Goal: Task Accomplishment & Management: Complete application form

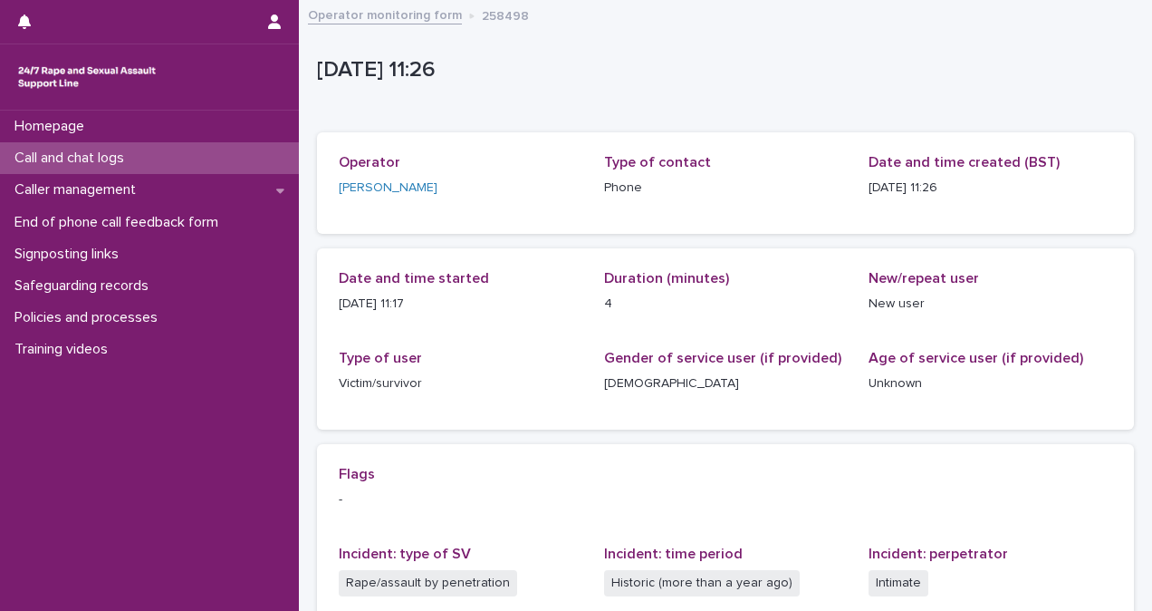
click at [227, 156] on div "Call and chat logs" at bounding box center [149, 158] width 299 height 32
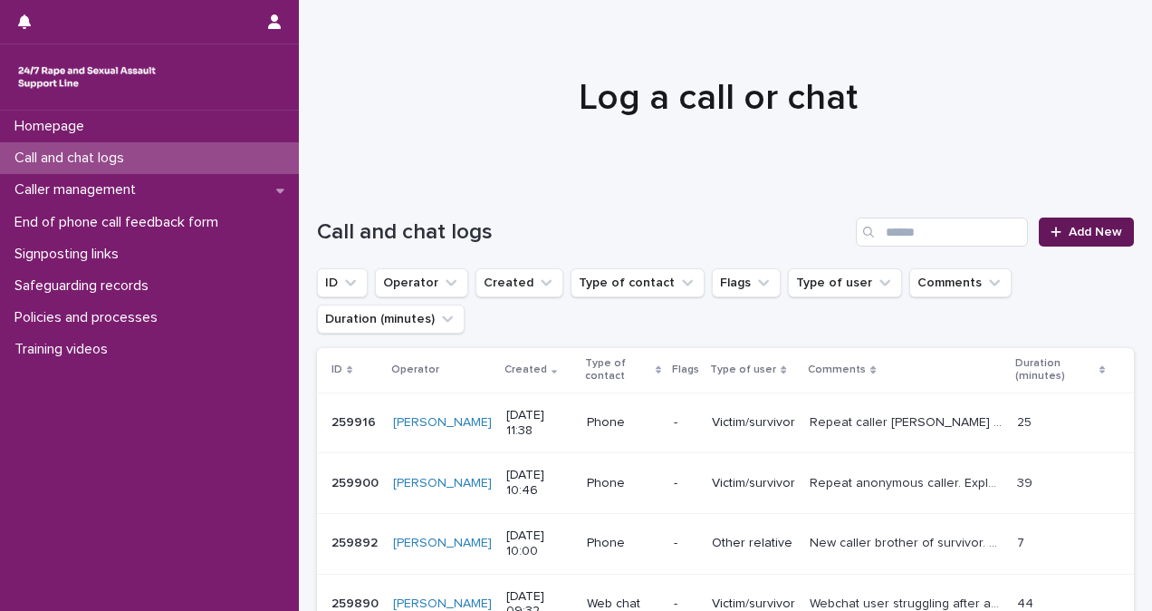
click at [1077, 235] on span "Add New" at bounding box center [1095, 232] width 53 height 13
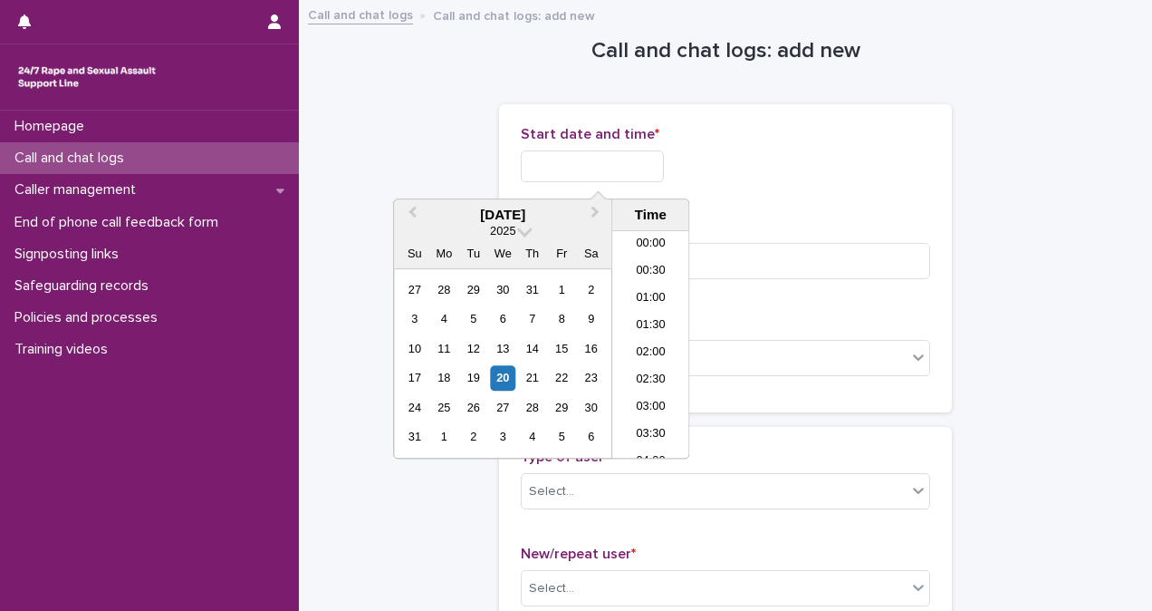
click at [564, 177] on input "text" at bounding box center [592, 166] width 143 height 32
click at [643, 348] on li "08:00" at bounding box center [650, 344] width 77 height 27
click at [636, 154] on input "**********" at bounding box center [592, 166] width 143 height 32
type input "**********"
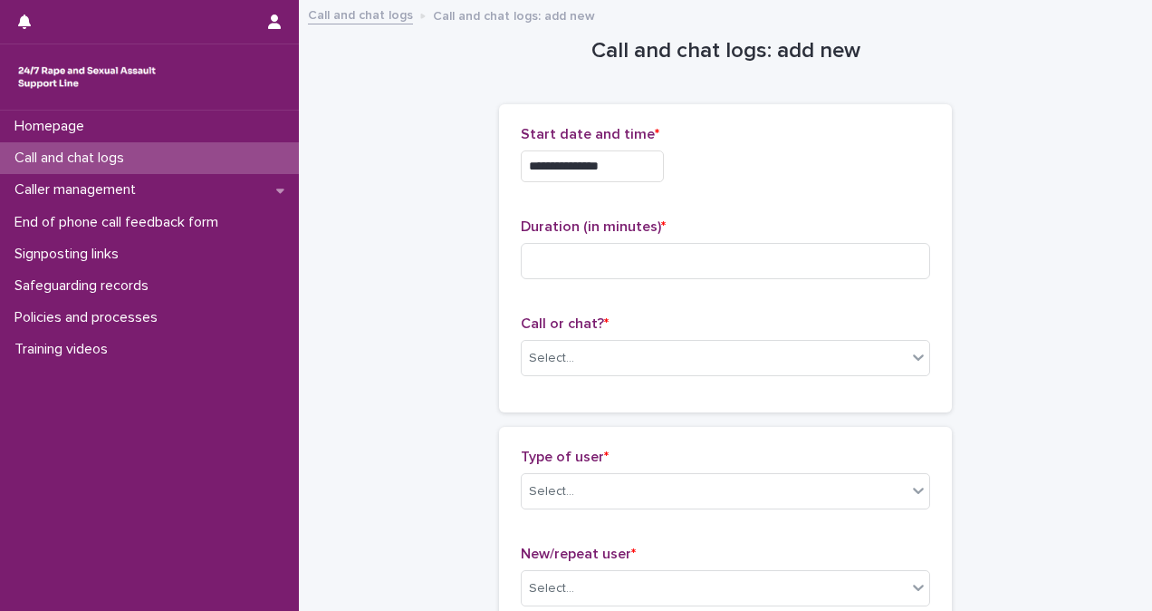
click at [778, 159] on div "**********" at bounding box center [726, 166] width 410 height 32
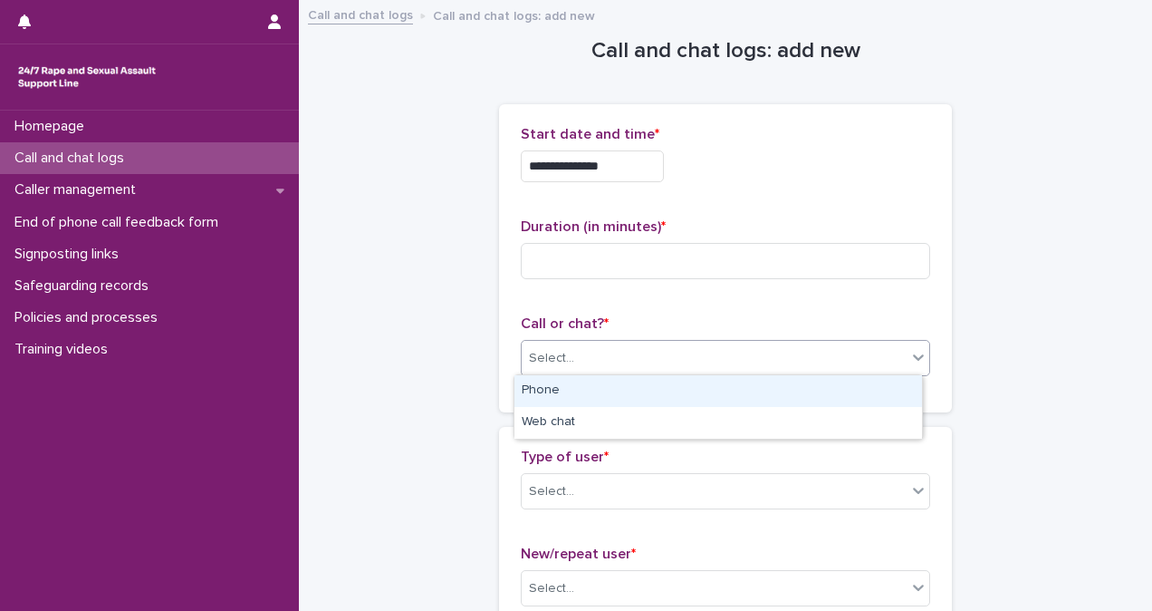
click at [688, 371] on div "Select..." at bounding box center [714, 358] width 385 height 30
click at [692, 390] on div "Phone" at bounding box center [719, 391] width 408 height 32
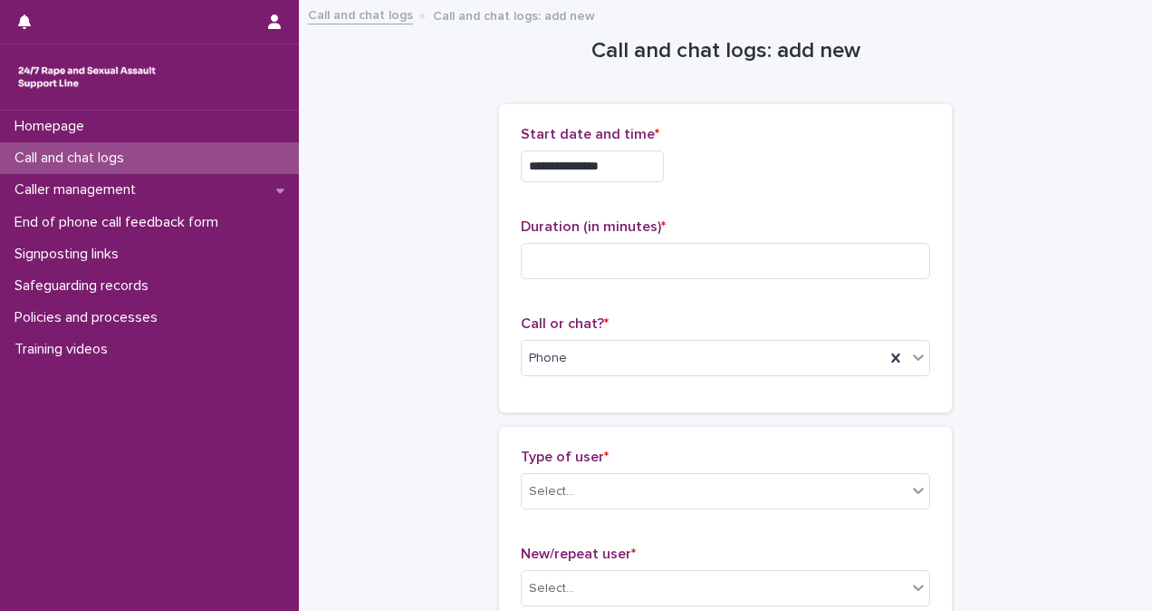
click at [699, 376] on div "Call or chat? * Phone" at bounding box center [726, 352] width 410 height 75
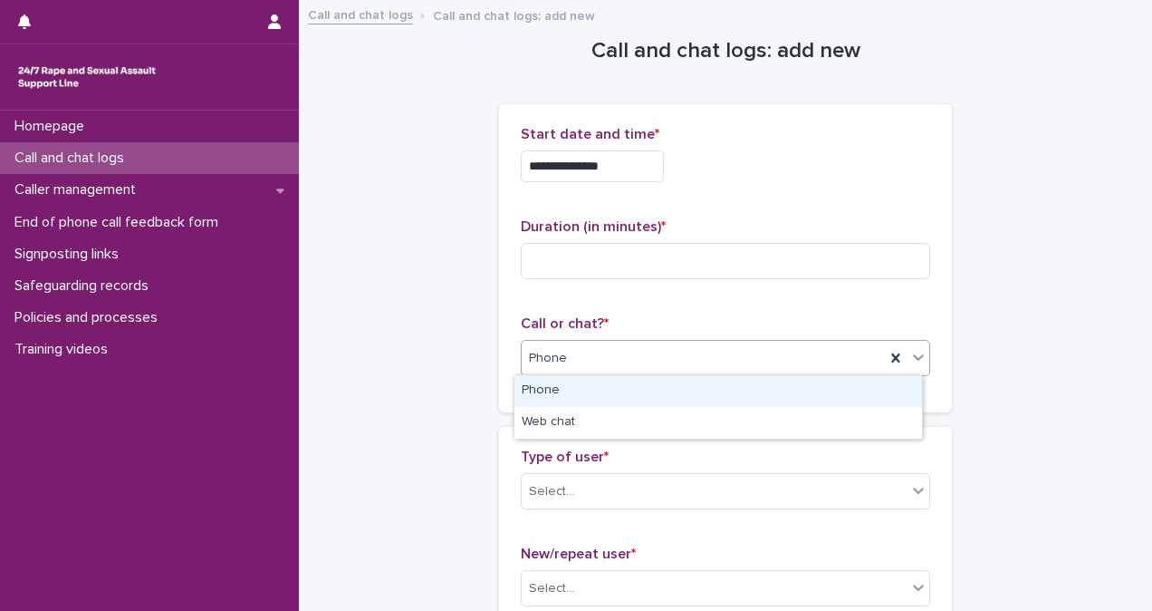
click at [707, 359] on div "Phone" at bounding box center [703, 358] width 363 height 30
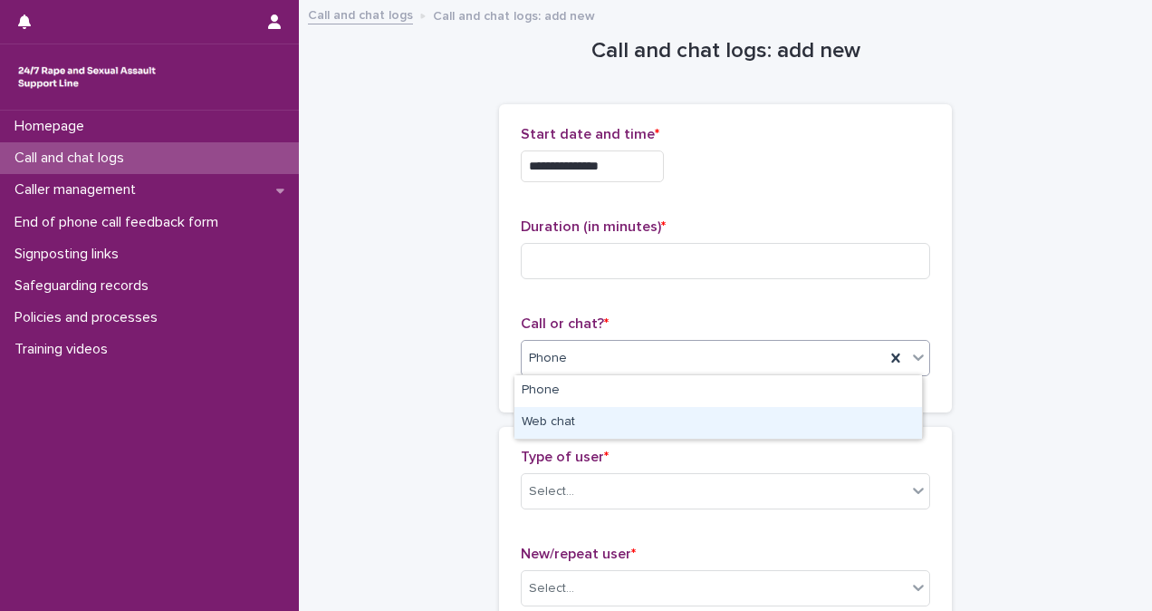
click at [703, 413] on div "Web chat" at bounding box center [719, 423] width 408 height 32
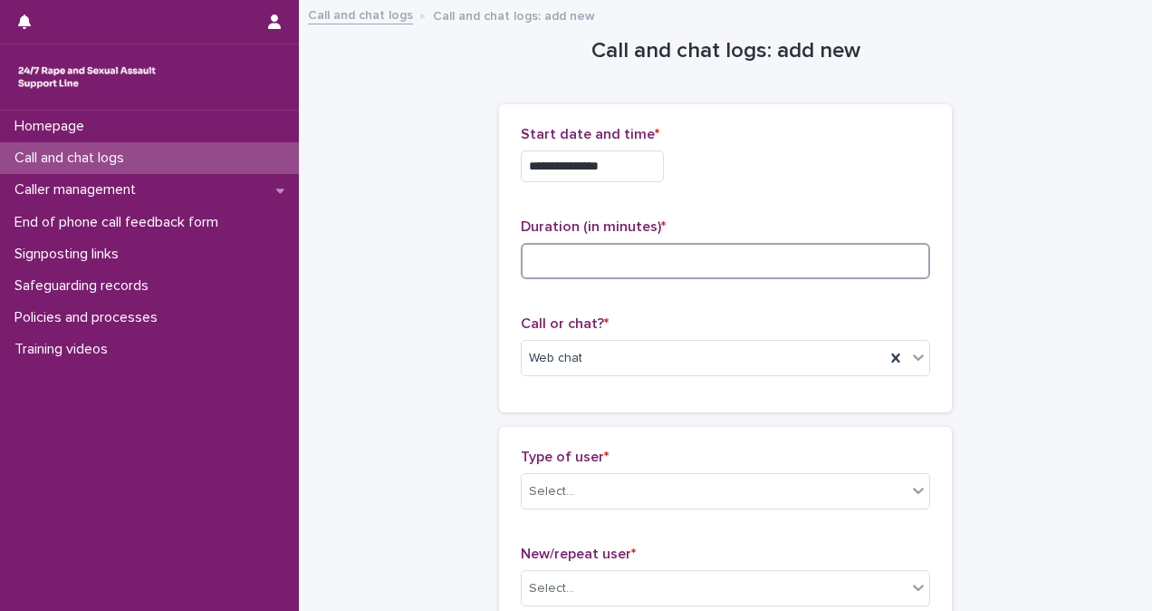
click at [594, 248] on input at bounding box center [726, 261] width 410 height 36
type input "*"
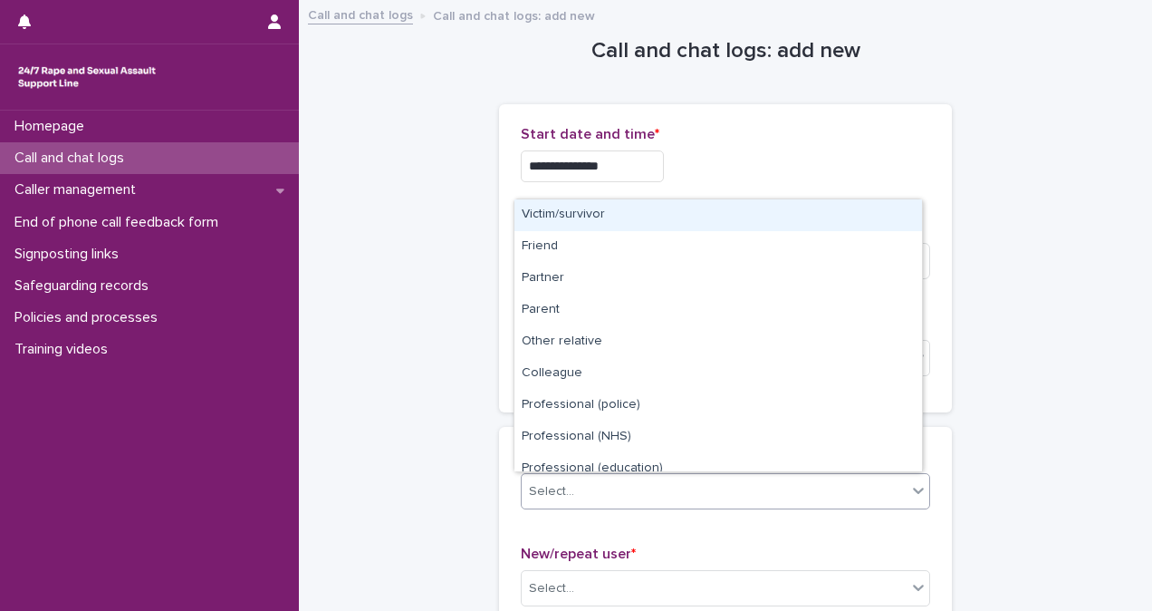
click at [618, 484] on div "Select..." at bounding box center [714, 492] width 385 height 30
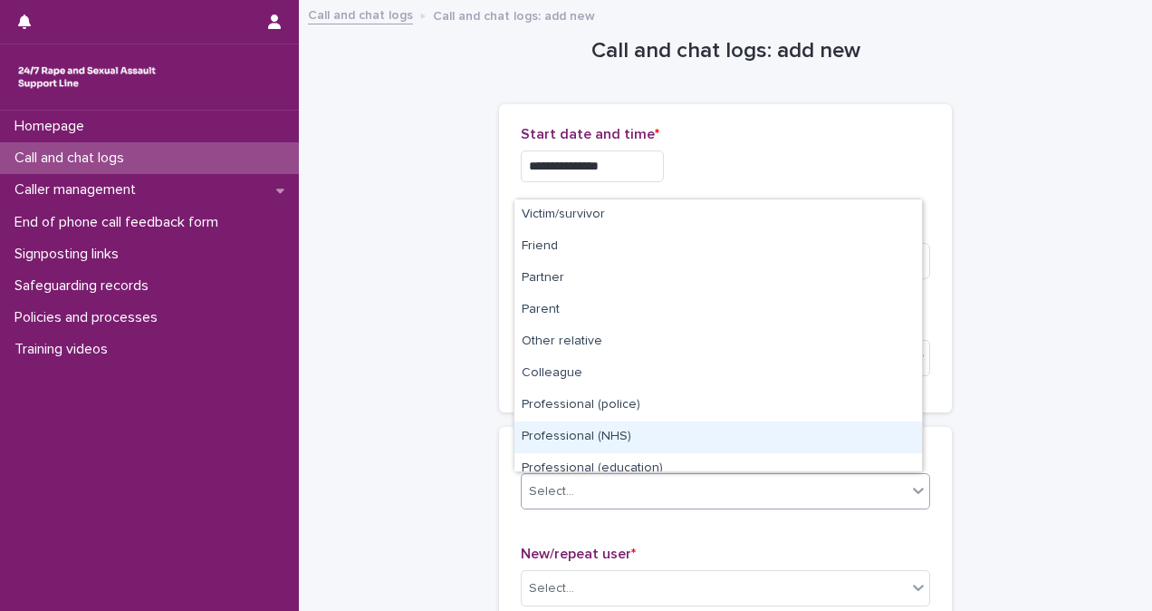
scroll to position [204, 0]
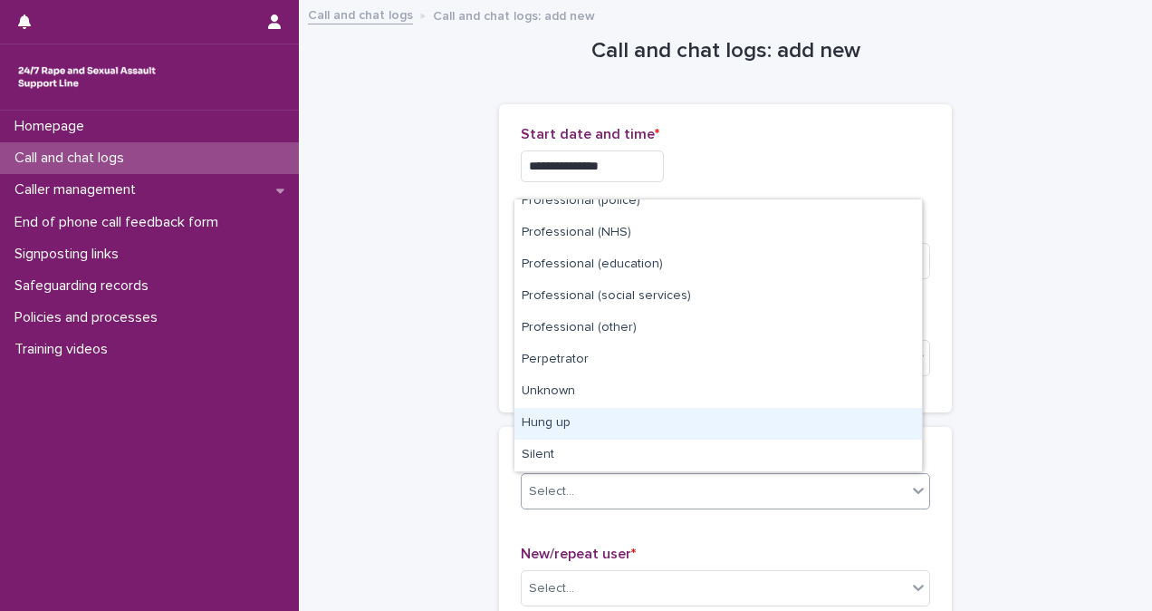
click at [844, 427] on div "Hung up" at bounding box center [719, 424] width 408 height 32
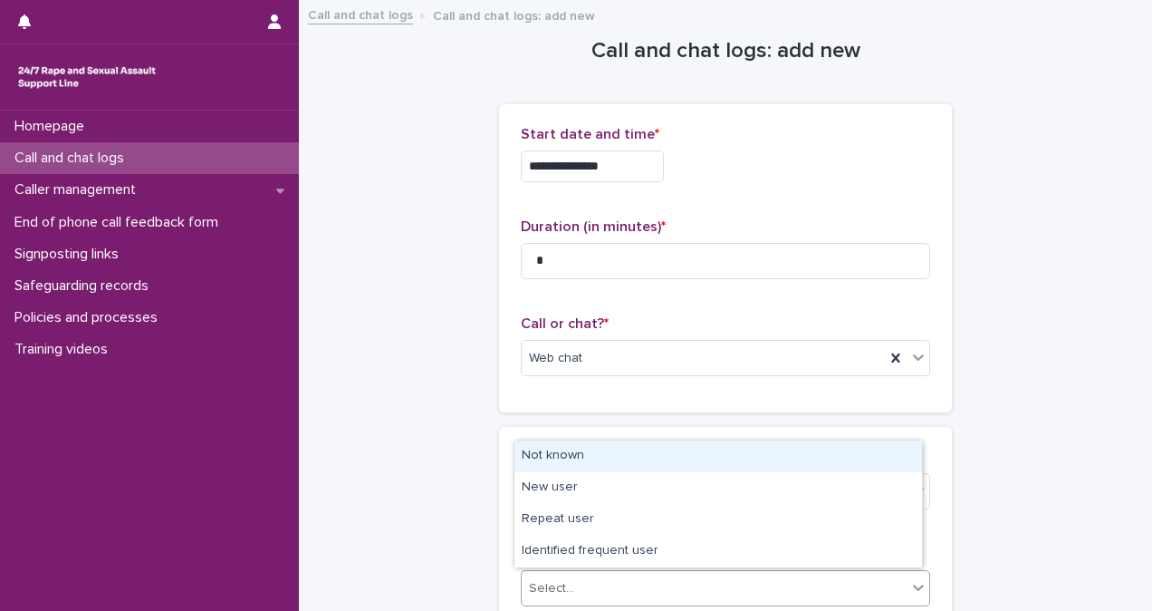
click at [765, 583] on div "Select..." at bounding box center [714, 588] width 385 height 30
click at [768, 454] on div "Not known" at bounding box center [719, 456] width 408 height 32
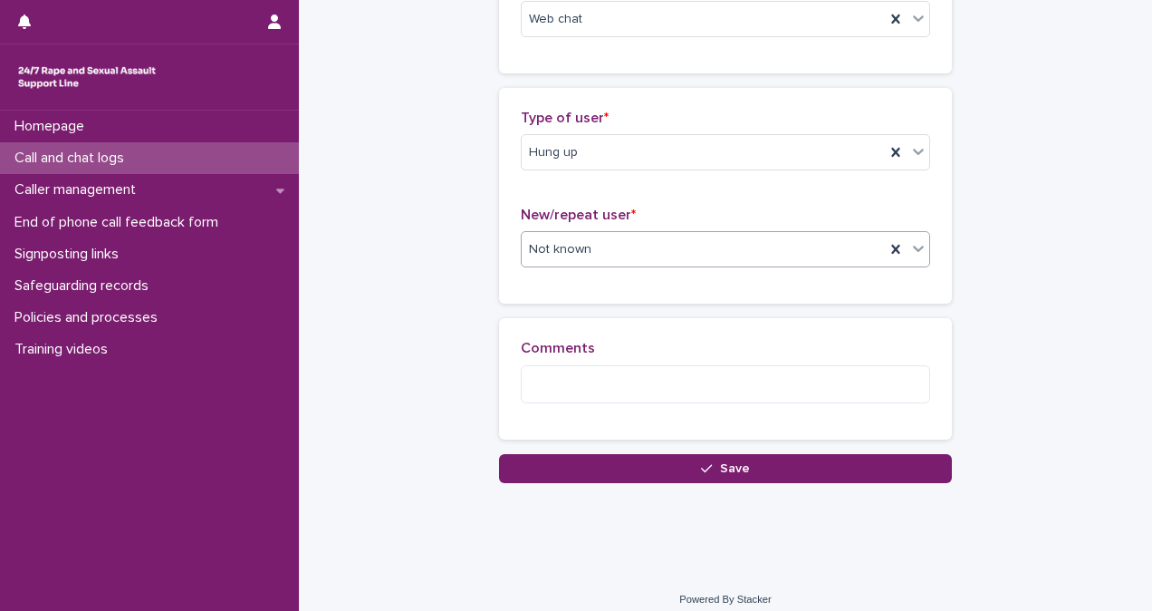
scroll to position [335, 0]
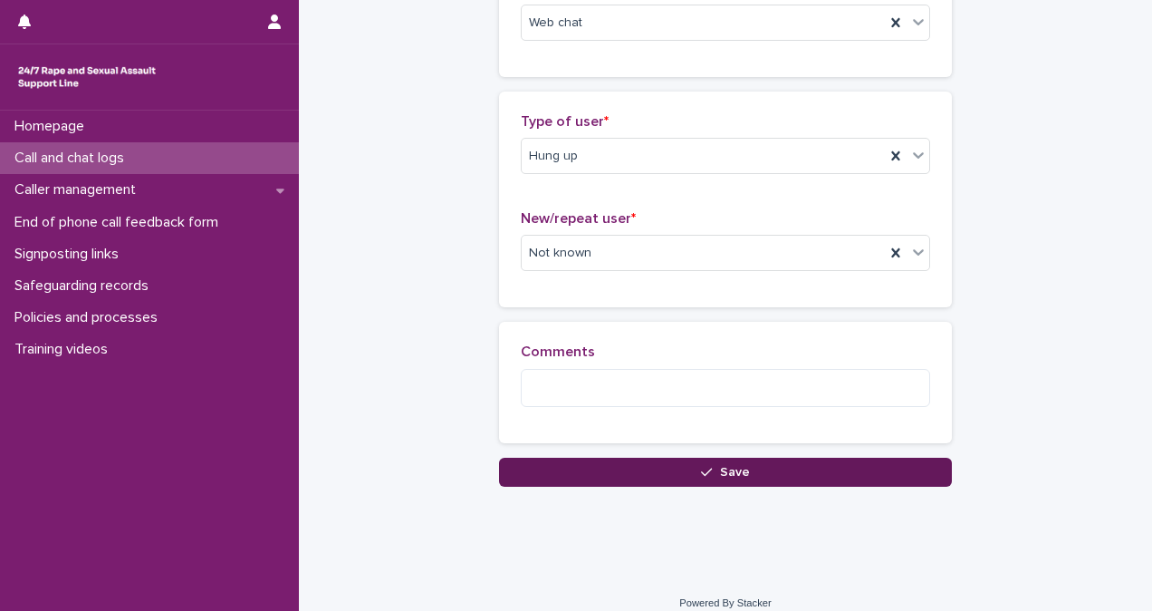
click at [795, 458] on button "Save" at bounding box center [725, 472] width 453 height 29
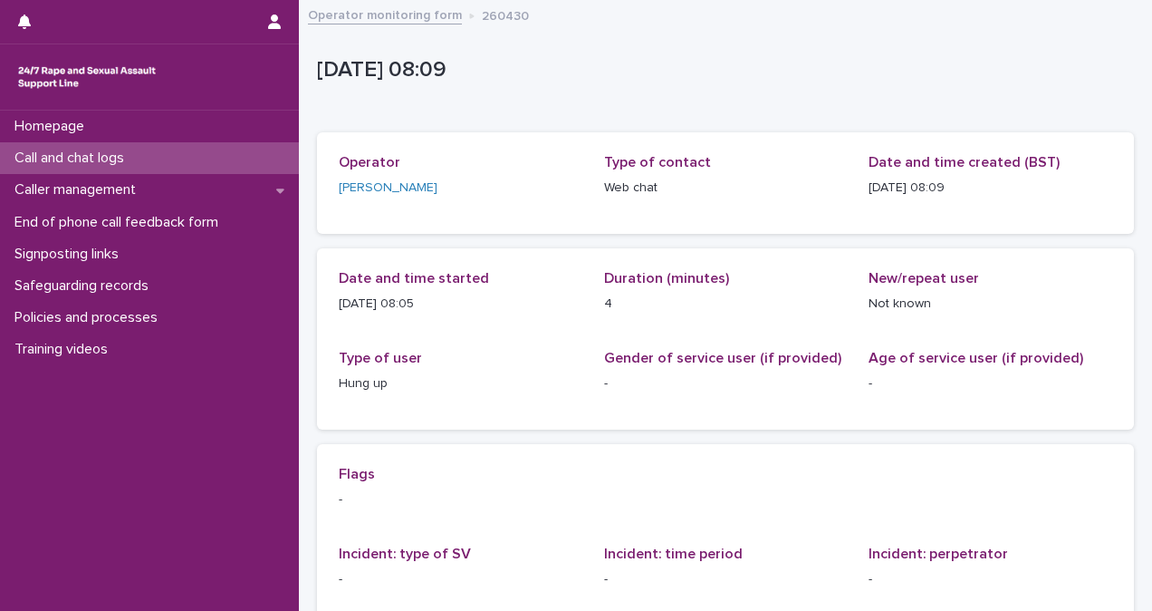
click at [106, 153] on p "Call and chat logs" at bounding box center [72, 157] width 131 height 17
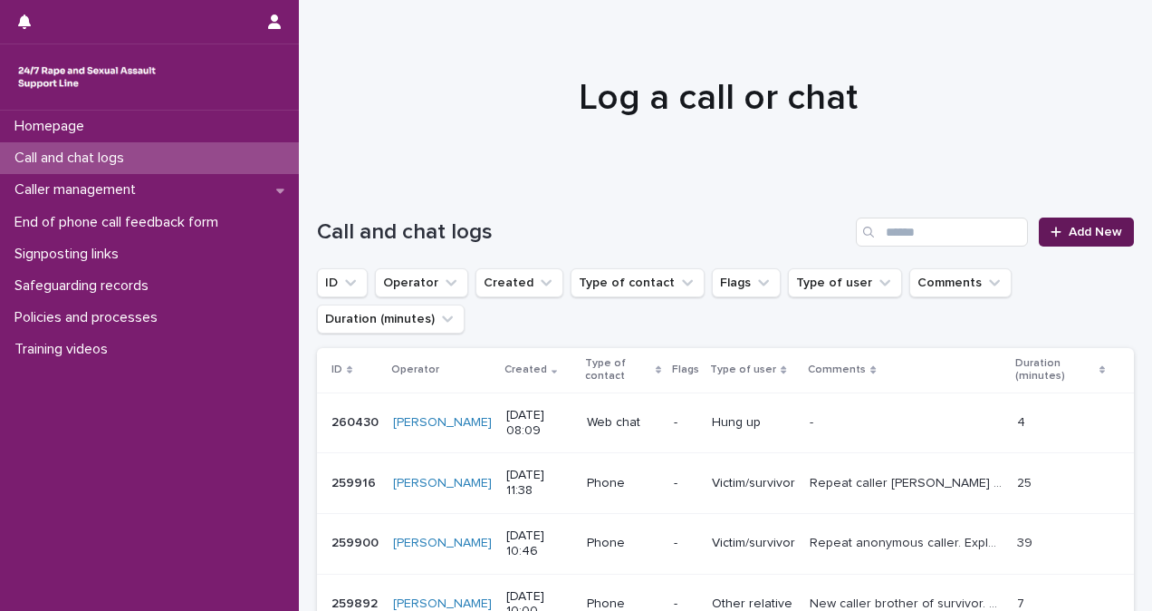
click at [1100, 226] on span "Add New" at bounding box center [1095, 232] width 53 height 13
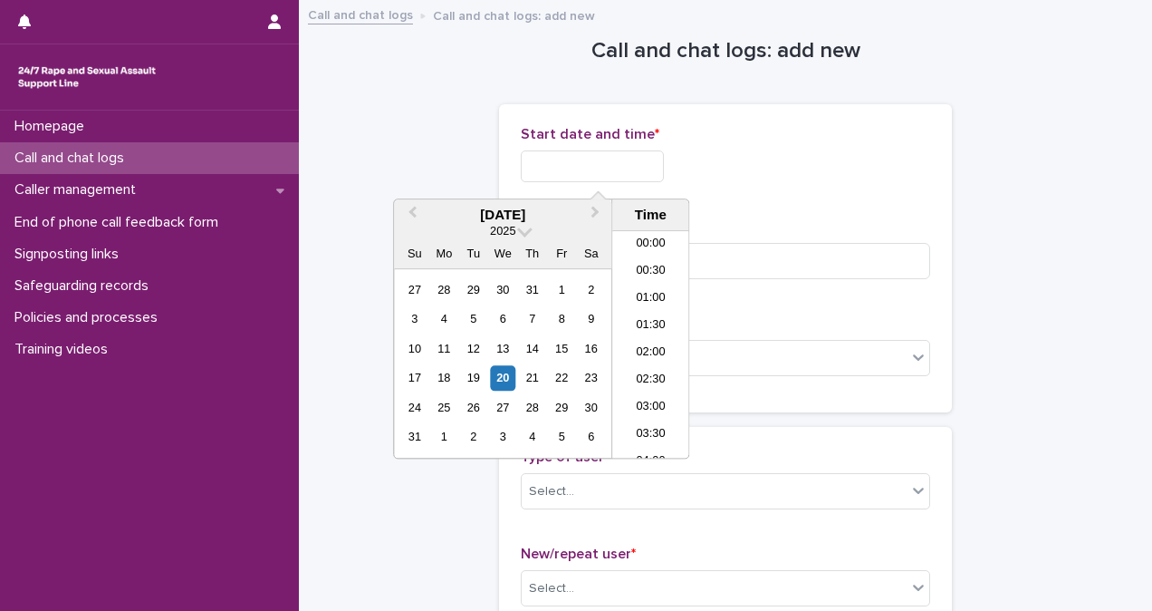
scroll to position [335, 0]
click at [522, 167] on input "text" at bounding box center [592, 166] width 143 height 32
click at [659, 342] on li "08:00" at bounding box center [650, 344] width 77 height 27
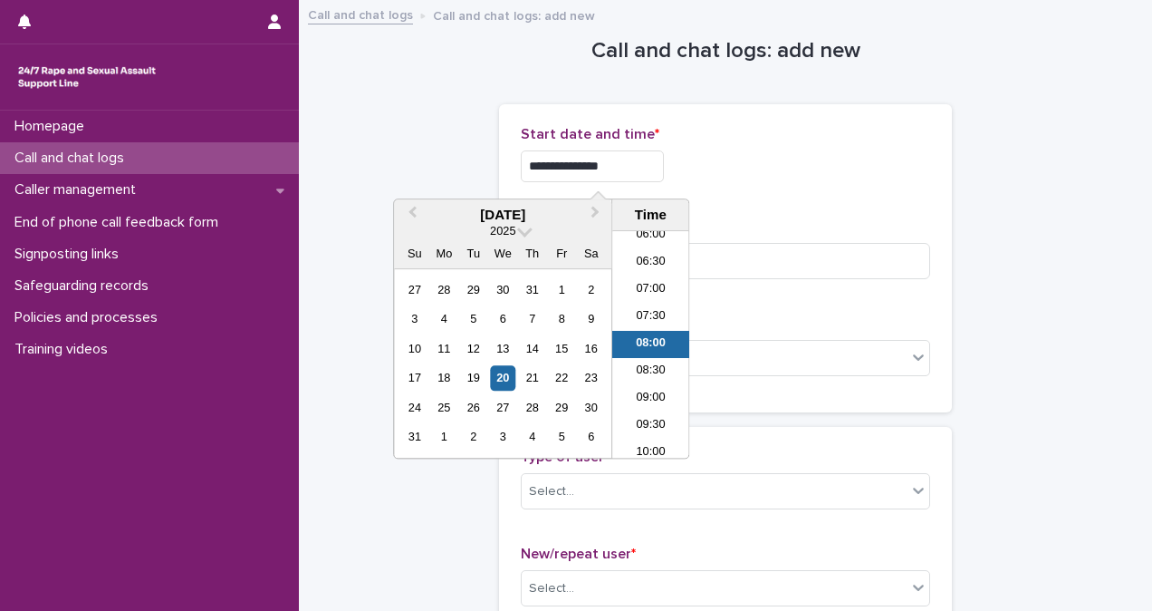
click at [636, 160] on input "**********" at bounding box center [592, 166] width 143 height 32
type input "**********"
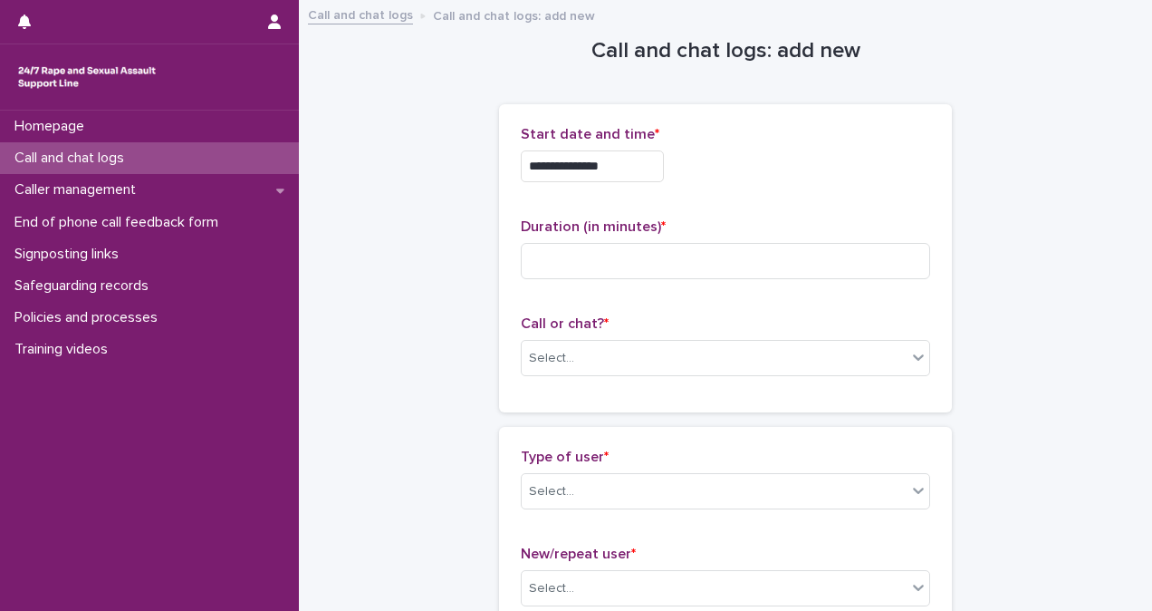
click at [836, 218] on p "Duration (in minutes) *" at bounding box center [726, 226] width 410 height 17
click at [774, 256] on input at bounding box center [726, 261] width 410 height 36
type input "*"
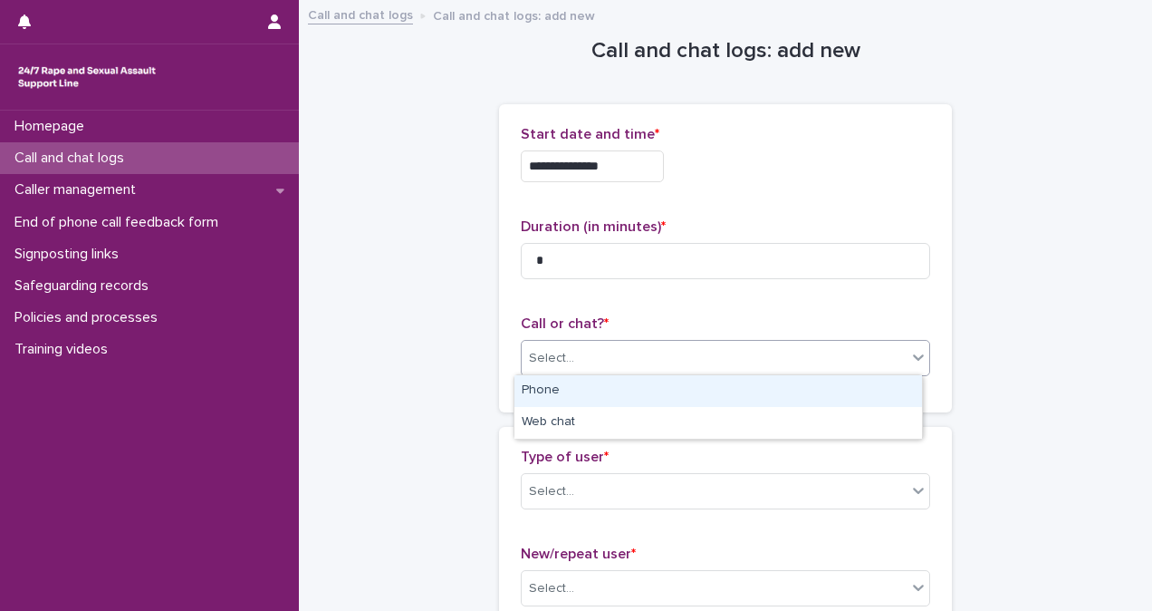
click at [756, 346] on div "Select..." at bounding box center [714, 358] width 385 height 30
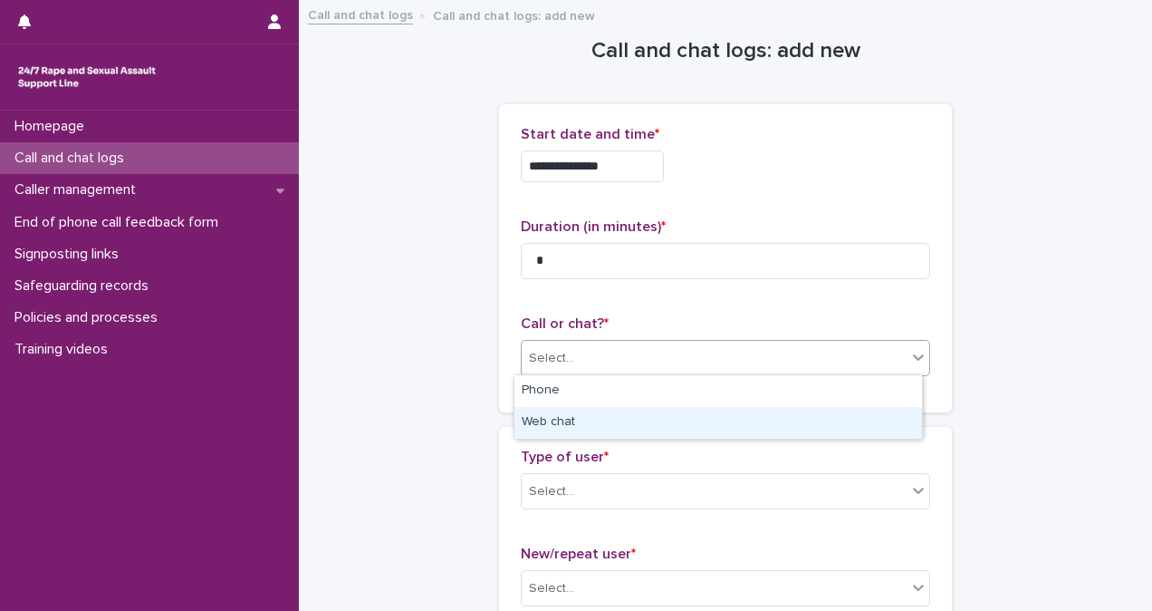
click at [747, 433] on div "Web chat" at bounding box center [719, 423] width 408 height 32
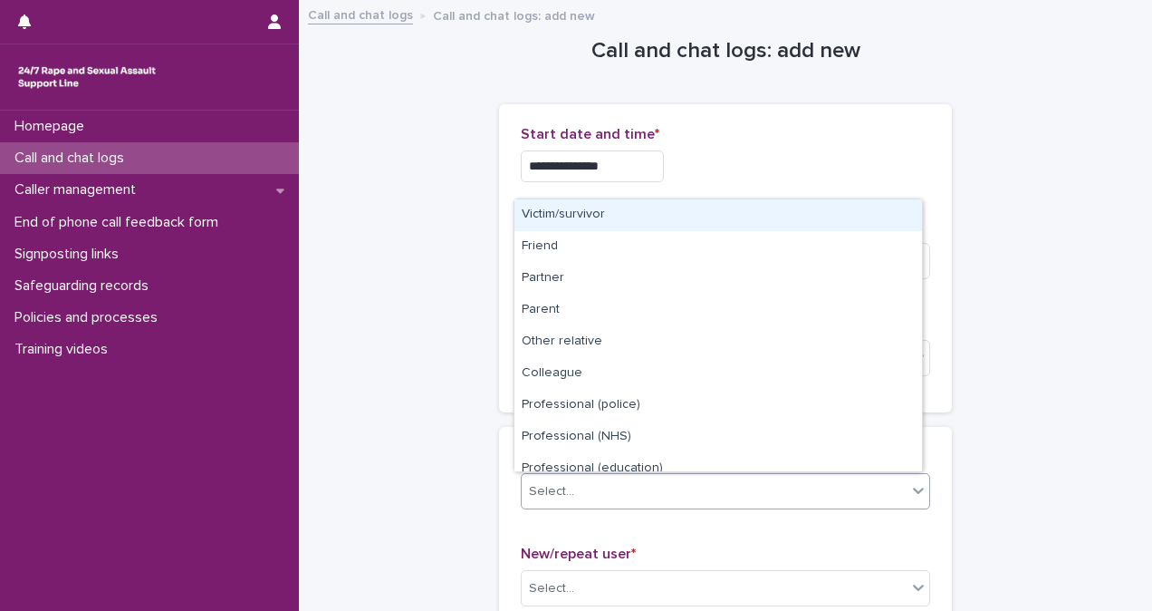
click at [747, 493] on div "Select..." at bounding box center [714, 492] width 385 height 30
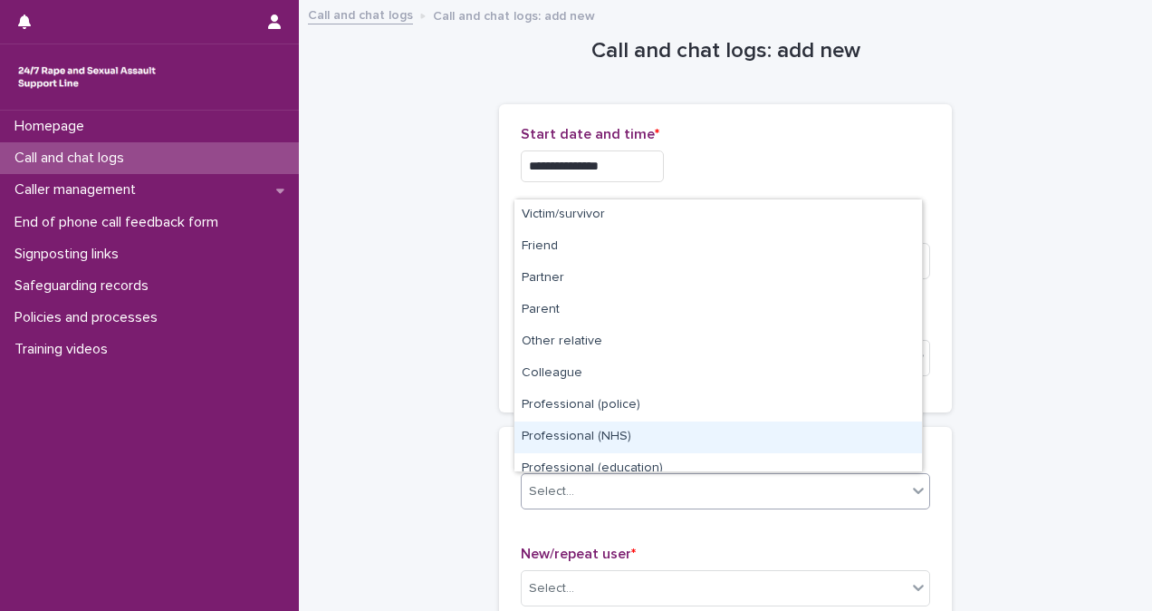
scroll to position [204, 0]
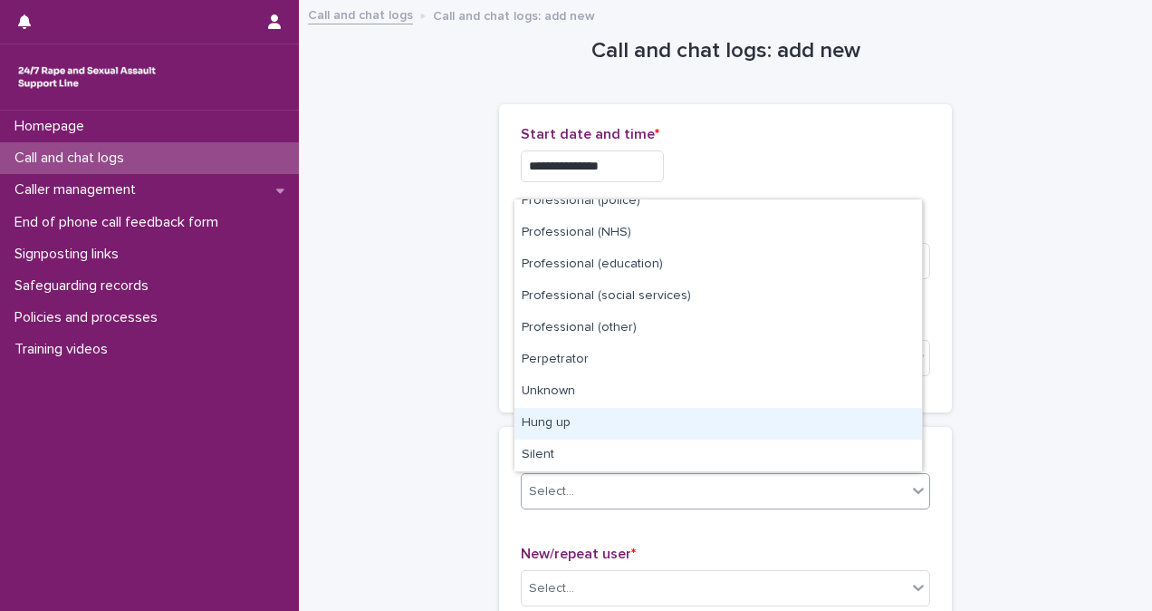
click at [864, 417] on div "Hung up" at bounding box center [719, 424] width 408 height 32
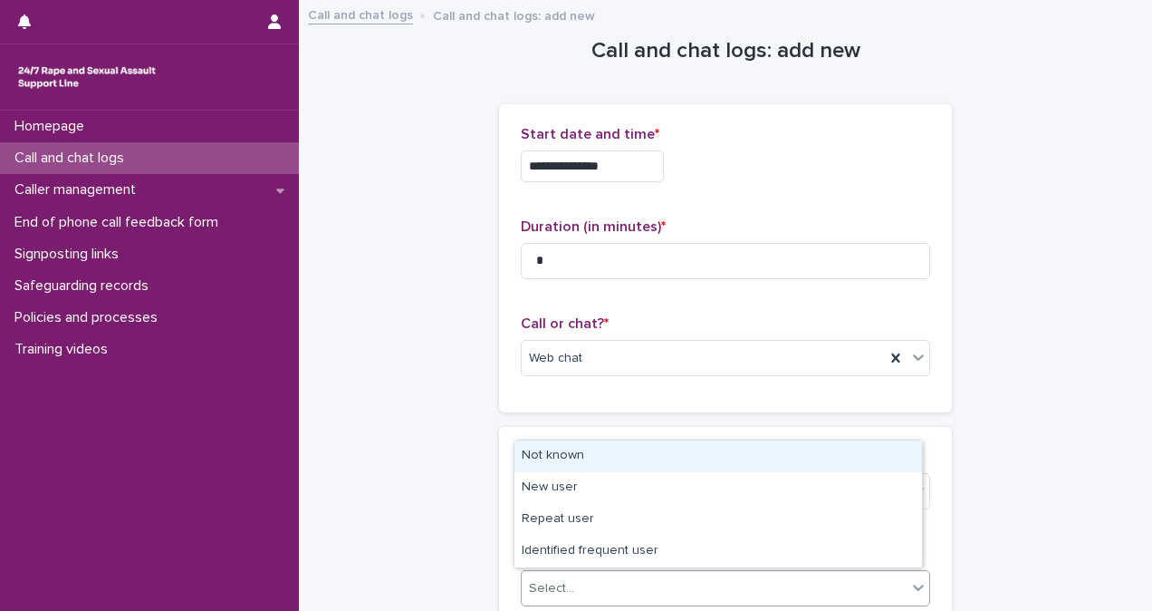
click at [775, 583] on div "Select..." at bounding box center [714, 588] width 385 height 30
click at [796, 461] on div "Not known" at bounding box center [719, 456] width 408 height 32
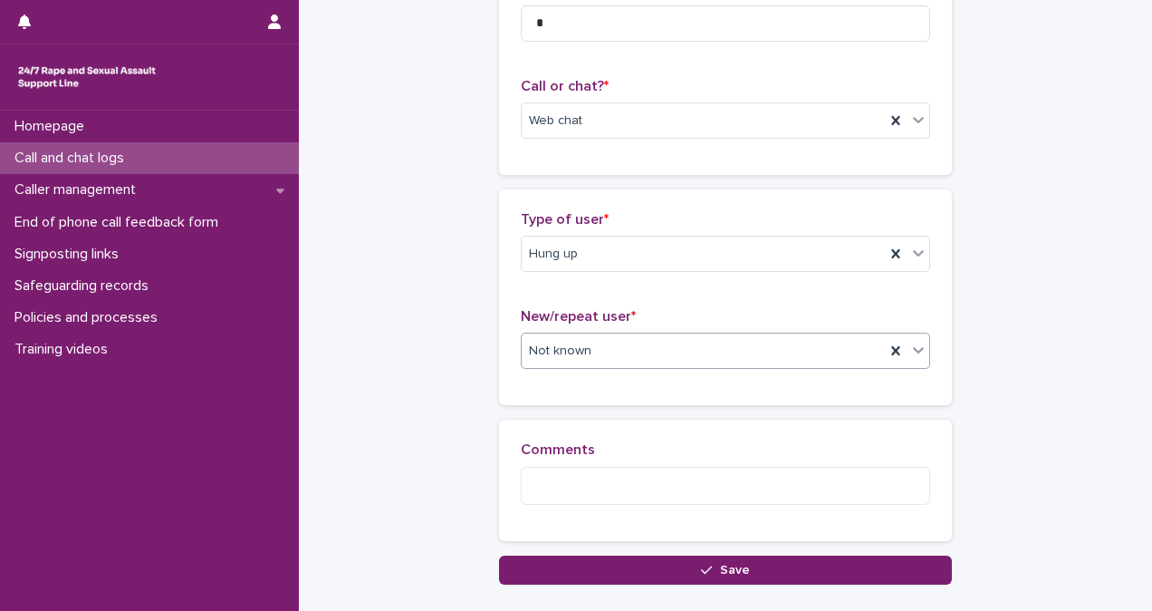
scroll to position [268, 0]
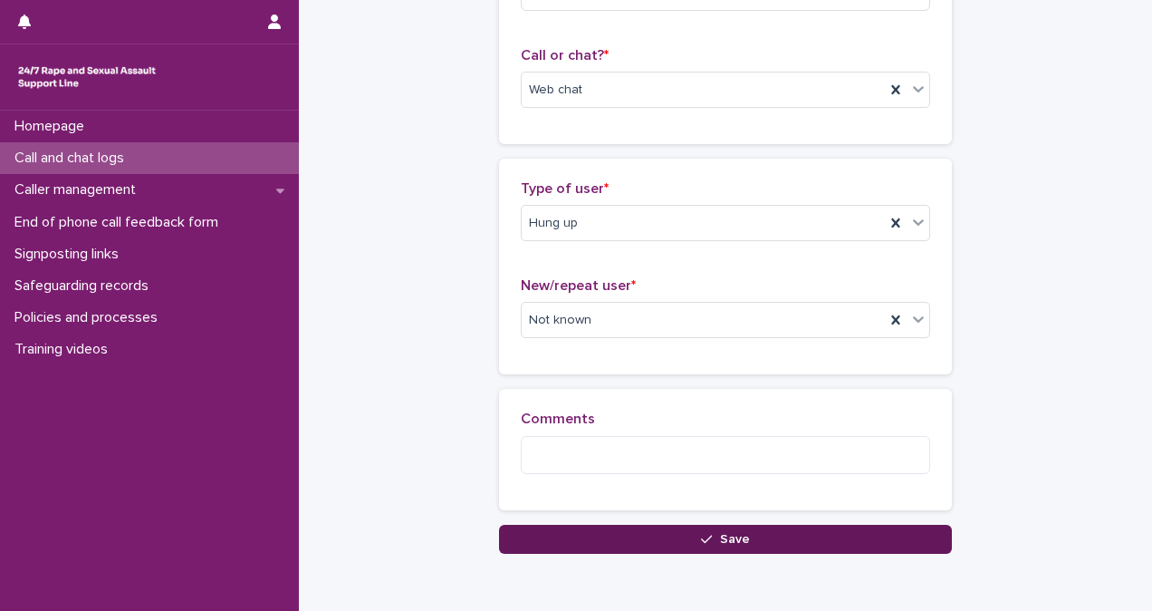
click at [764, 528] on button "Save" at bounding box center [725, 539] width 453 height 29
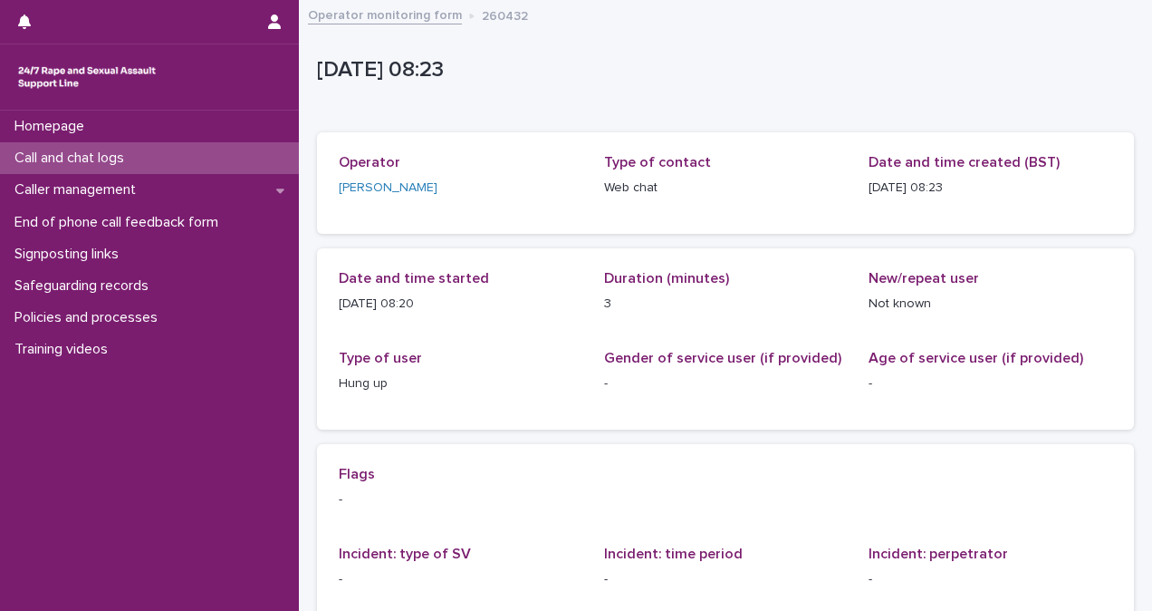
click at [689, 476] on p "Flags" at bounding box center [726, 474] width 774 height 17
click at [228, 167] on div "Call and chat logs" at bounding box center [149, 158] width 299 height 32
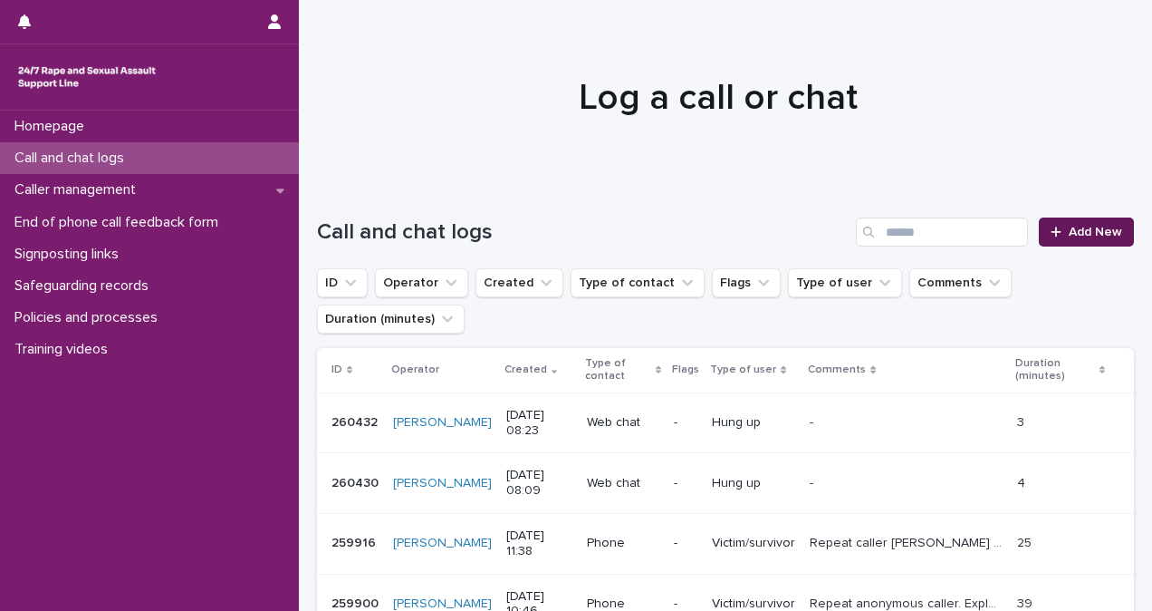
click at [1073, 237] on span "Add New" at bounding box center [1095, 232] width 53 height 13
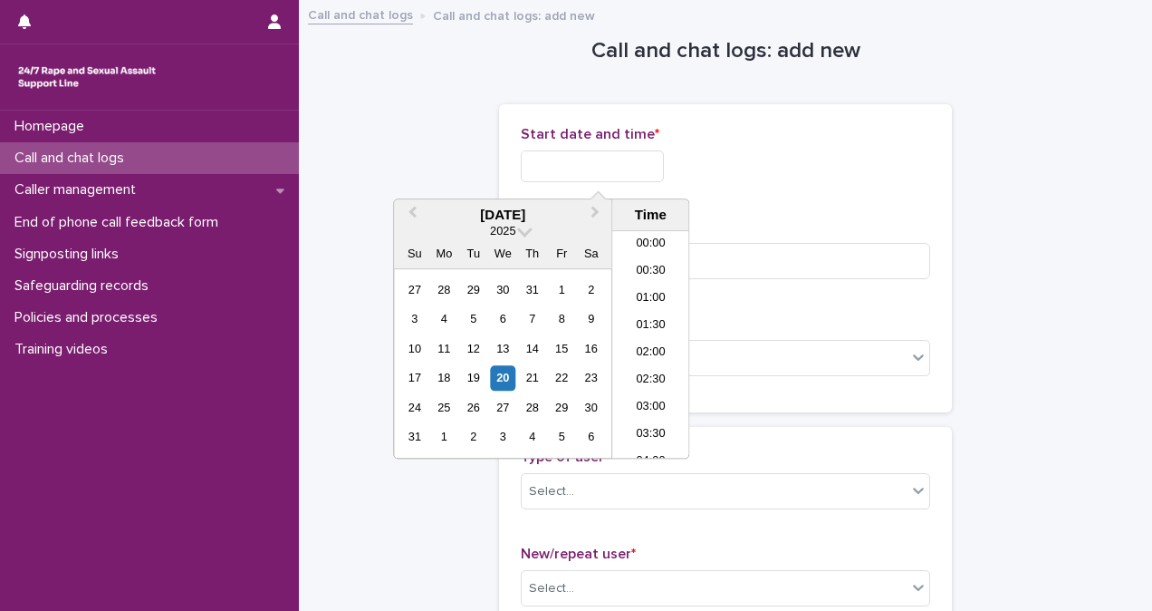
scroll to position [362, 0]
click at [632, 168] on input "text" at bounding box center [592, 166] width 143 height 32
click at [641, 334] on li "08:30" at bounding box center [650, 344] width 77 height 27
type input "**********"
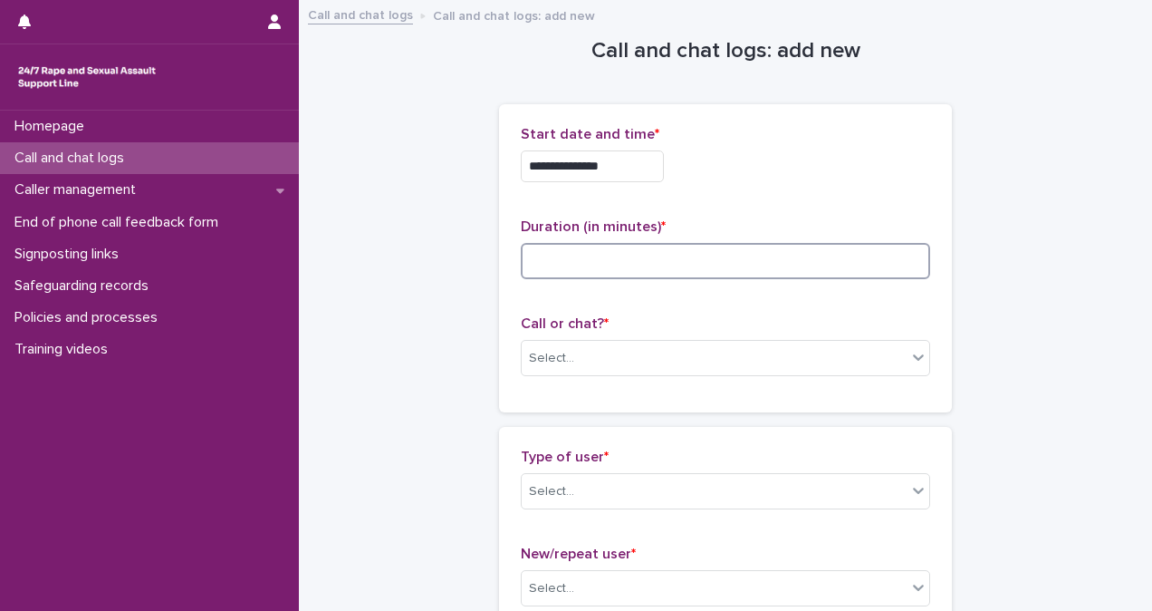
click at [679, 246] on input at bounding box center [726, 261] width 410 height 36
type input "*"
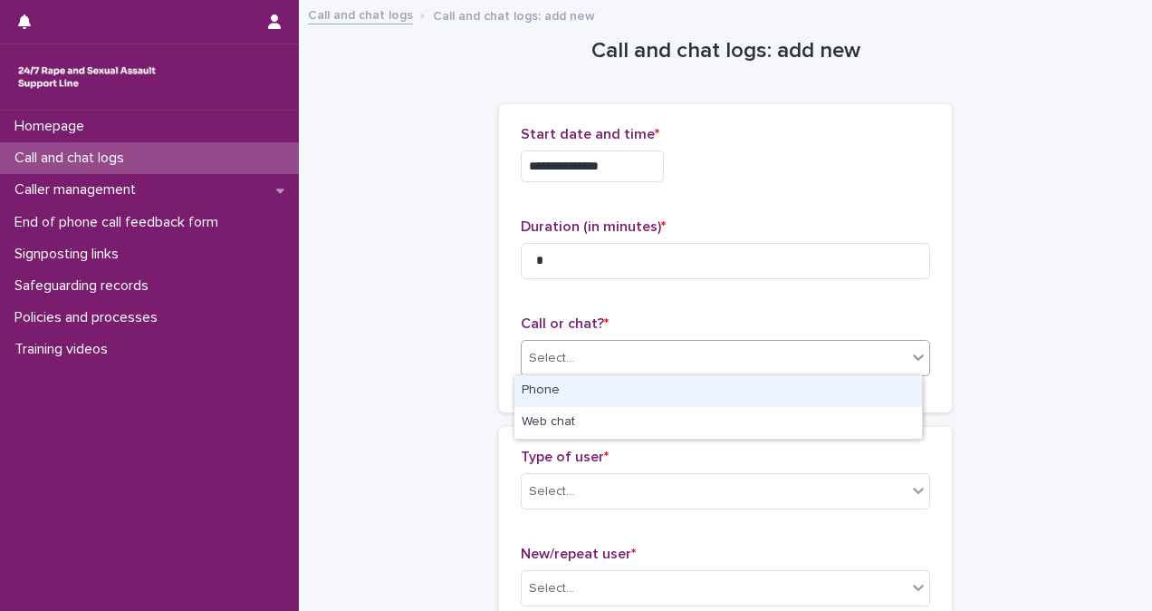
click at [650, 351] on div "Select..." at bounding box center [714, 358] width 385 height 30
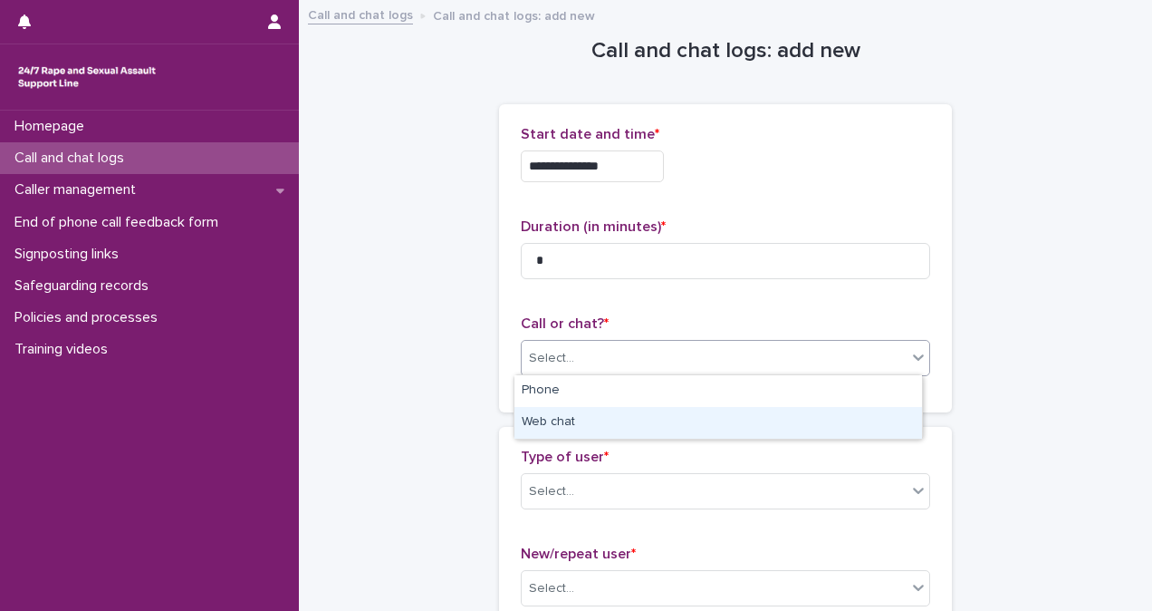
click at [658, 424] on div "Web chat" at bounding box center [719, 423] width 408 height 32
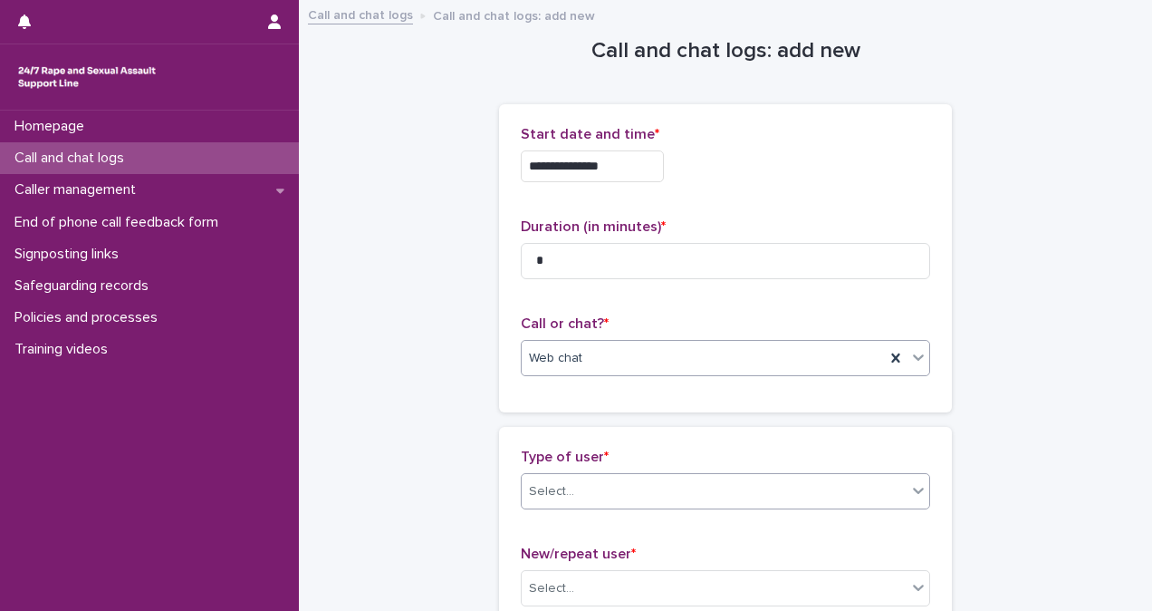
click at [656, 473] on div "Select..." at bounding box center [726, 491] width 410 height 36
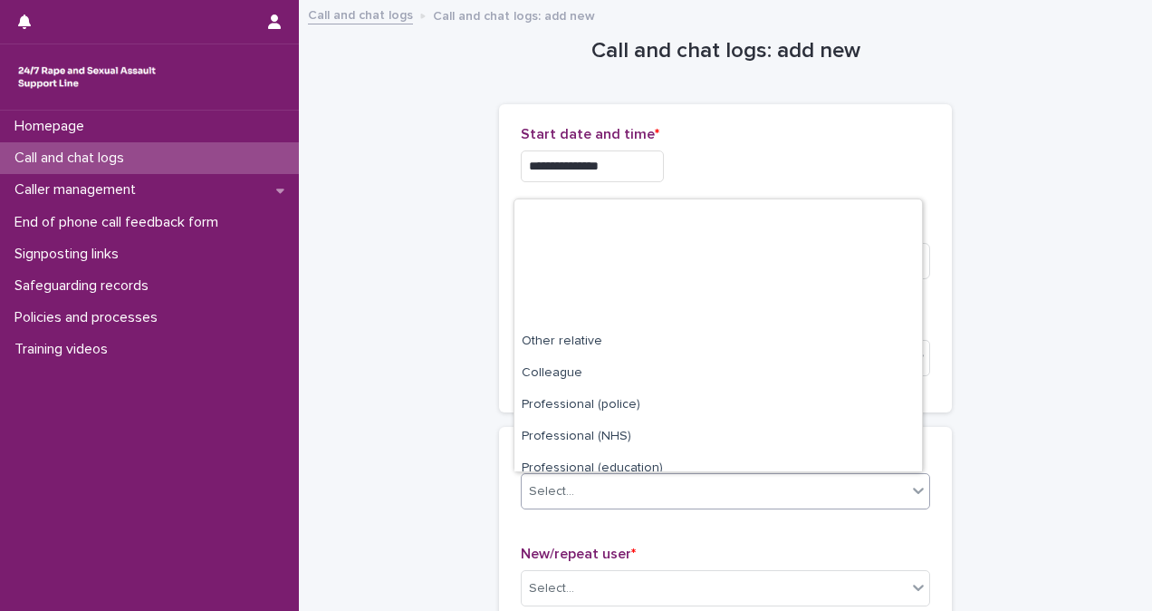
scroll to position [204, 0]
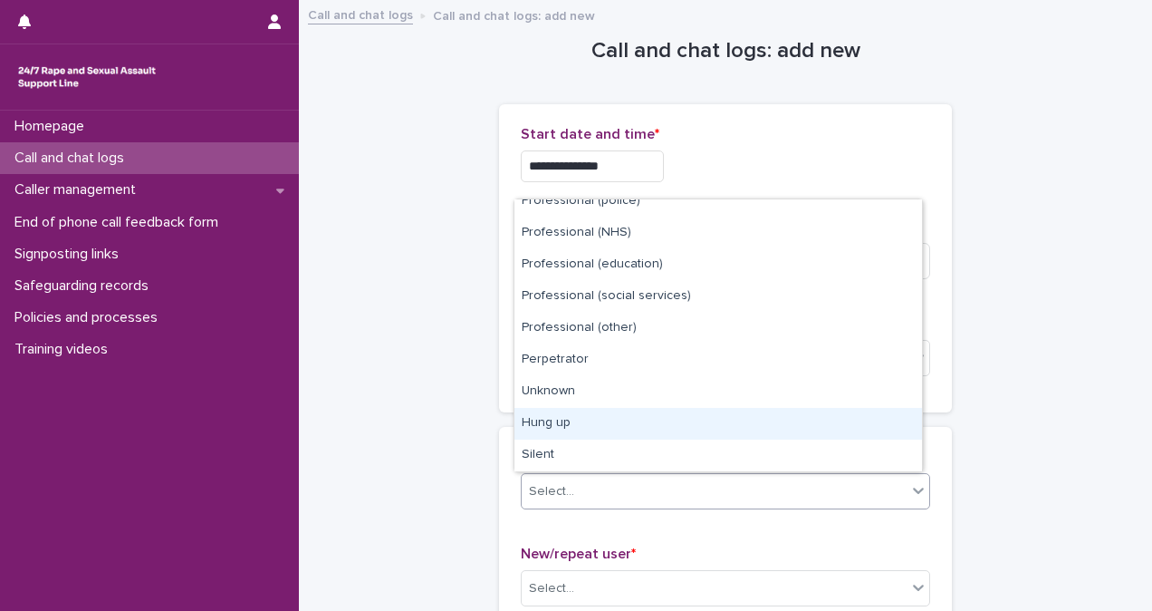
click at [814, 420] on div "Hung up" at bounding box center [719, 424] width 408 height 32
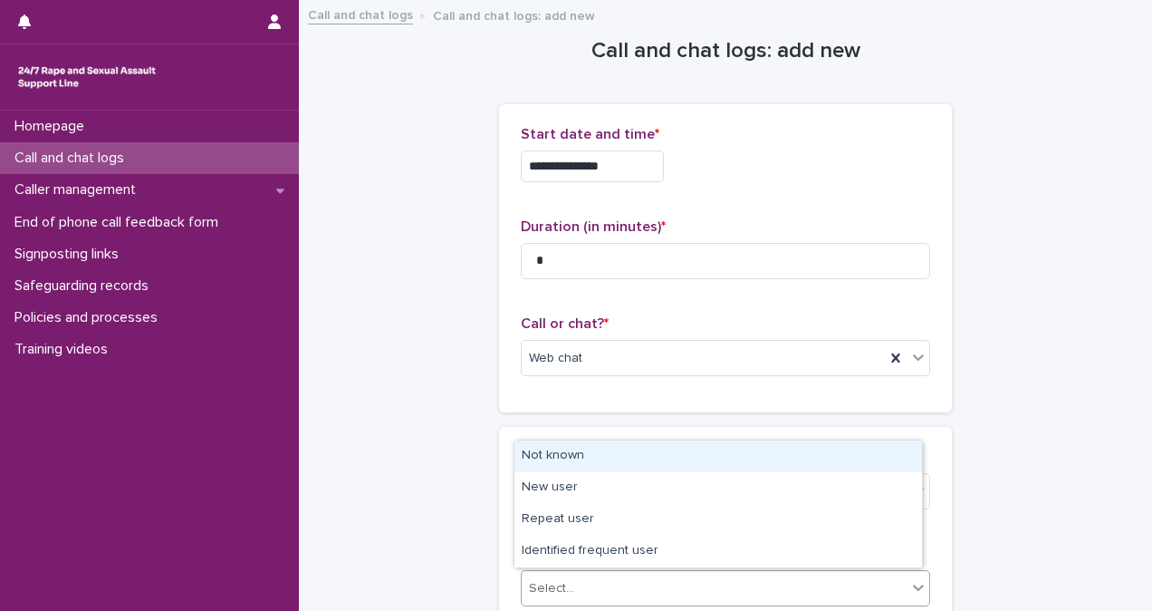
click at [808, 574] on div "Select..." at bounding box center [714, 588] width 385 height 30
click at [809, 455] on div "Not known" at bounding box center [719, 456] width 408 height 32
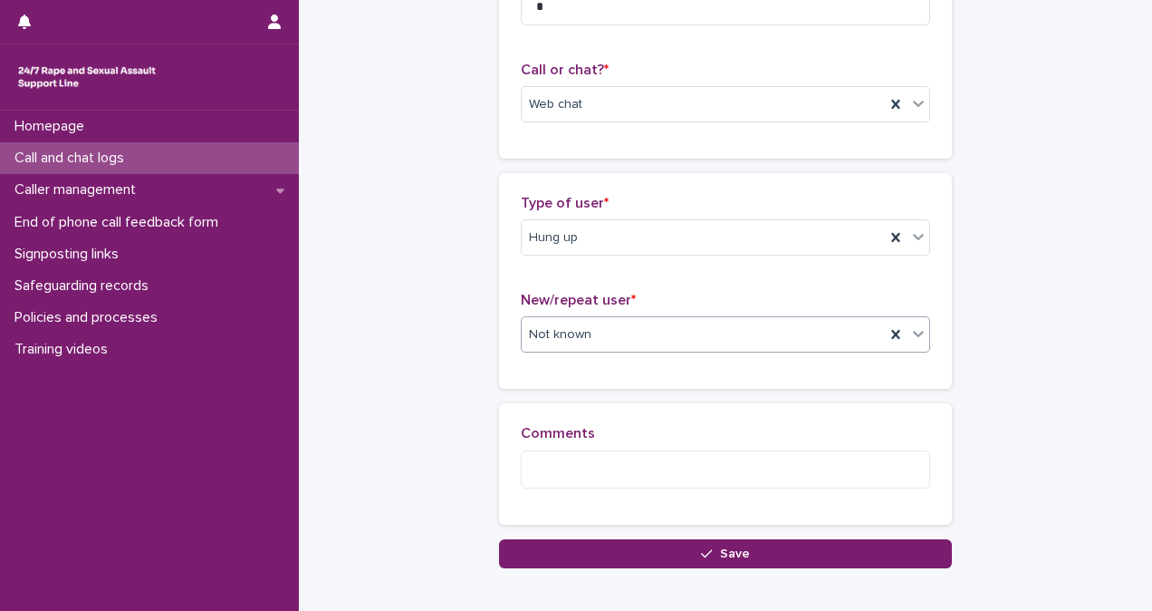
scroll to position [251, 0]
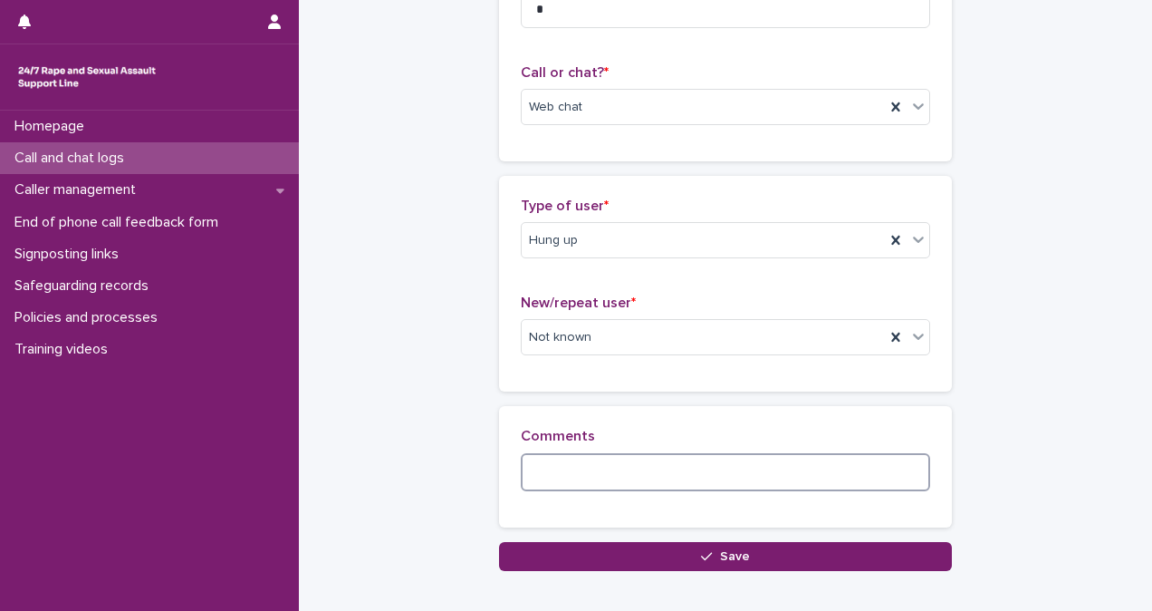
click at [627, 470] on textarea at bounding box center [726, 472] width 410 height 38
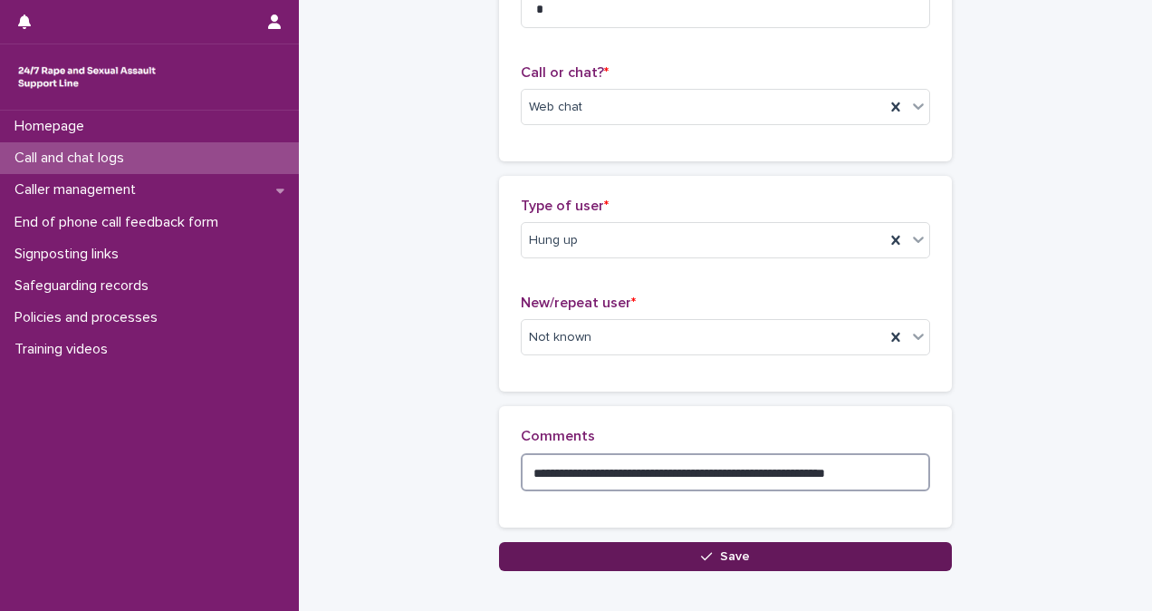
type textarea "**********"
click at [816, 542] on button "Save" at bounding box center [725, 556] width 453 height 29
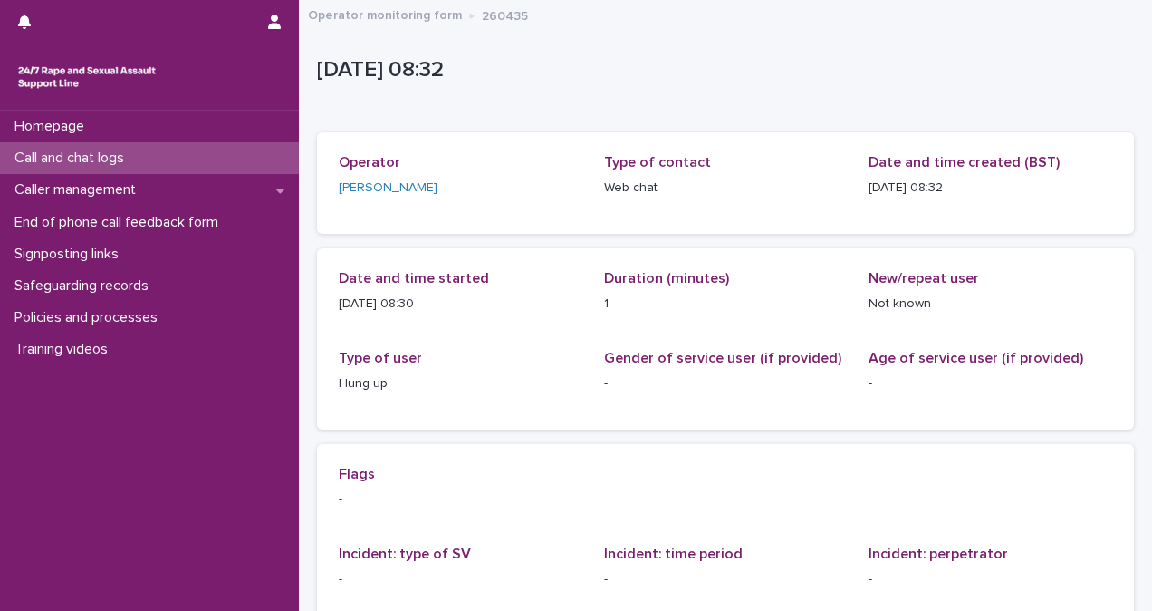
click at [152, 147] on div "Call and chat logs" at bounding box center [149, 158] width 299 height 32
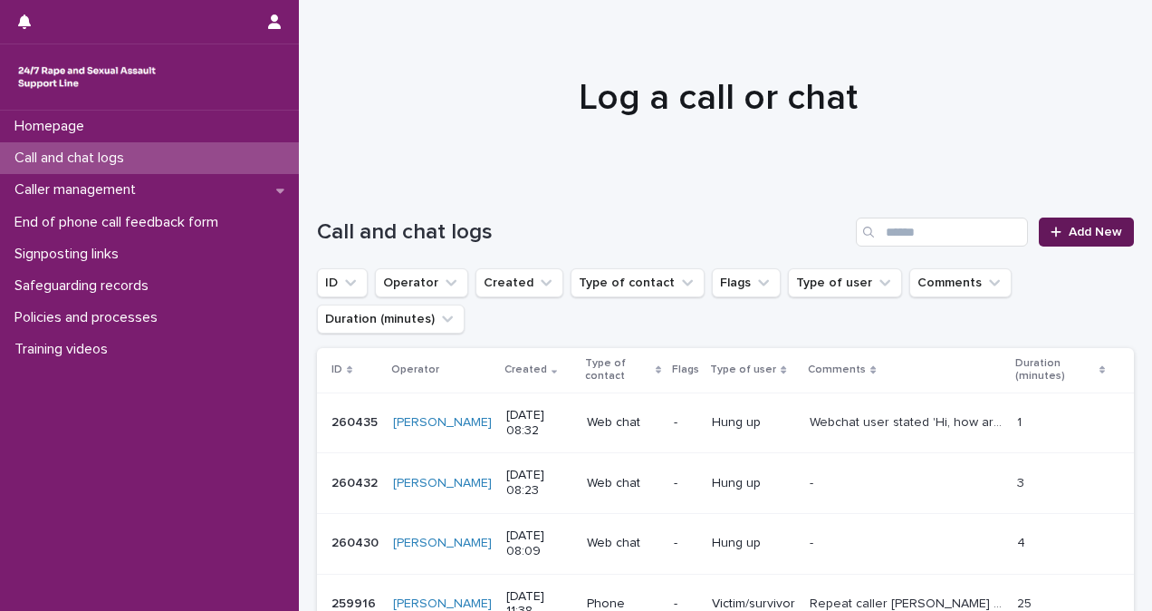
click at [1055, 223] on link "Add New" at bounding box center [1086, 231] width 95 height 29
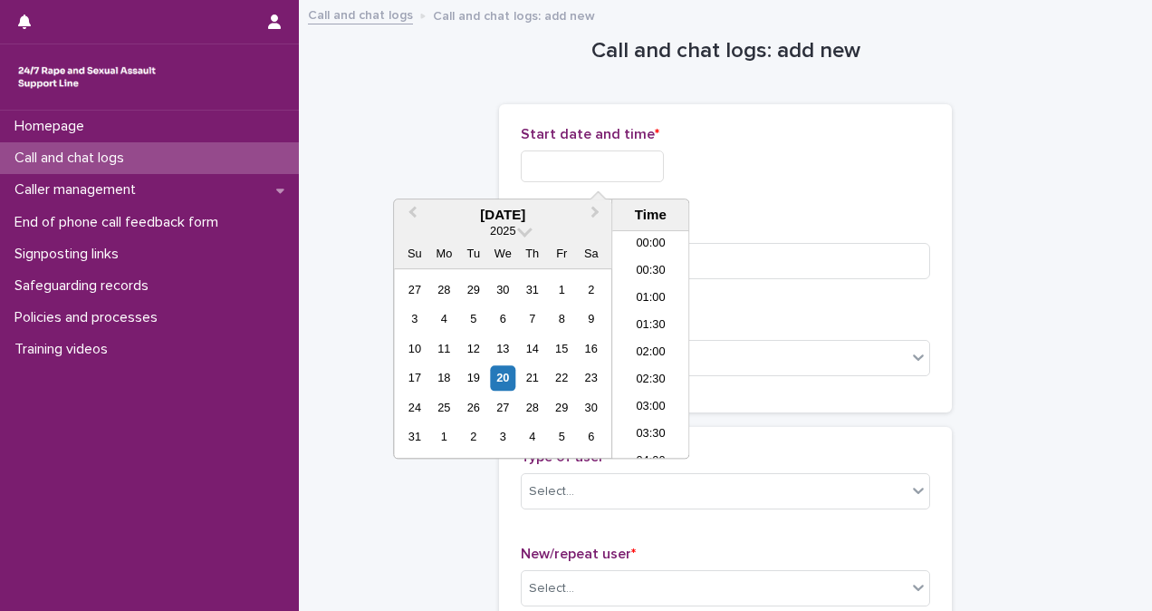
scroll to position [362, 0]
click at [553, 161] on input "text" at bounding box center [592, 166] width 143 height 32
click at [650, 343] on li "08:30" at bounding box center [650, 344] width 77 height 27
click at [630, 165] on input "**********" at bounding box center [592, 166] width 143 height 32
type input "**********"
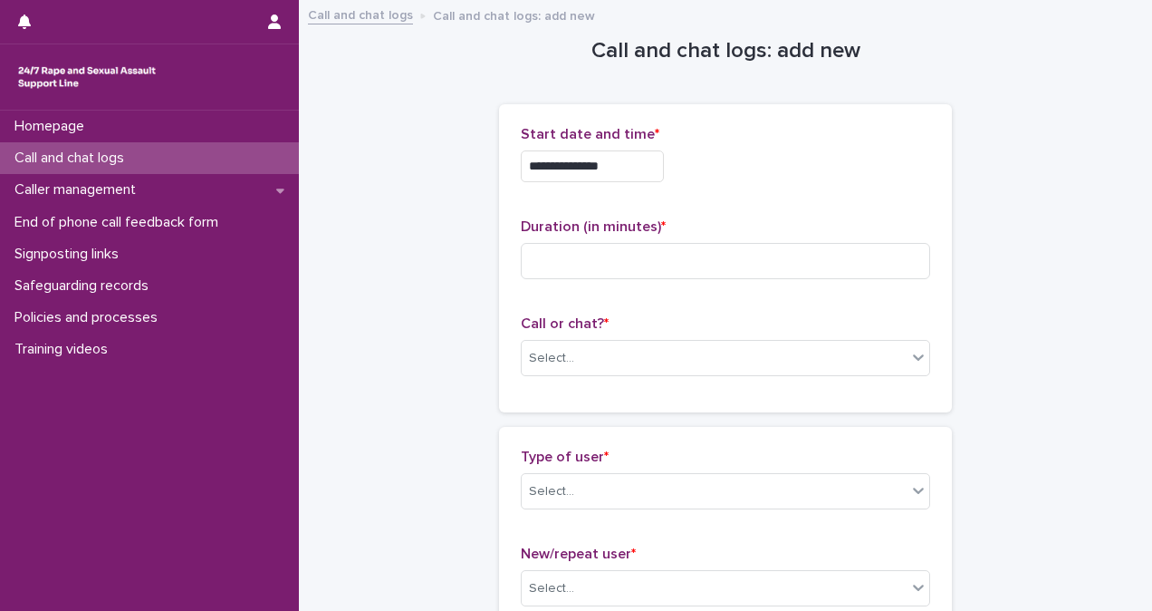
click at [772, 228] on p "Duration (in minutes) *" at bounding box center [726, 226] width 410 height 17
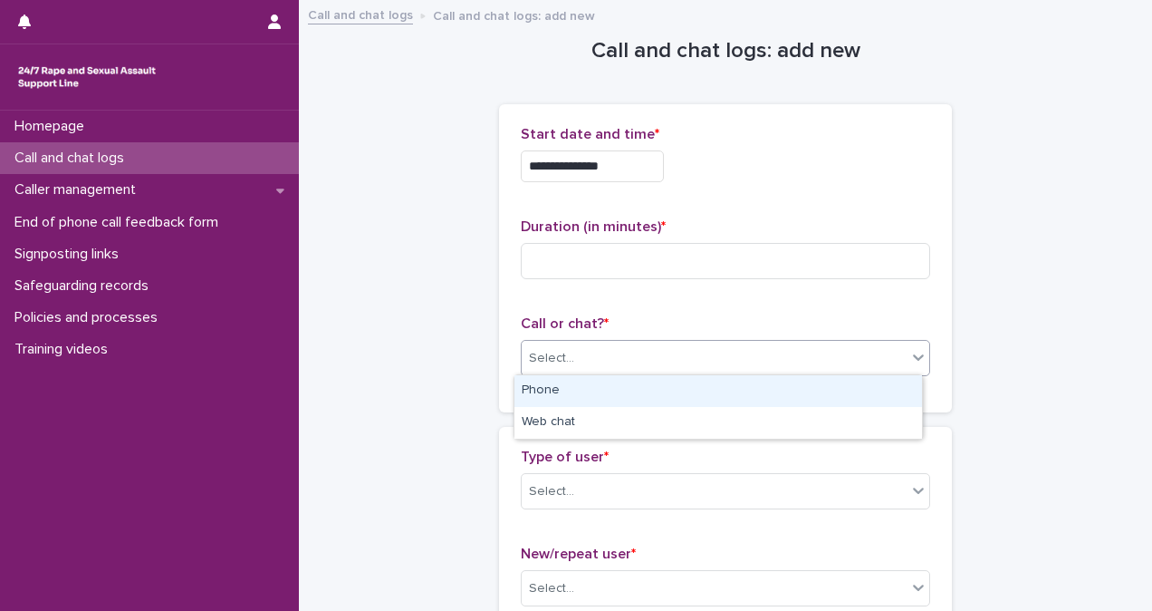
click at [600, 359] on div "Select..." at bounding box center [714, 358] width 385 height 30
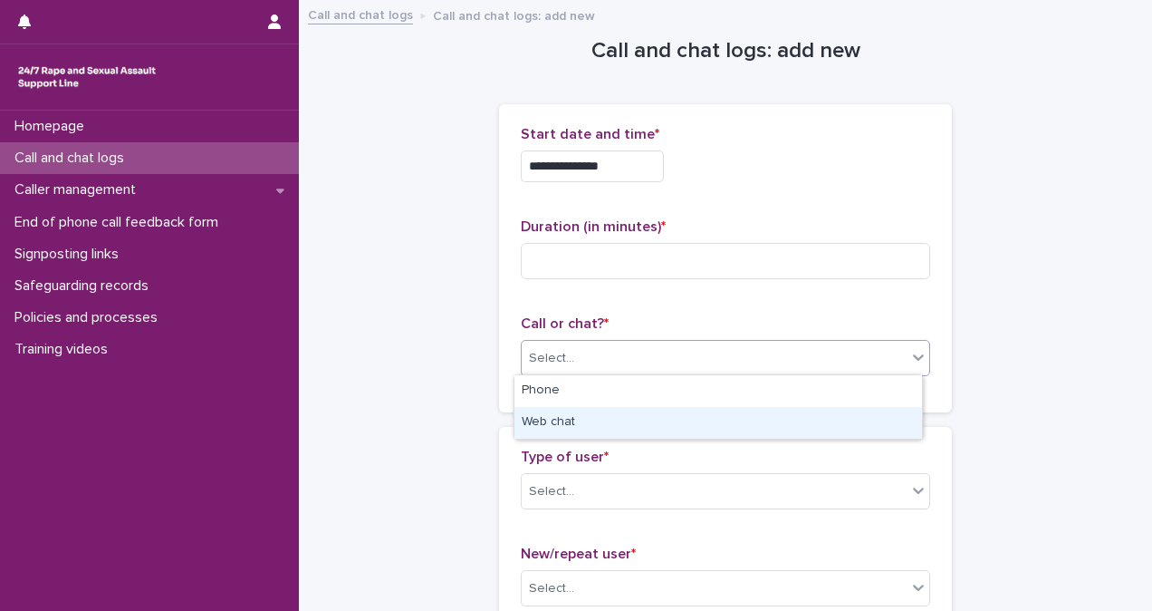
click at [600, 413] on div "Web chat" at bounding box center [719, 423] width 408 height 32
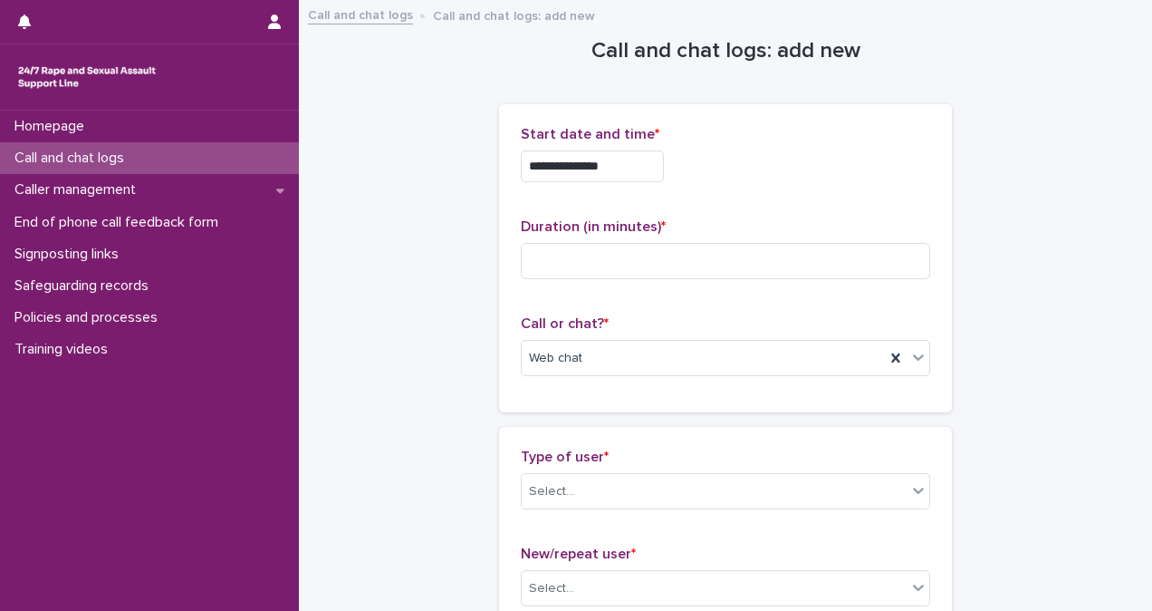
click at [610, 468] on div "Type of user * Select..." at bounding box center [726, 485] width 410 height 75
click at [610, 477] on div "Select..." at bounding box center [714, 492] width 385 height 30
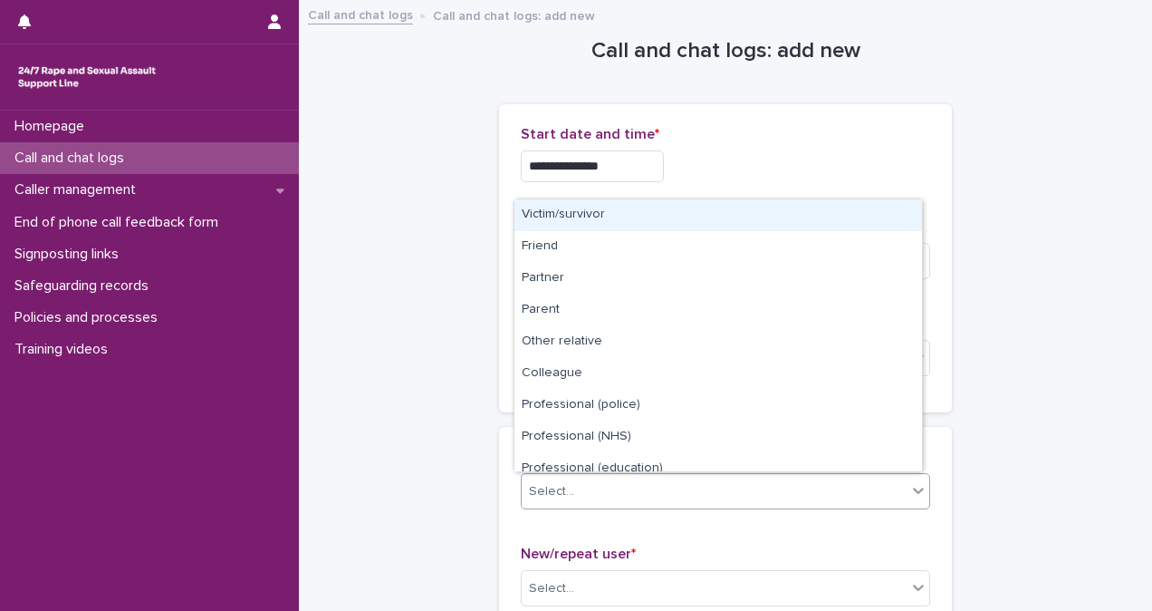
click at [622, 221] on div "Victim/survivor" at bounding box center [719, 215] width 408 height 32
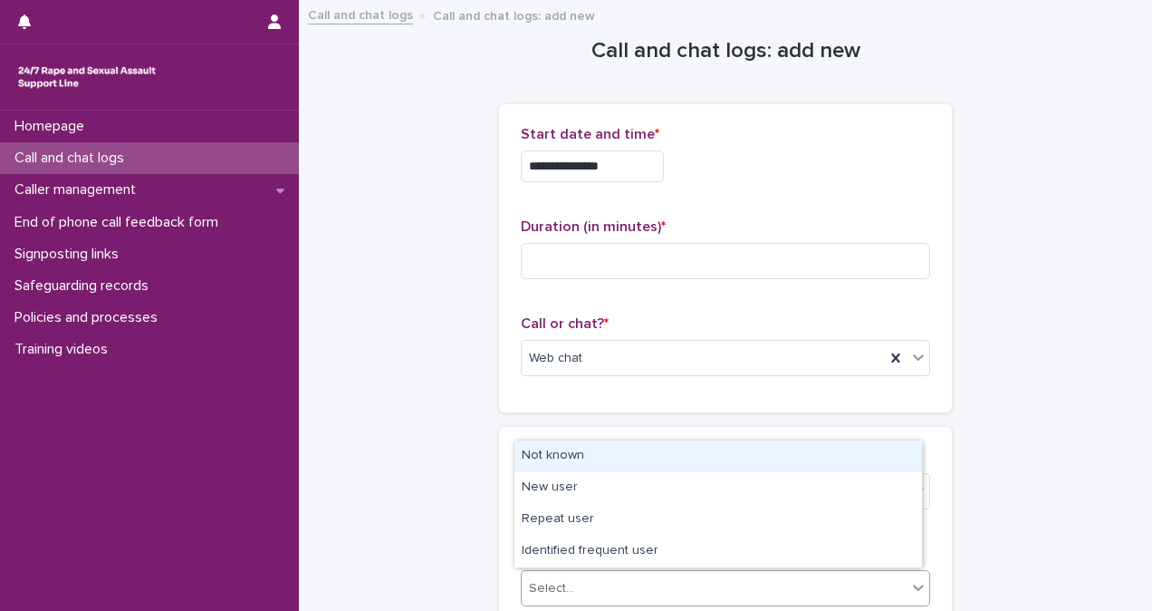
click at [664, 576] on div "Select..." at bounding box center [714, 588] width 385 height 30
drag, startPoint x: 664, startPoint y: 567, endPoint x: 666, endPoint y: 469, distance: 97.9
click at [666, 469] on div "Not known" at bounding box center [719, 456] width 408 height 32
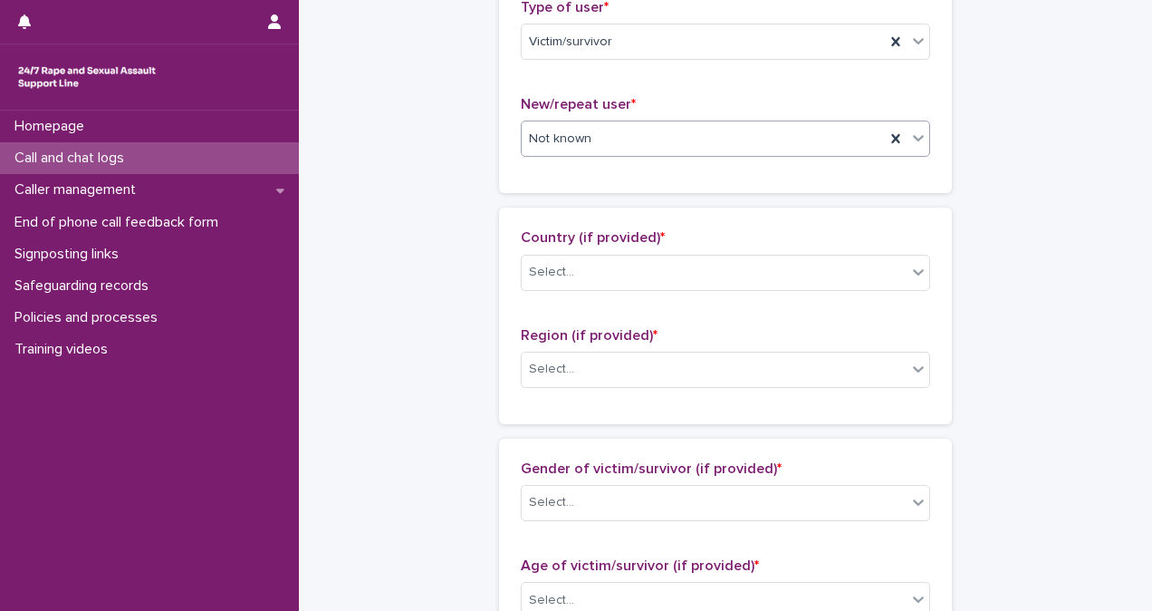
scroll to position [509, 0]
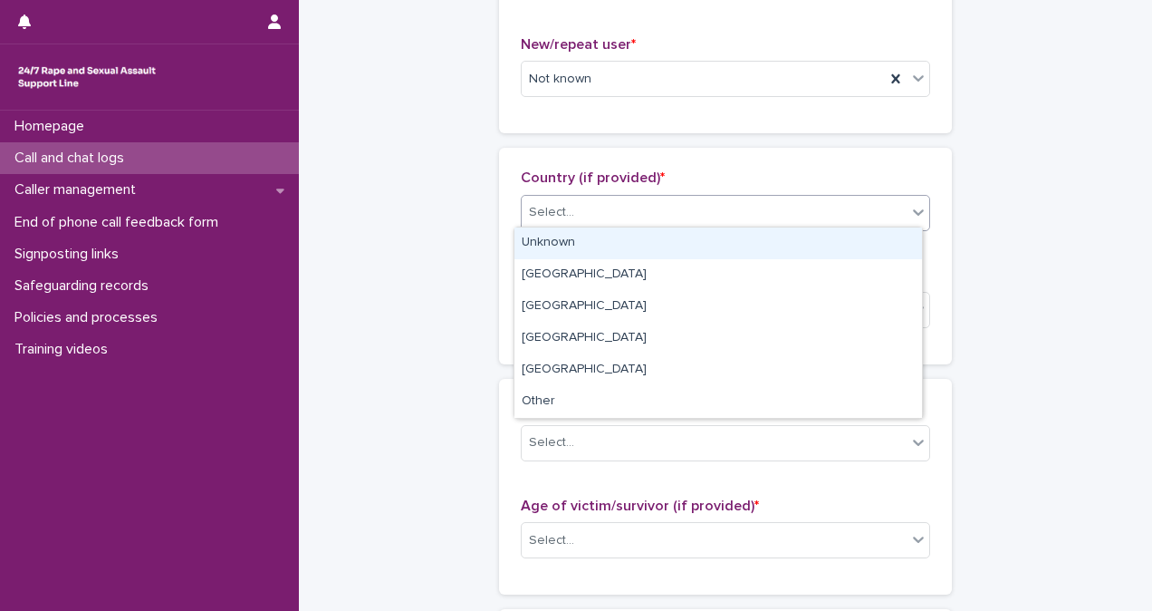
click at [684, 209] on div "Select..." at bounding box center [714, 213] width 385 height 30
click at [678, 237] on div "Unknown" at bounding box center [719, 243] width 408 height 32
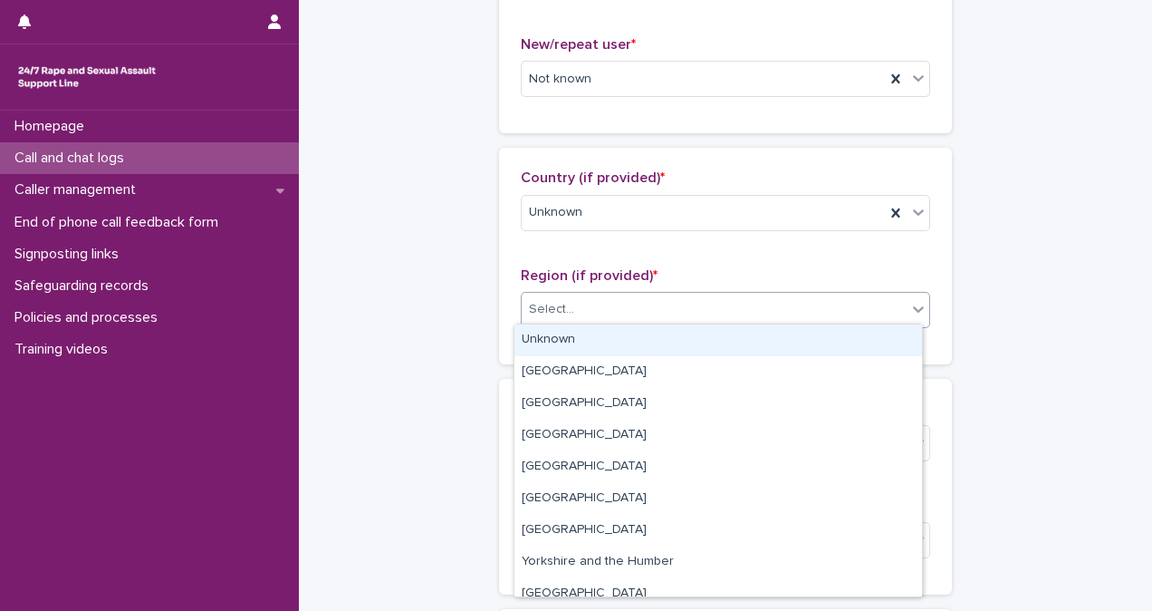
drag, startPoint x: 693, startPoint y: 321, endPoint x: 694, endPoint y: 342, distance: 20.9
click at [694, 342] on body "**********" at bounding box center [576, 305] width 1152 height 611
click at [694, 342] on div "Unknown" at bounding box center [719, 340] width 408 height 32
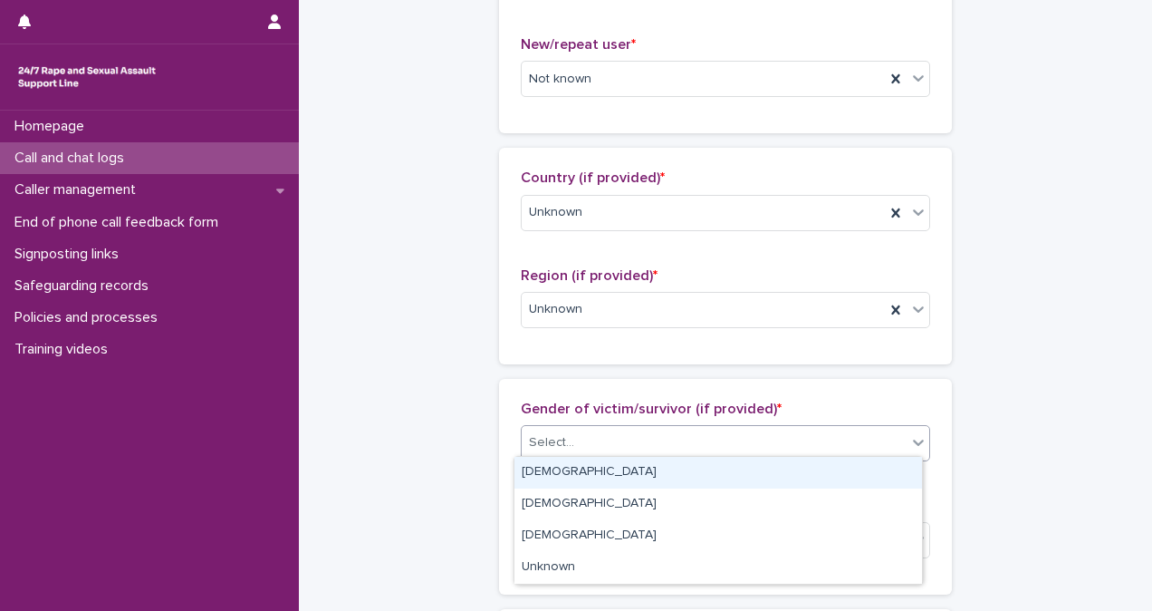
click at [692, 437] on div "Select..." at bounding box center [714, 443] width 385 height 30
click at [685, 473] on div "[DEMOGRAPHIC_DATA]" at bounding box center [719, 473] width 408 height 32
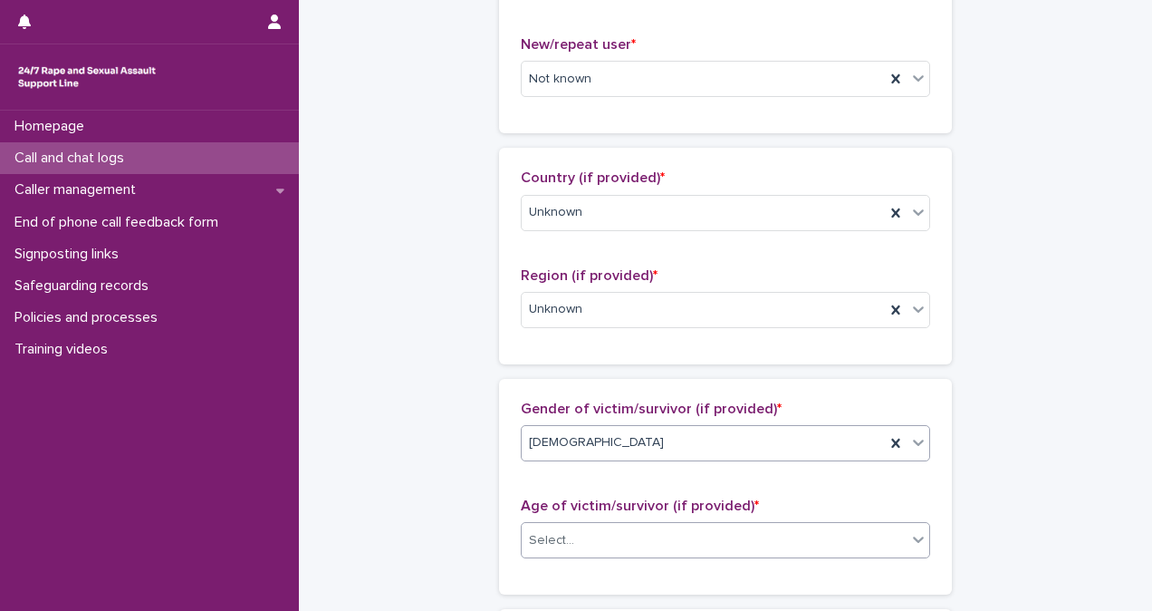
click at [687, 540] on div "Select..." at bounding box center [714, 540] width 385 height 30
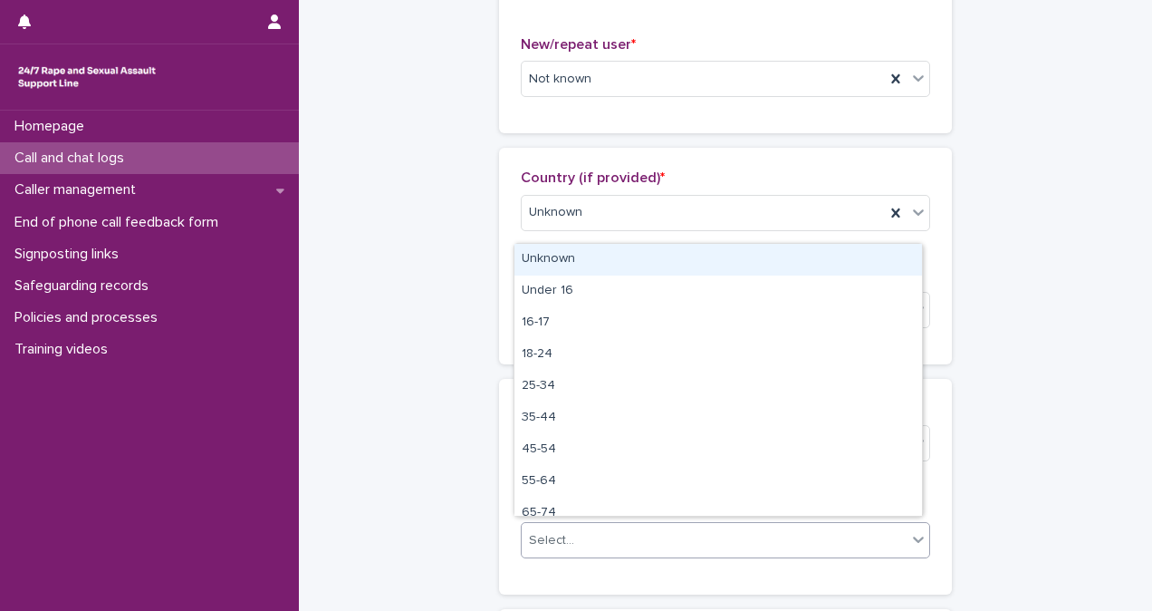
click at [689, 266] on div "Unknown" at bounding box center [719, 260] width 408 height 32
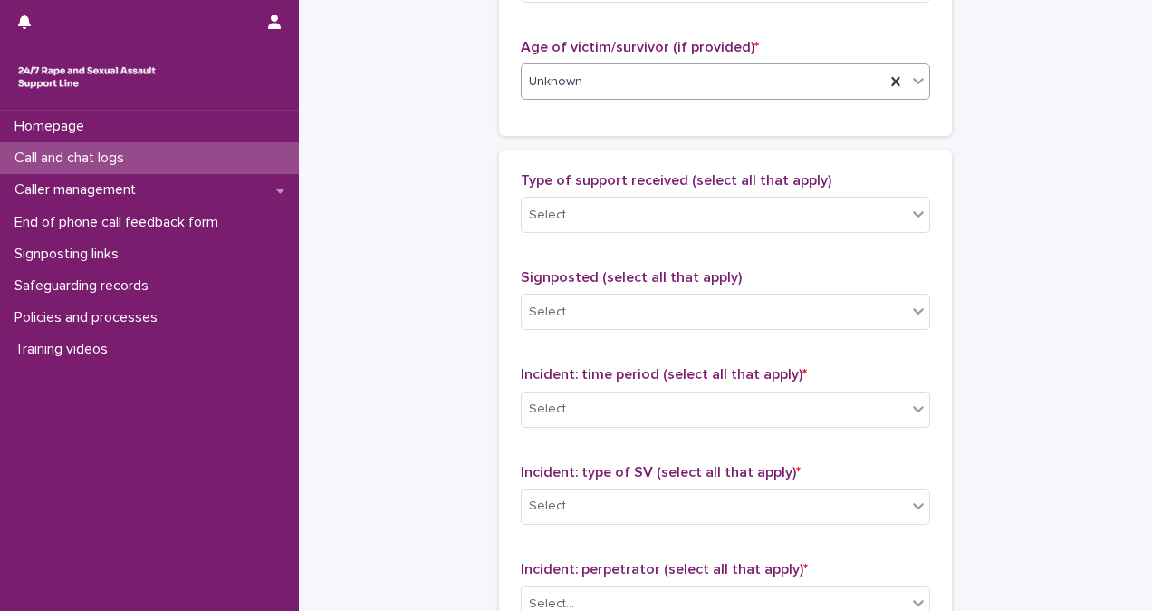
scroll to position [970, 0]
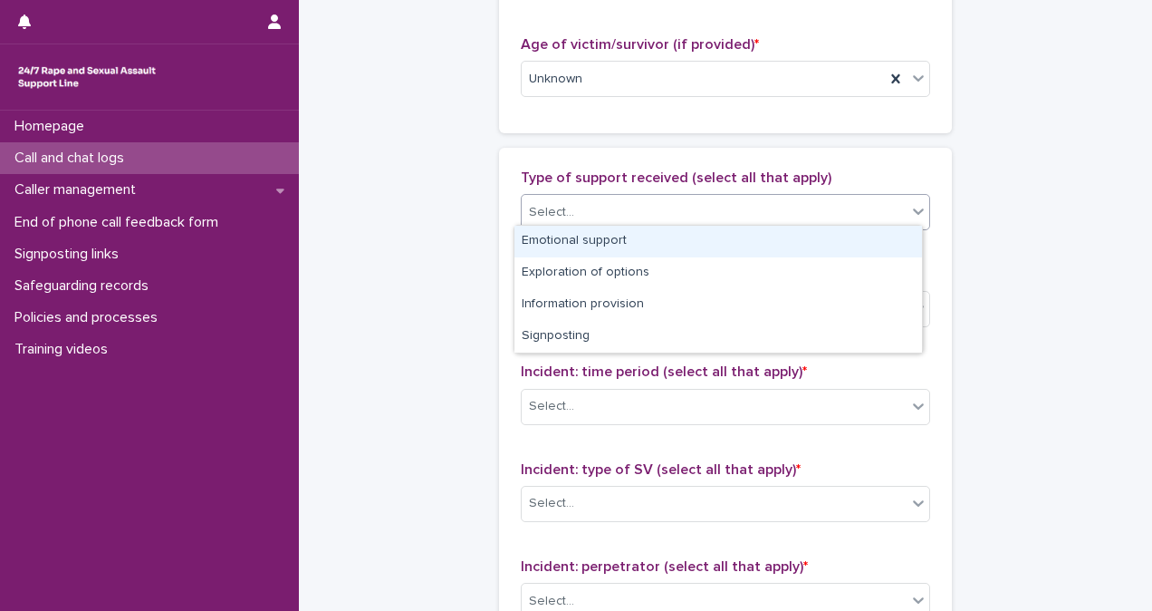
drag, startPoint x: 593, startPoint y: 199, endPoint x: 611, endPoint y: 246, distance: 50.5
click at [611, 246] on body "**********" at bounding box center [576, 305] width 1152 height 611
click at [611, 246] on div "Emotional support" at bounding box center [719, 242] width 408 height 32
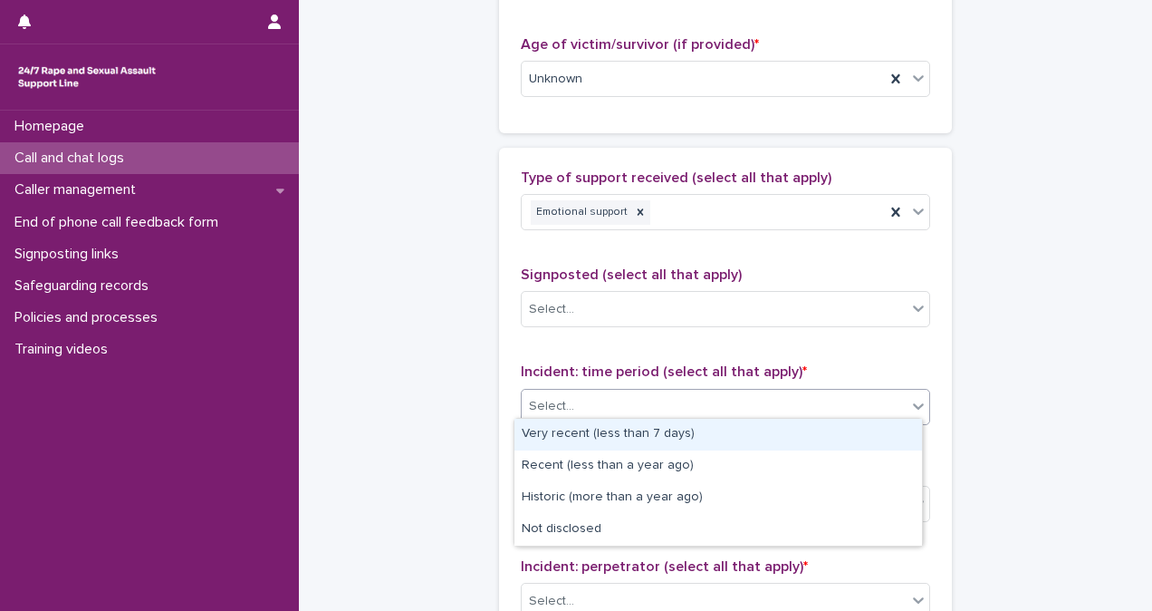
click at [629, 399] on div "Select..." at bounding box center [714, 406] width 385 height 30
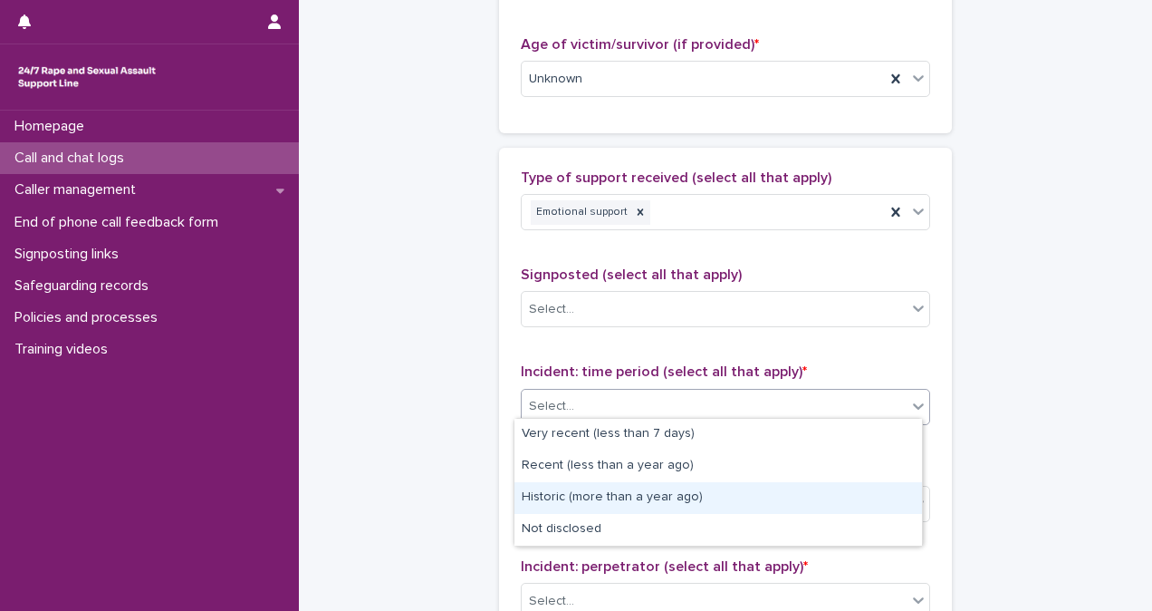
click at [634, 484] on div "Historic (more than a year ago)" at bounding box center [719, 498] width 408 height 32
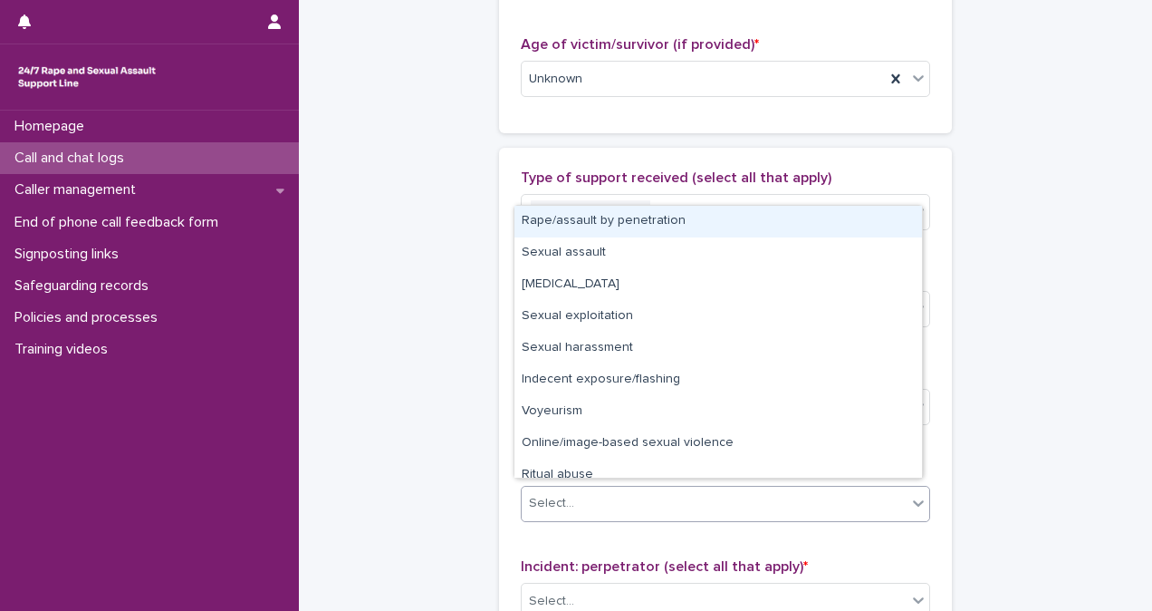
click at [634, 488] on div "Select..." at bounding box center [714, 503] width 385 height 30
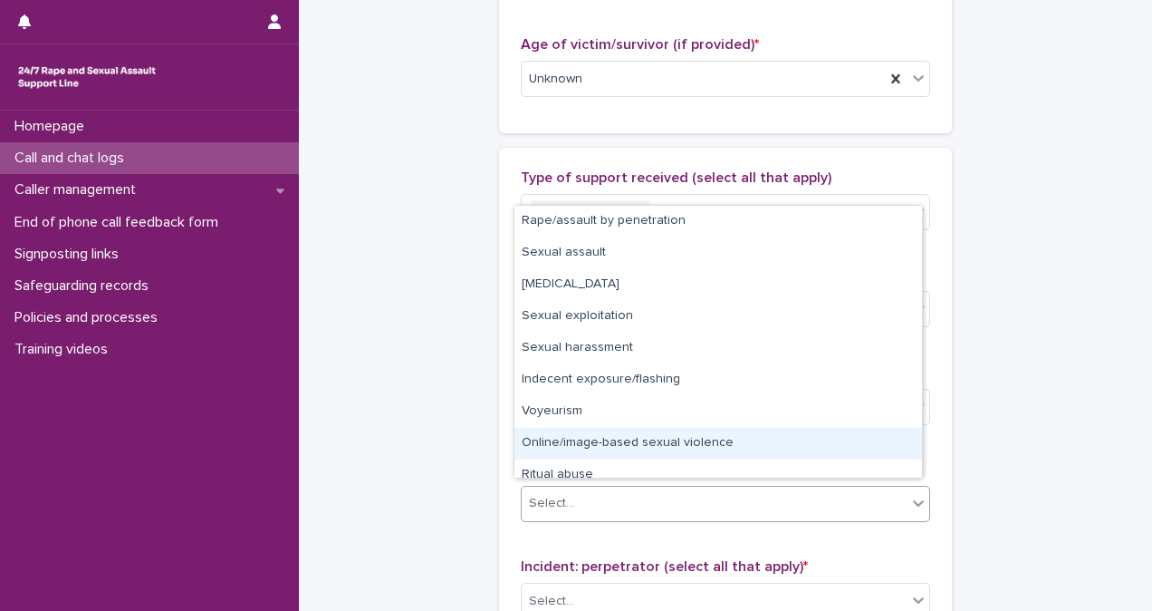
scroll to position [45, 0]
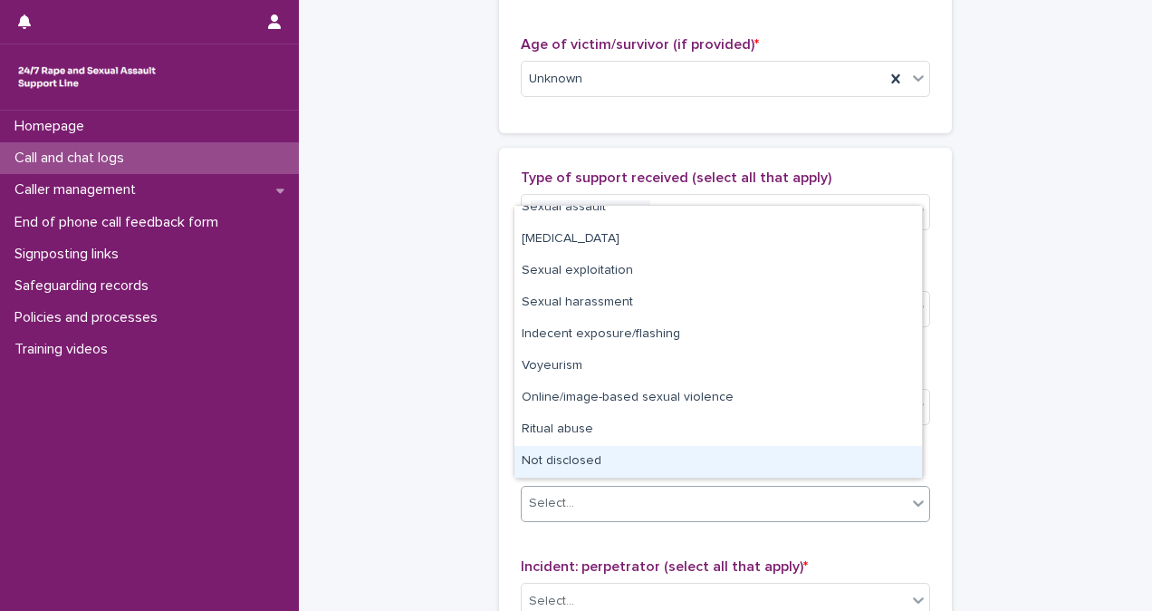
click at [833, 451] on div "Not disclosed" at bounding box center [719, 462] width 408 height 32
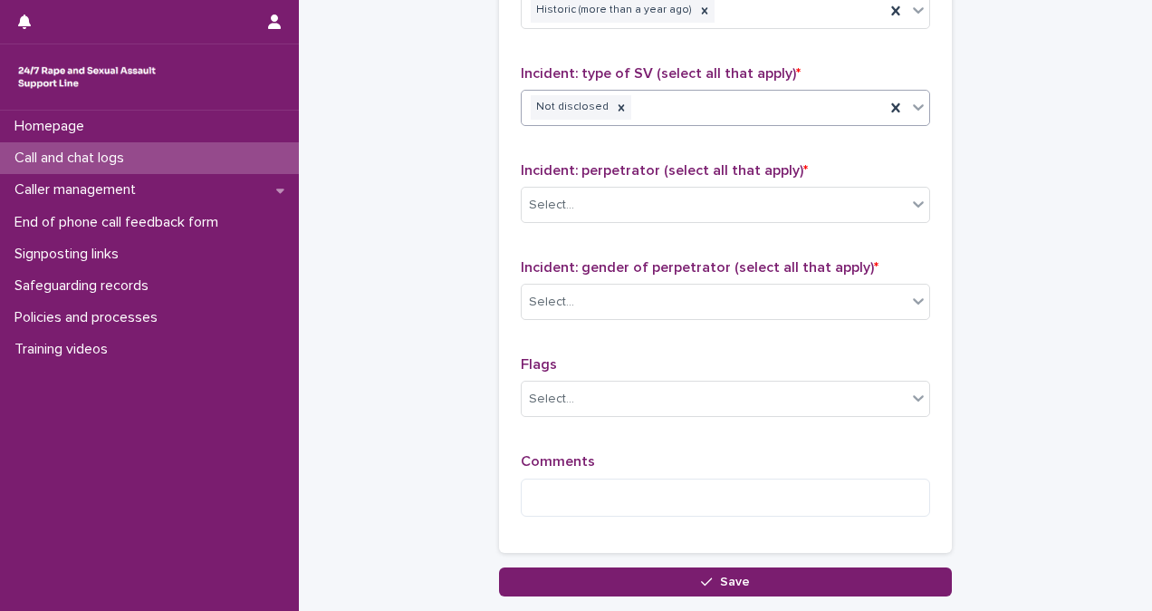
scroll to position [1362, 0]
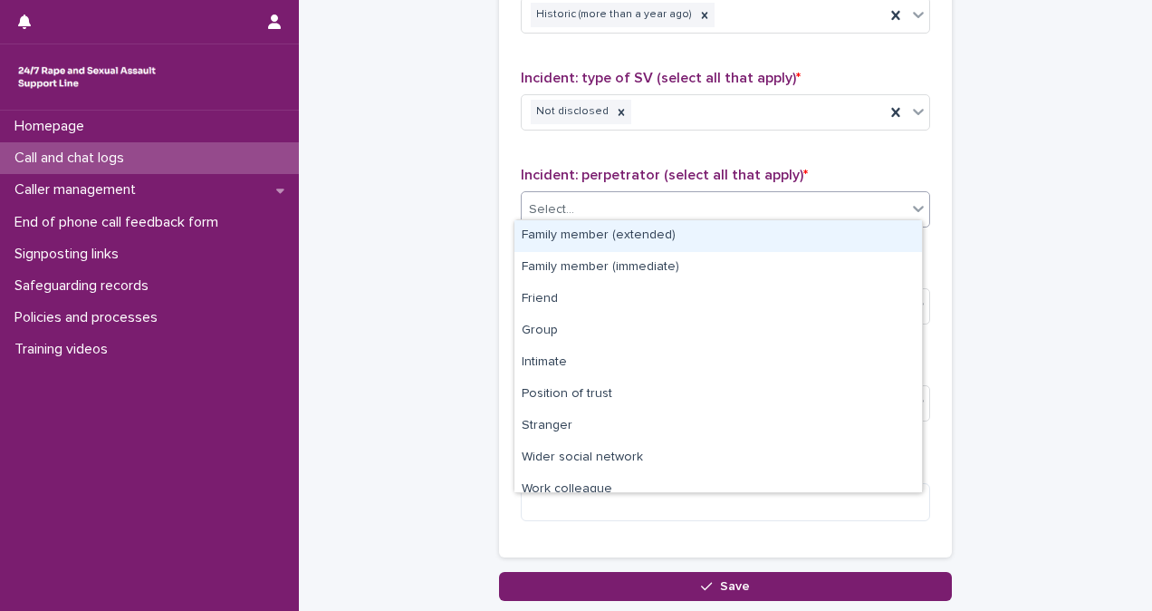
click at [631, 199] on div "Select..." at bounding box center [714, 210] width 385 height 30
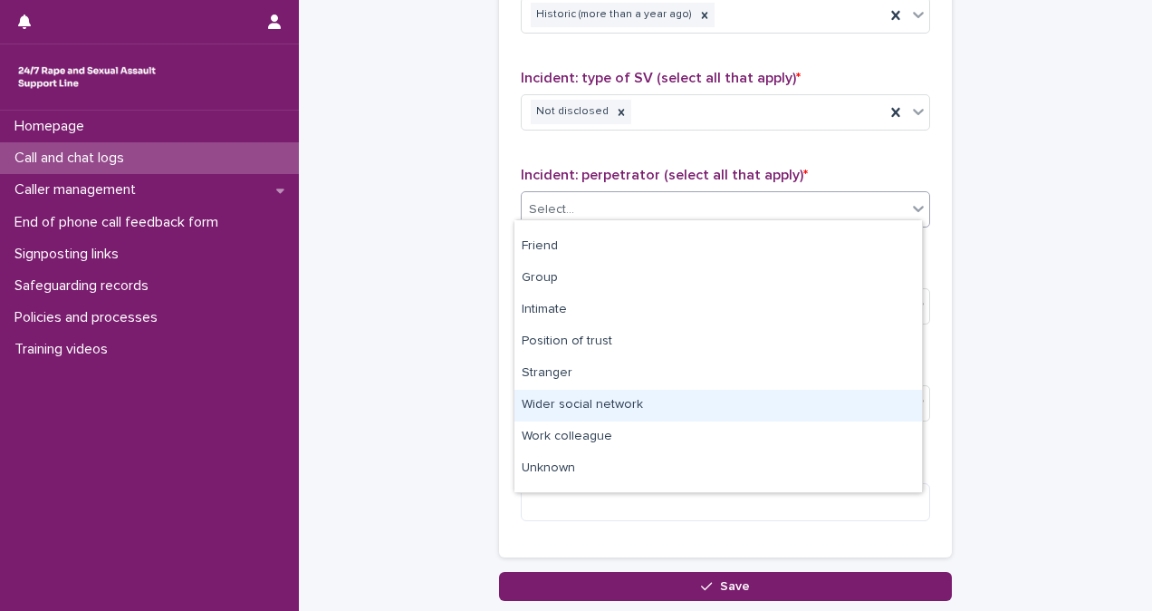
scroll to position [77, 0]
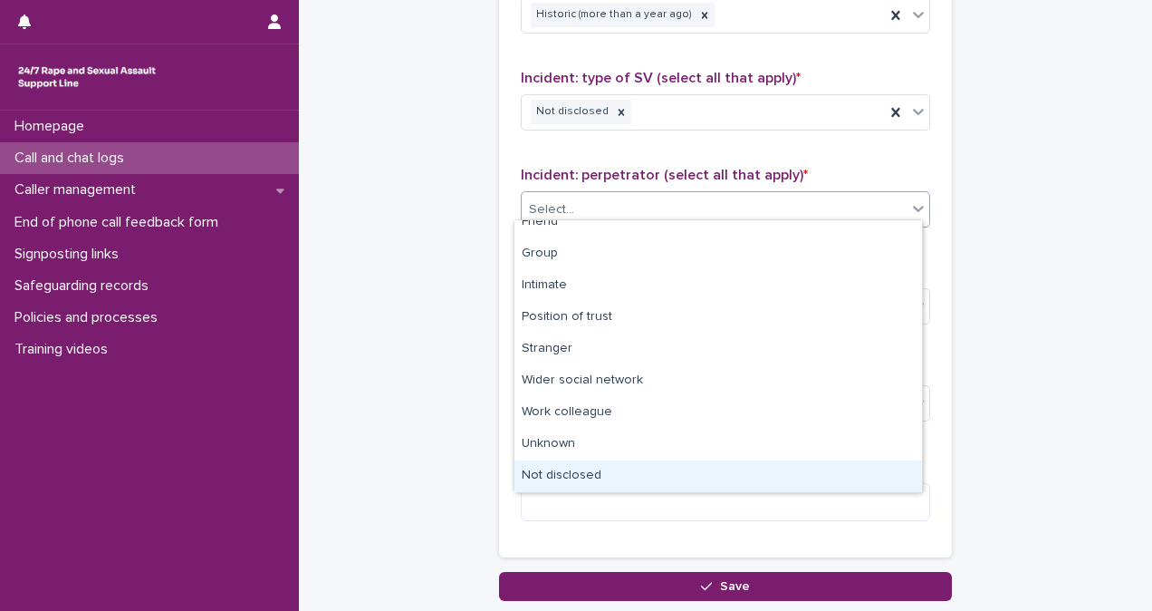
drag, startPoint x: 878, startPoint y: 458, endPoint x: 750, endPoint y: 471, distance: 128.4
click at [750, 471] on div "Not disclosed" at bounding box center [719, 476] width 408 height 32
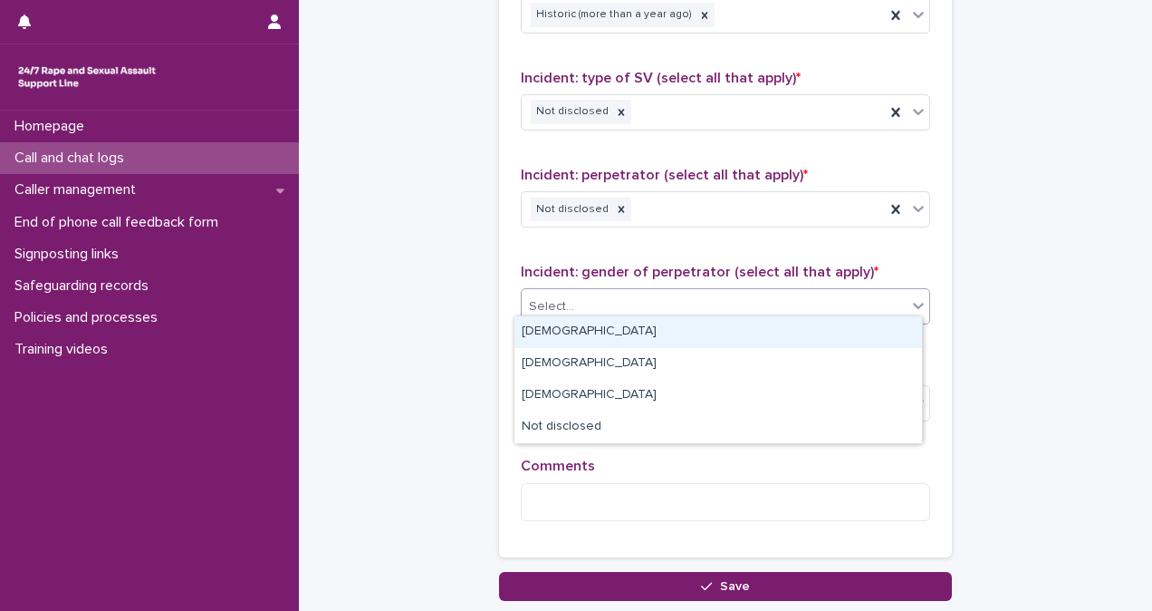
click at [681, 292] on div "Select..." at bounding box center [714, 307] width 385 height 30
click at [681, 333] on div "[DEMOGRAPHIC_DATA]" at bounding box center [719, 332] width 408 height 32
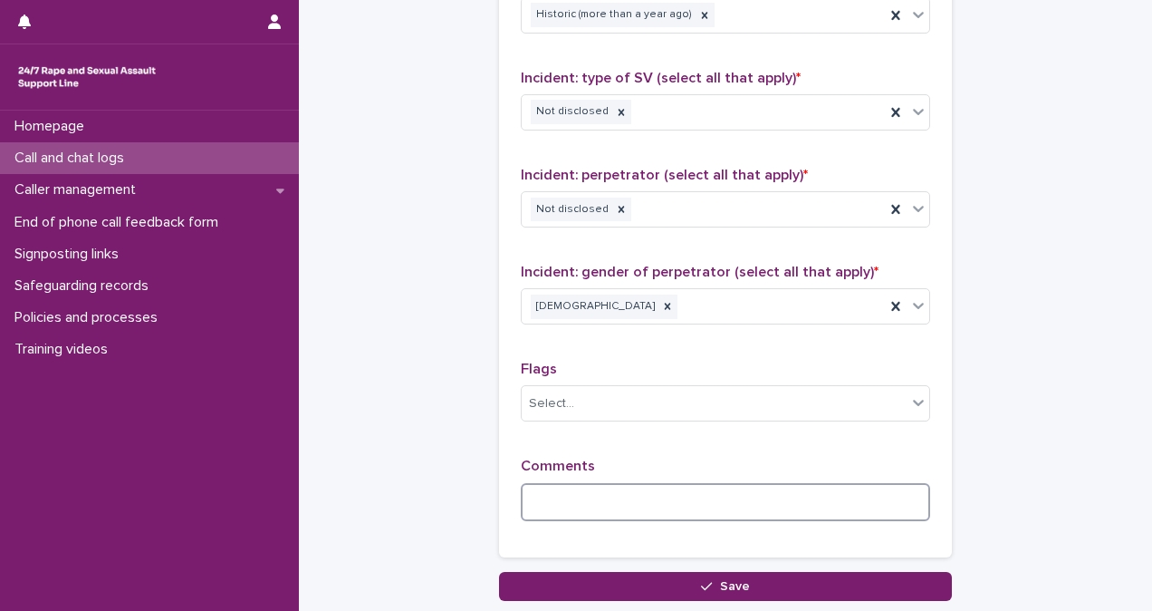
click at [687, 487] on textarea at bounding box center [726, 502] width 410 height 38
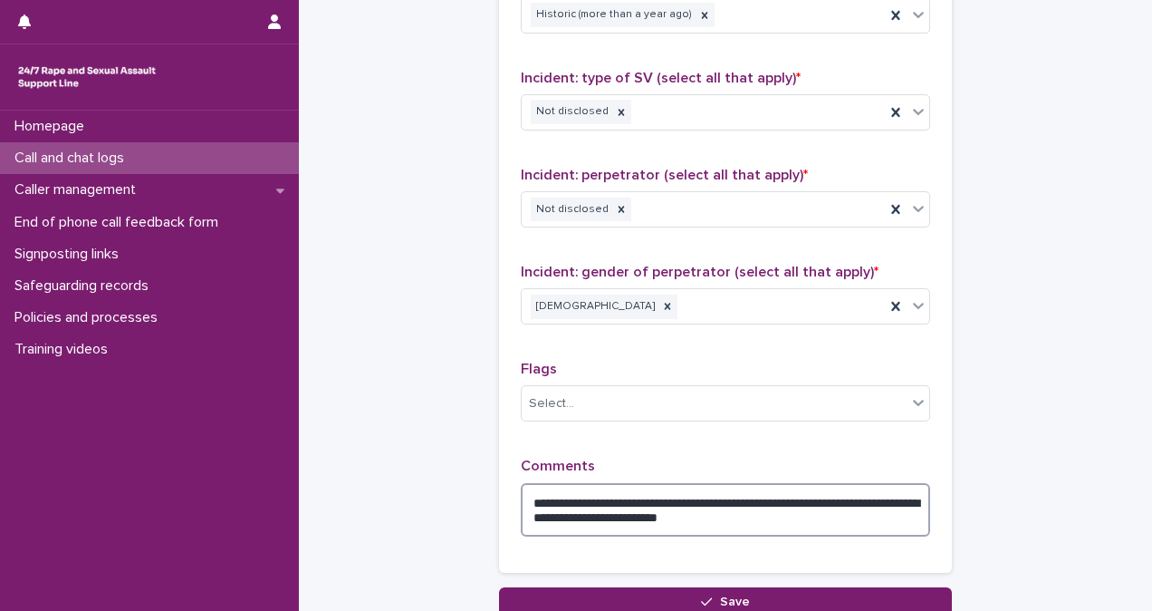
type textarea "**********"
click at [619, 109] on icon at bounding box center [622, 112] width 6 height 6
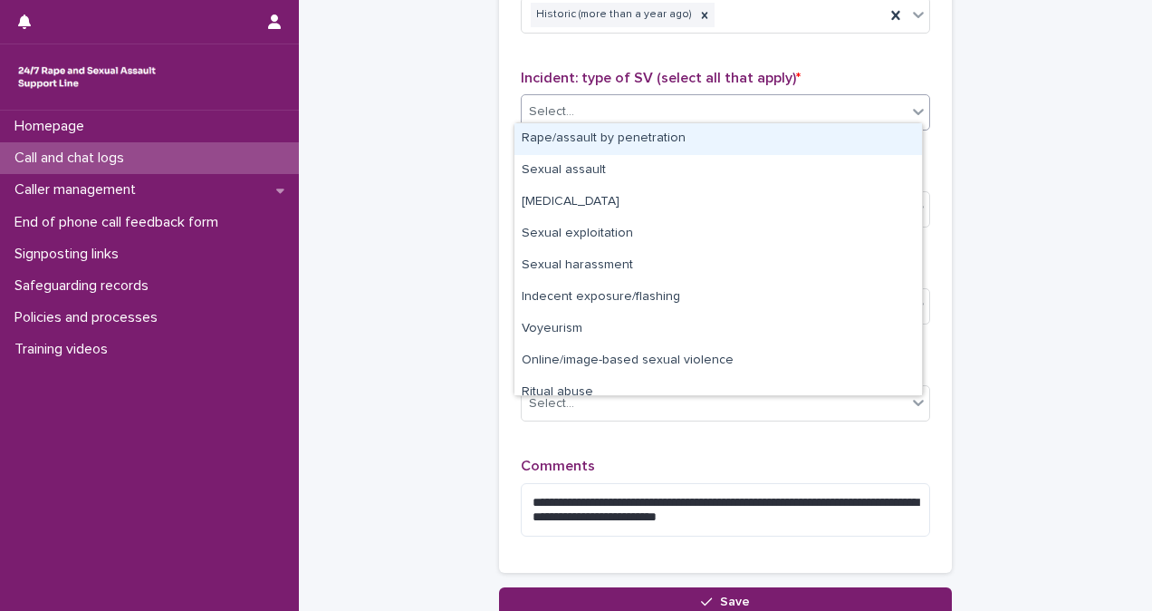
click at [604, 107] on div "Select..." at bounding box center [714, 112] width 385 height 30
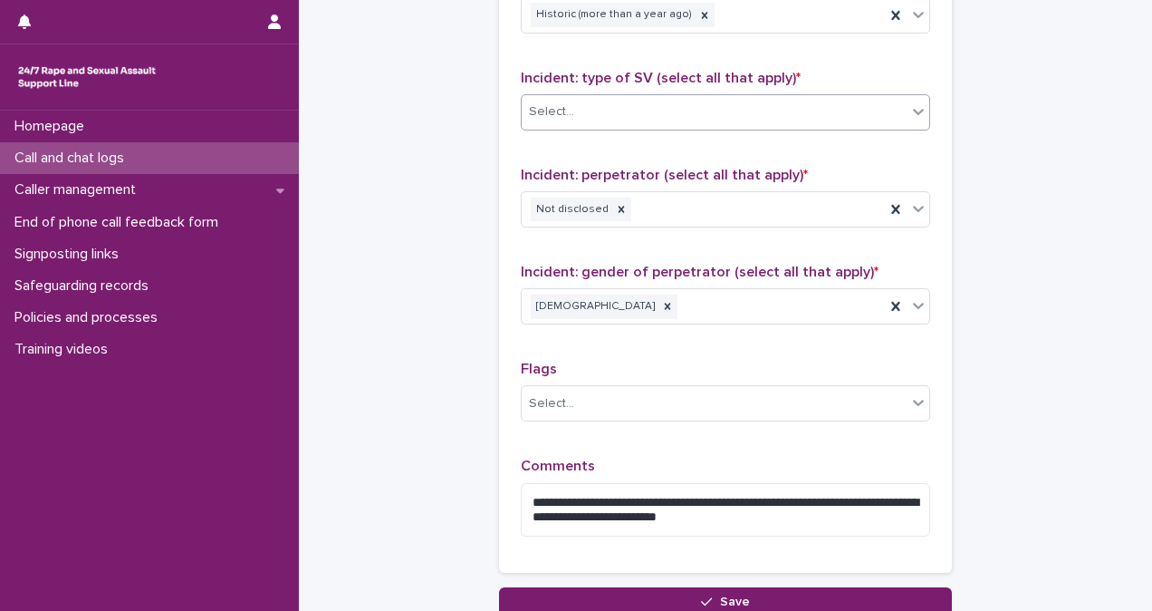
click at [604, 107] on div "Select..." at bounding box center [714, 112] width 385 height 30
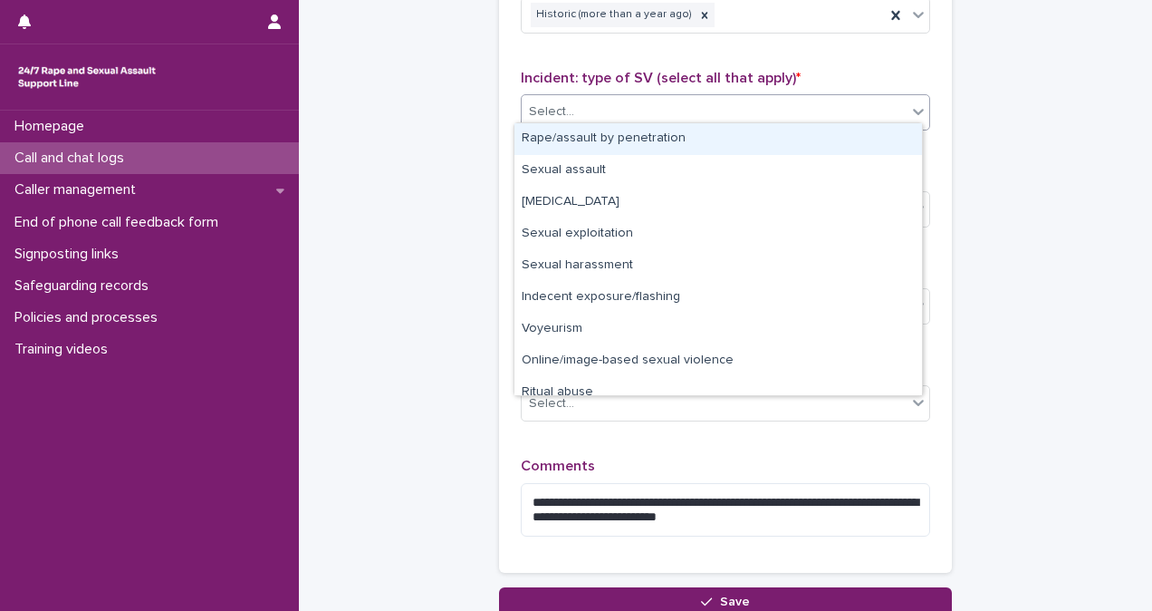
click at [604, 107] on div "Select..." at bounding box center [714, 112] width 385 height 30
click at [650, 144] on div "Rape/assault by penetration" at bounding box center [719, 139] width 408 height 32
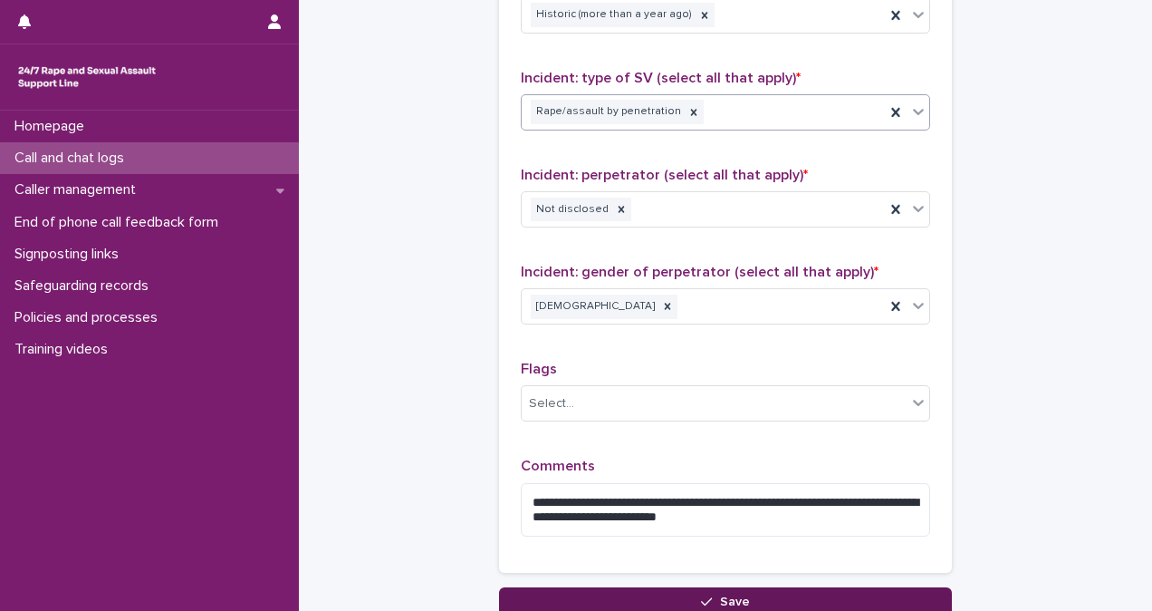
click at [639, 583] on button "Save" at bounding box center [725, 601] width 453 height 29
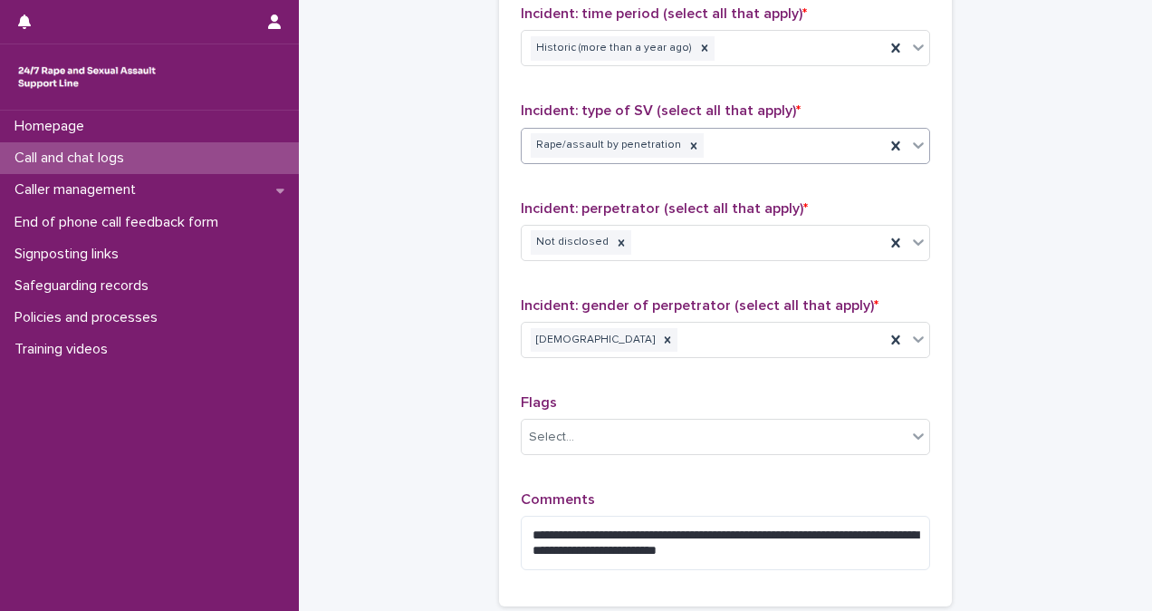
scroll to position [217, 0]
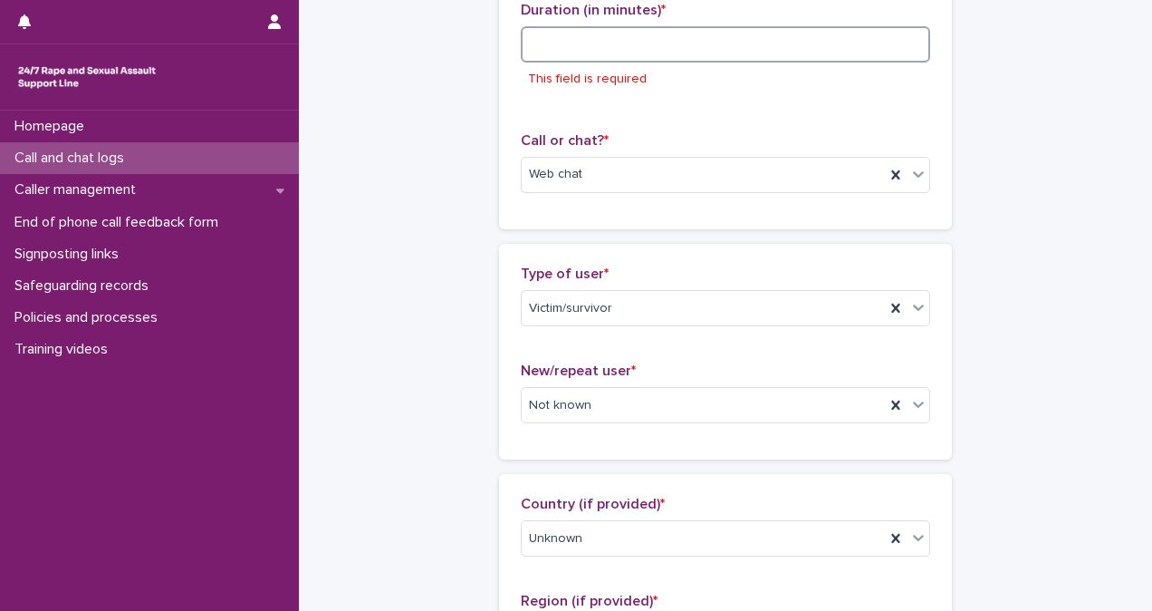
click at [657, 29] on input at bounding box center [726, 44] width 410 height 36
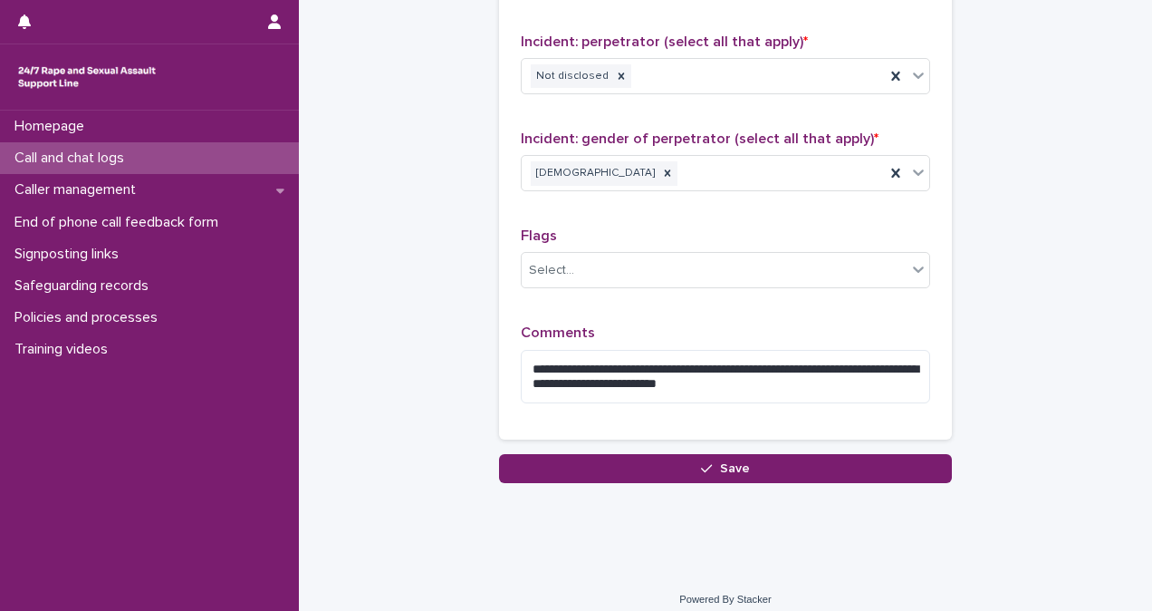
scroll to position [1499, 0]
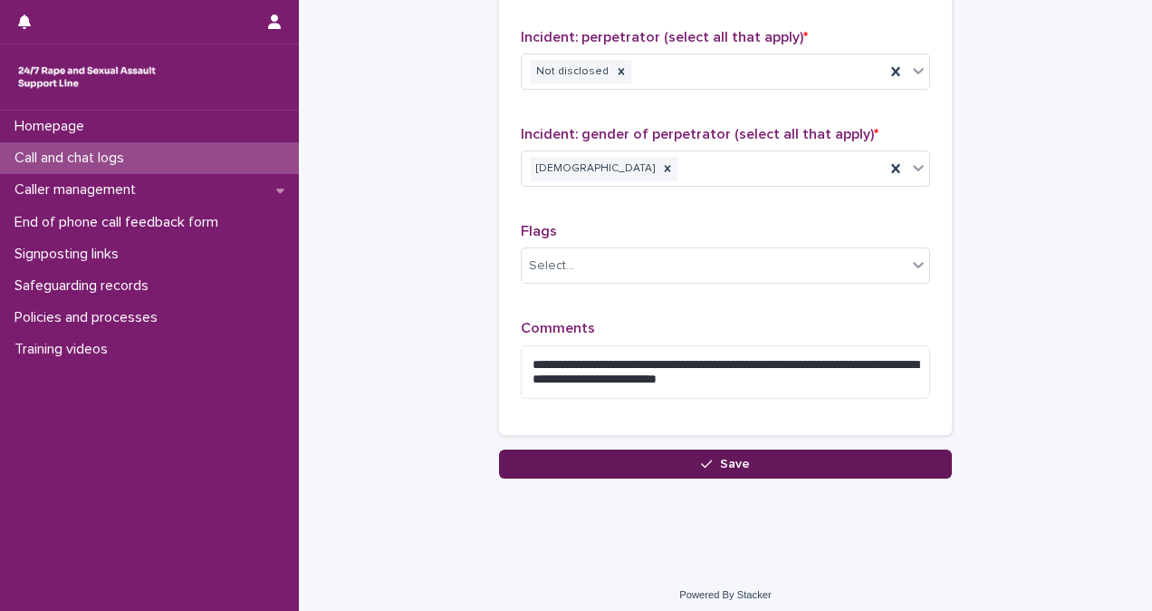
type input "**"
click at [810, 453] on button "Save" at bounding box center [725, 463] width 453 height 29
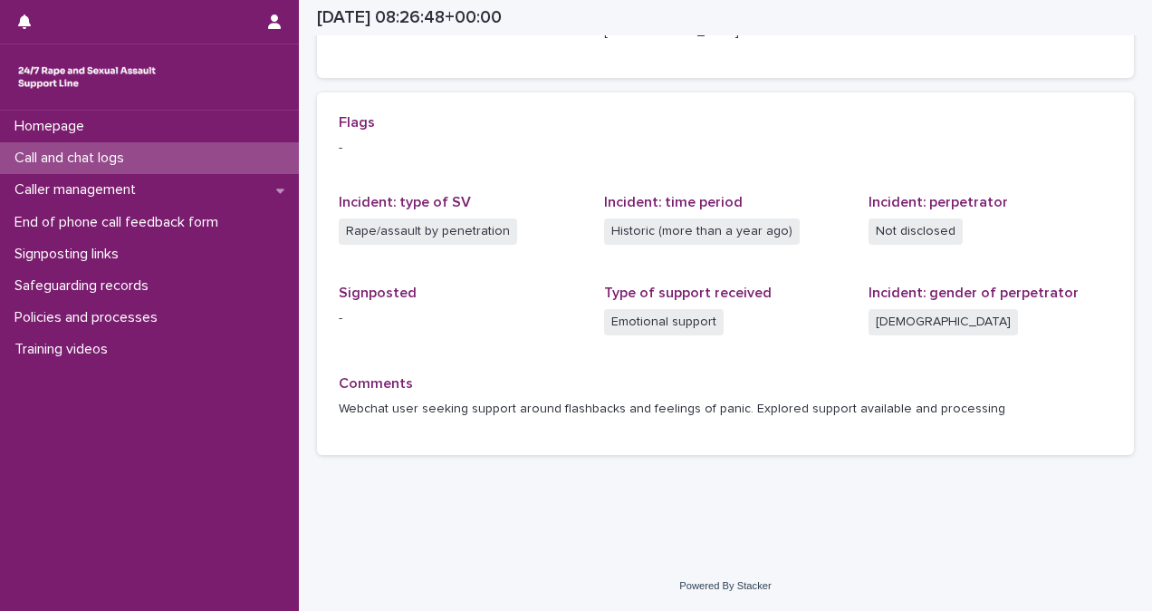
scroll to position [352, 0]
click at [243, 158] on div "Call and chat logs" at bounding box center [149, 158] width 299 height 32
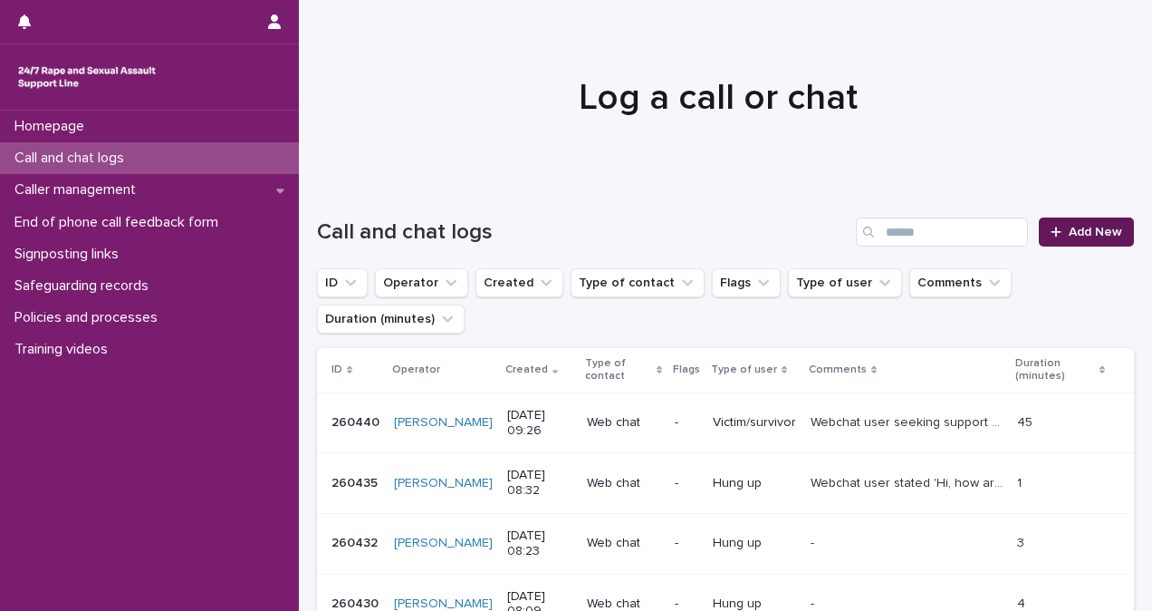
click at [1085, 237] on span "Add New" at bounding box center [1095, 232] width 53 height 13
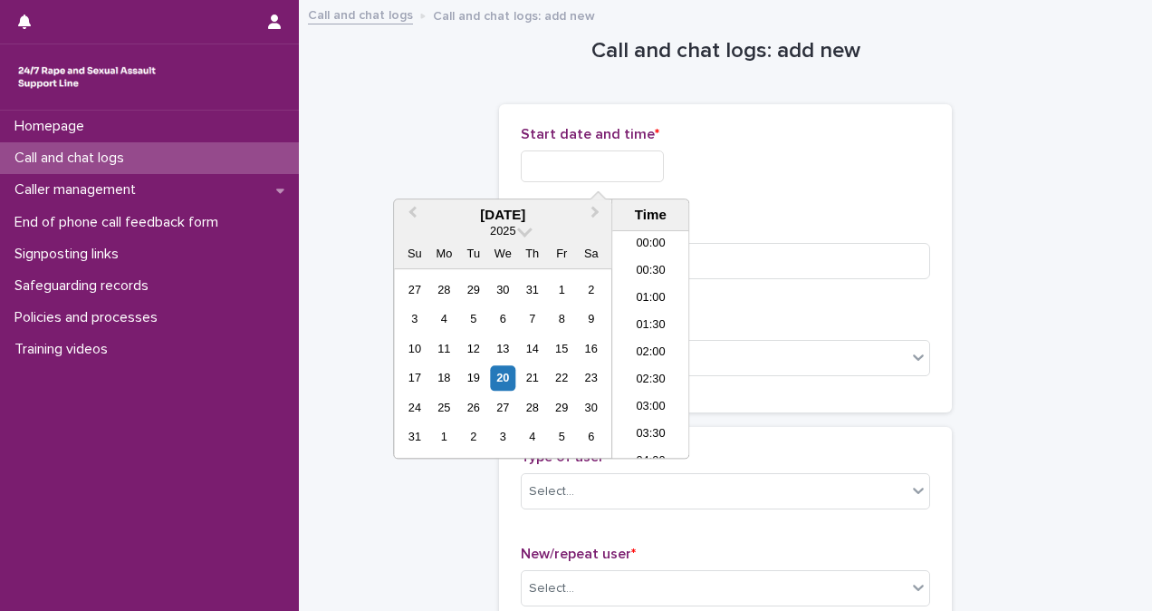
click at [641, 160] on input "text" at bounding box center [592, 166] width 143 height 32
click at [646, 343] on li "09:30" at bounding box center [650, 344] width 77 height 27
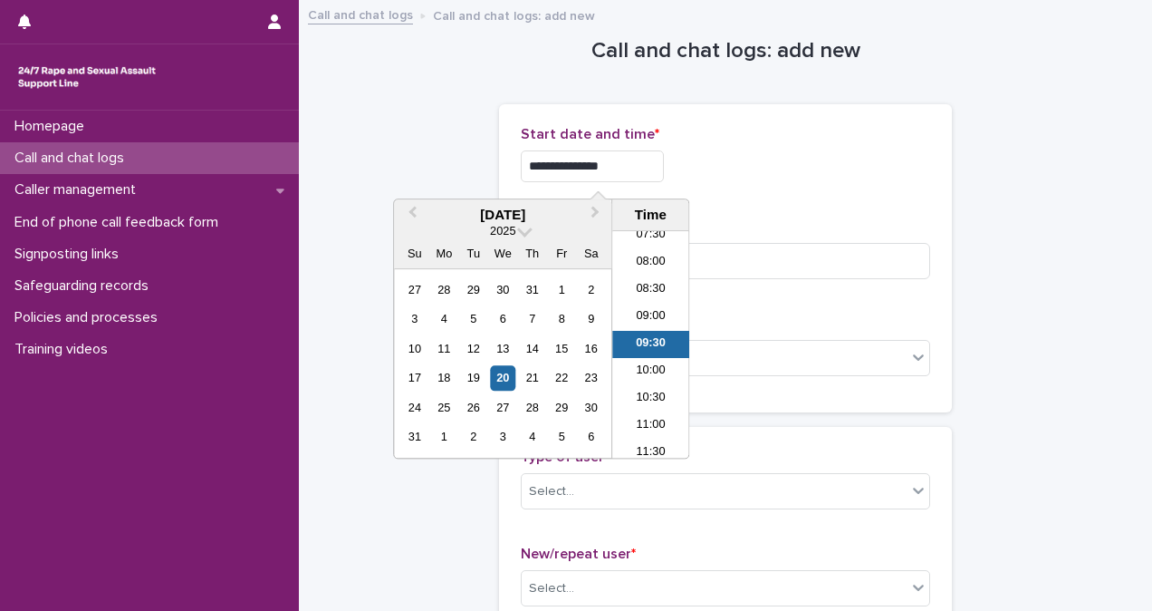
click at [643, 169] on input "**********" at bounding box center [592, 166] width 143 height 32
type input "**********"
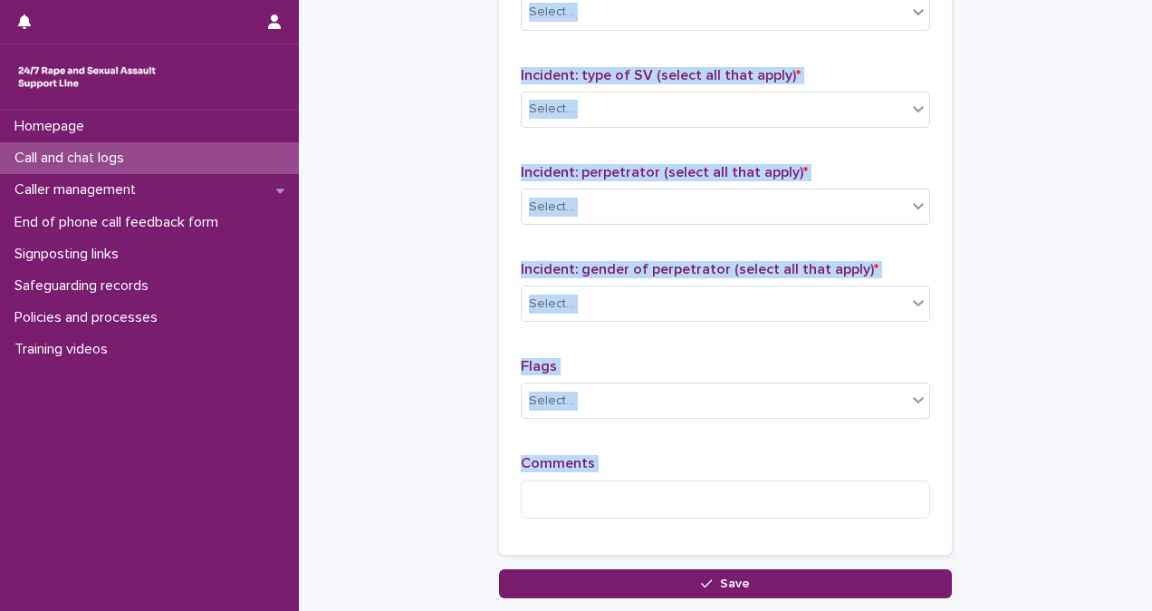
scroll to position [1484, 0]
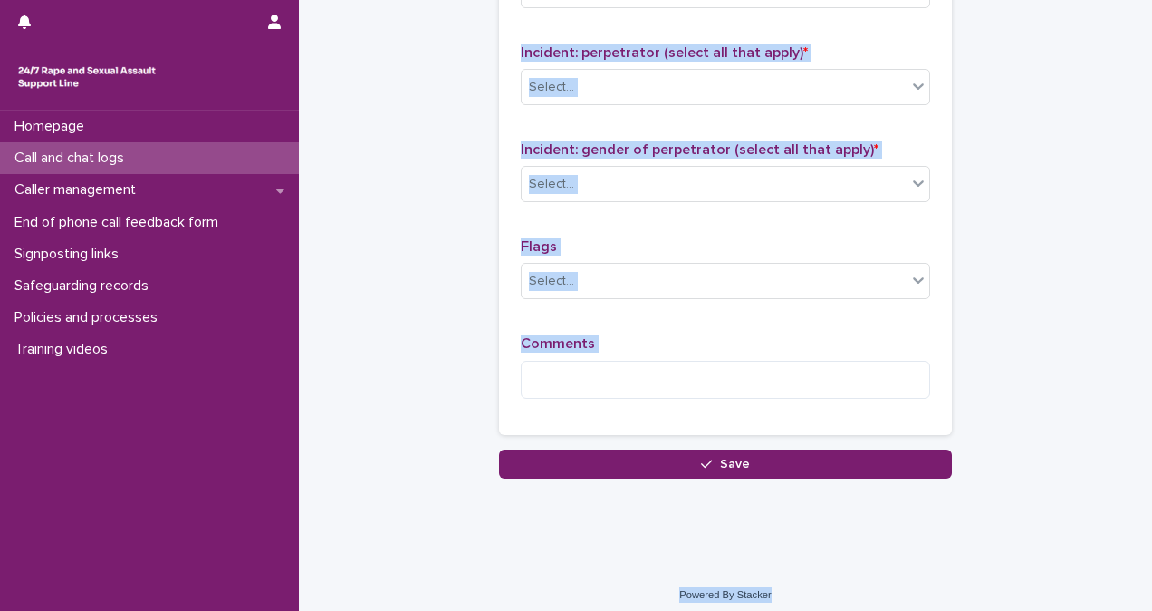
drag, startPoint x: 723, startPoint y: 163, endPoint x: 826, endPoint y: 636, distance: 484.1
click at [826, 583] on html "**********" at bounding box center [576, 305] width 1152 height 611
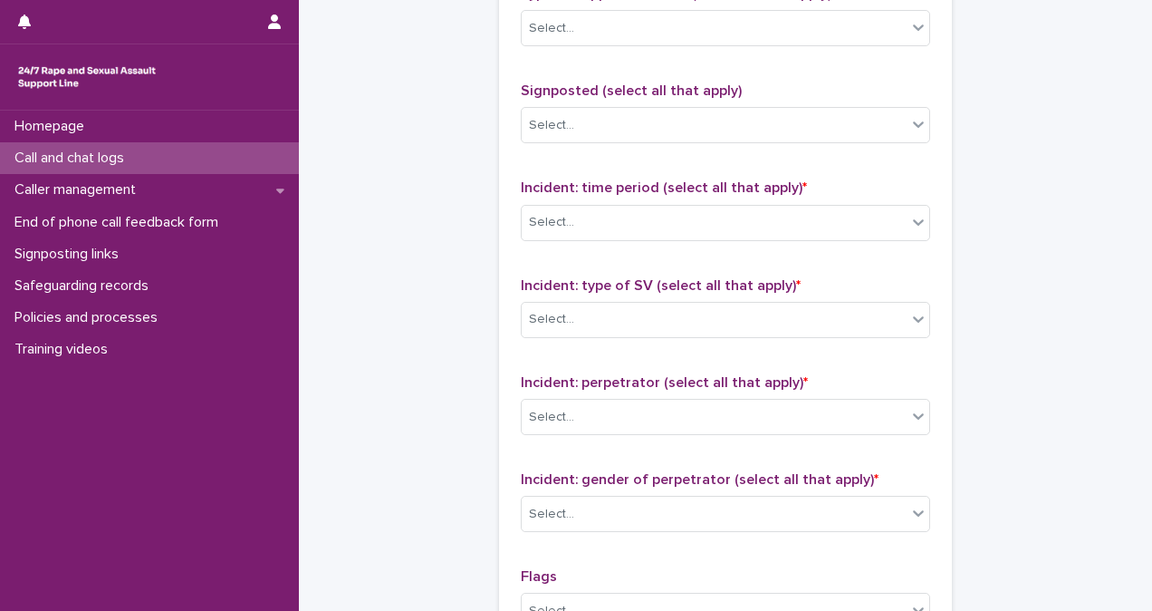
scroll to position [1159, 0]
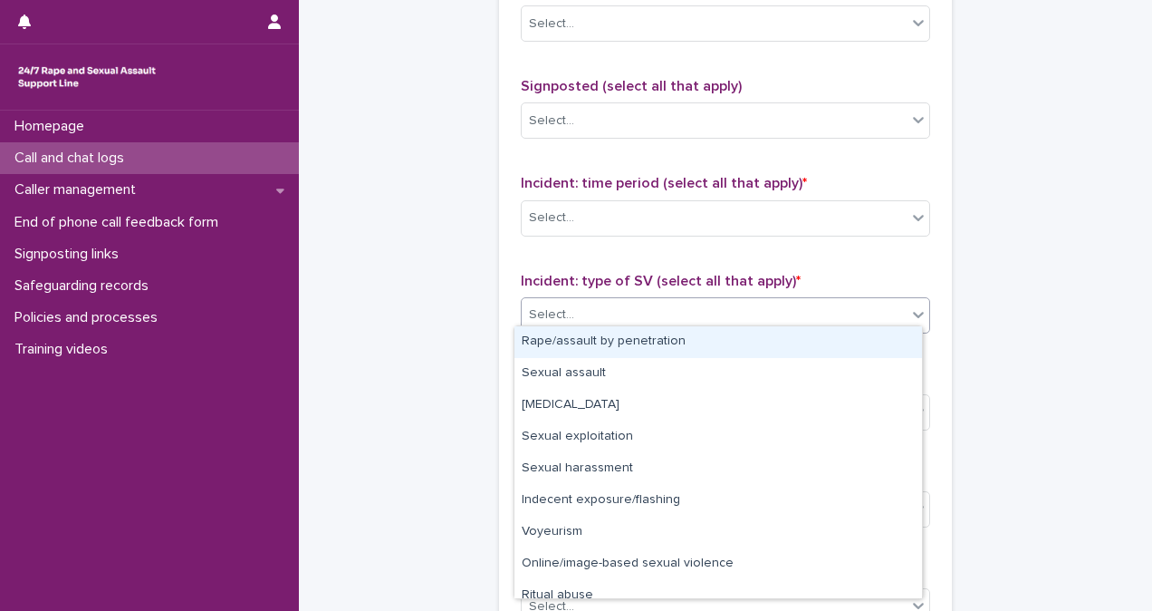
click at [852, 310] on div "Select..." at bounding box center [714, 315] width 385 height 30
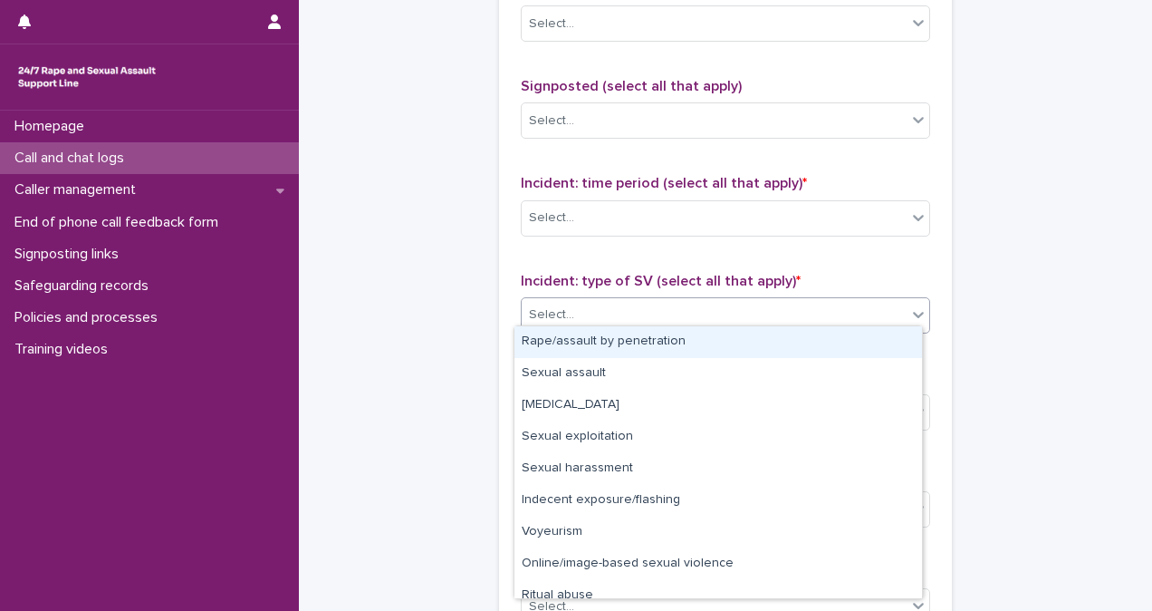
click at [640, 300] on div "Select..." at bounding box center [714, 315] width 385 height 30
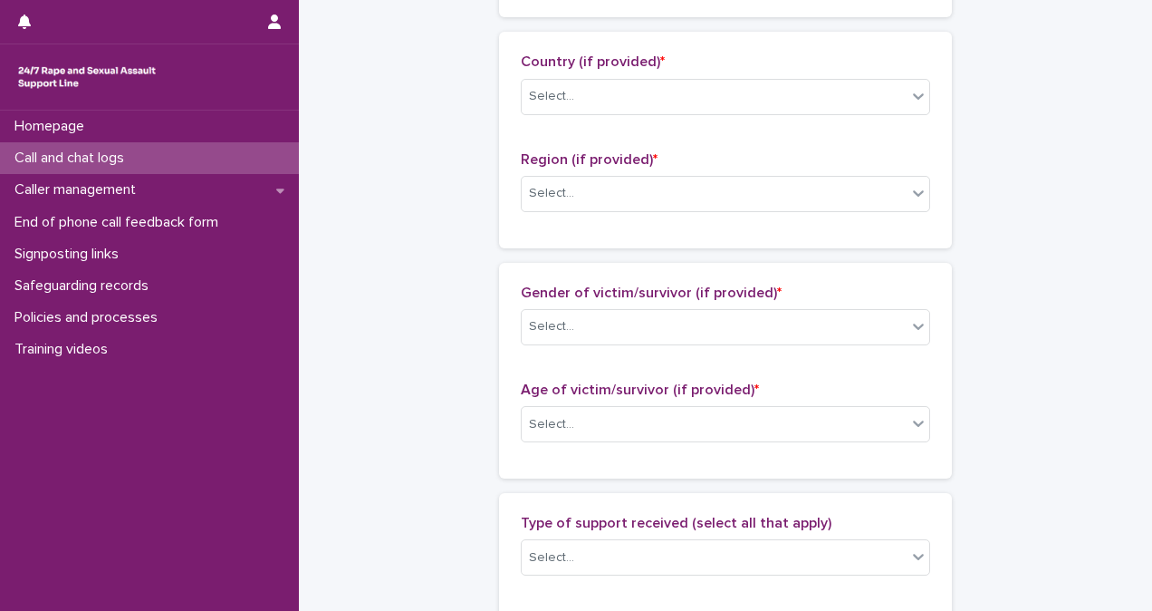
scroll to position [0, 0]
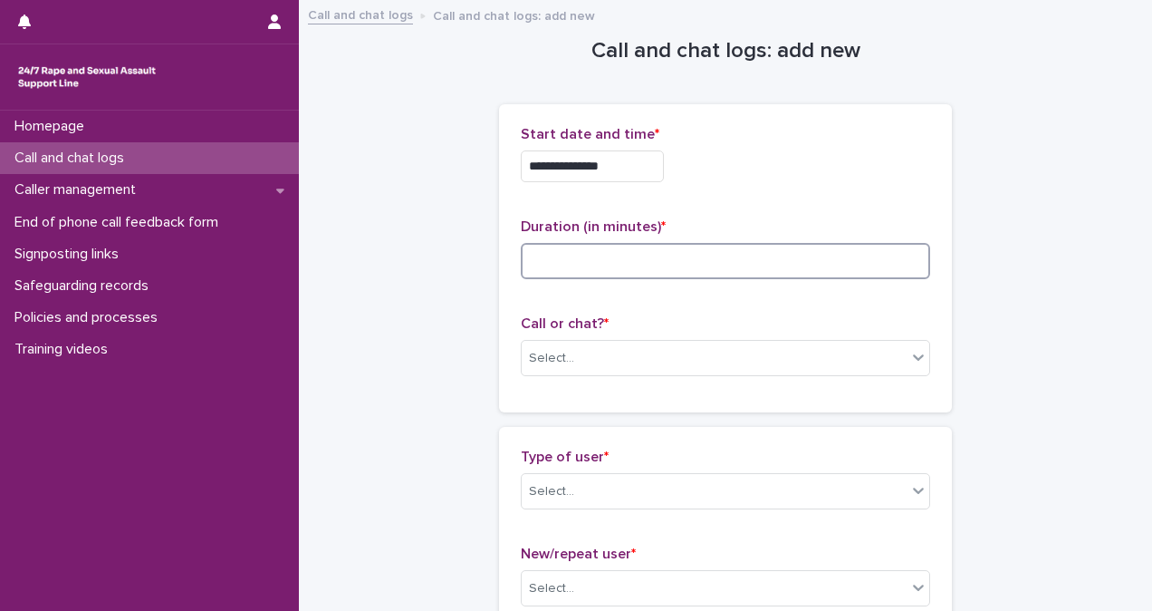
click at [647, 252] on input at bounding box center [726, 261] width 410 height 36
type input "**"
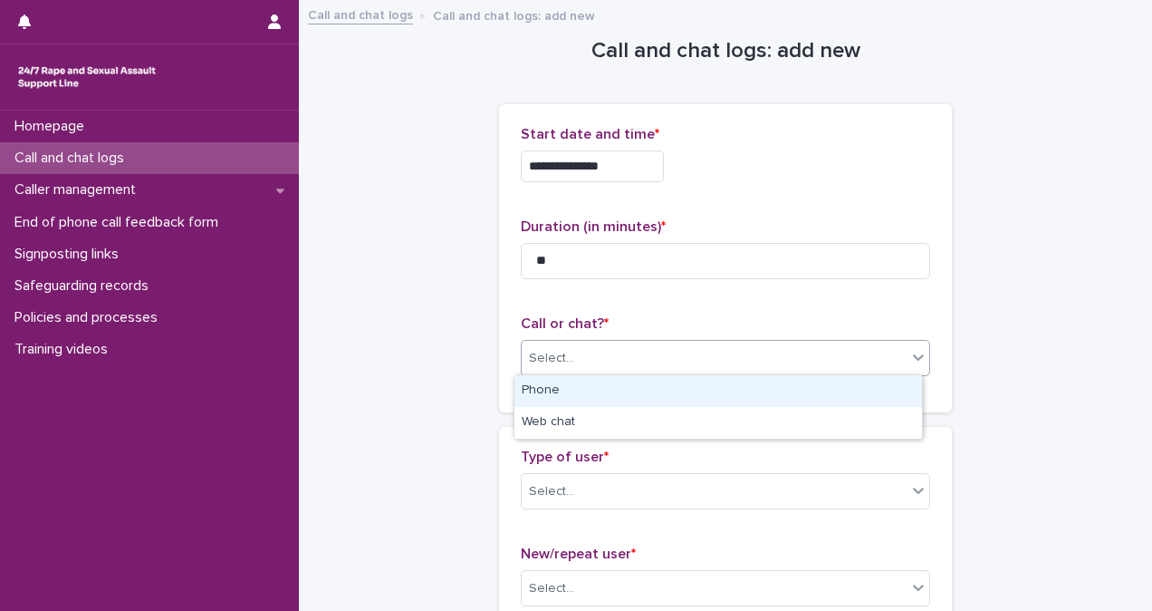
click at [698, 359] on div "Select..." at bounding box center [714, 358] width 385 height 30
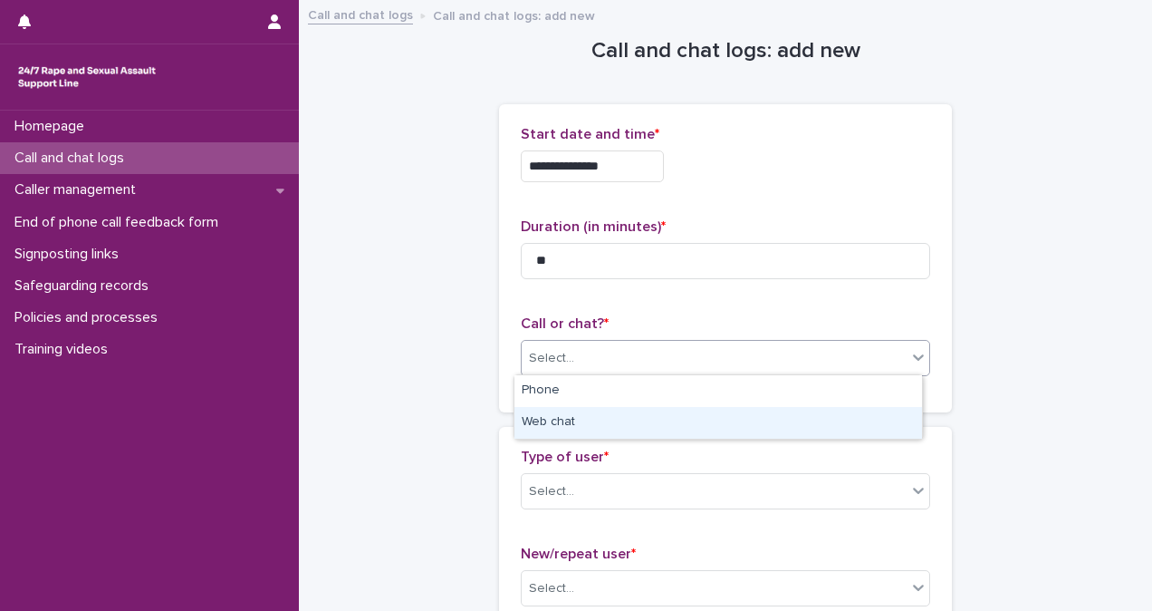
click at [684, 428] on div "Web chat" at bounding box center [719, 423] width 408 height 32
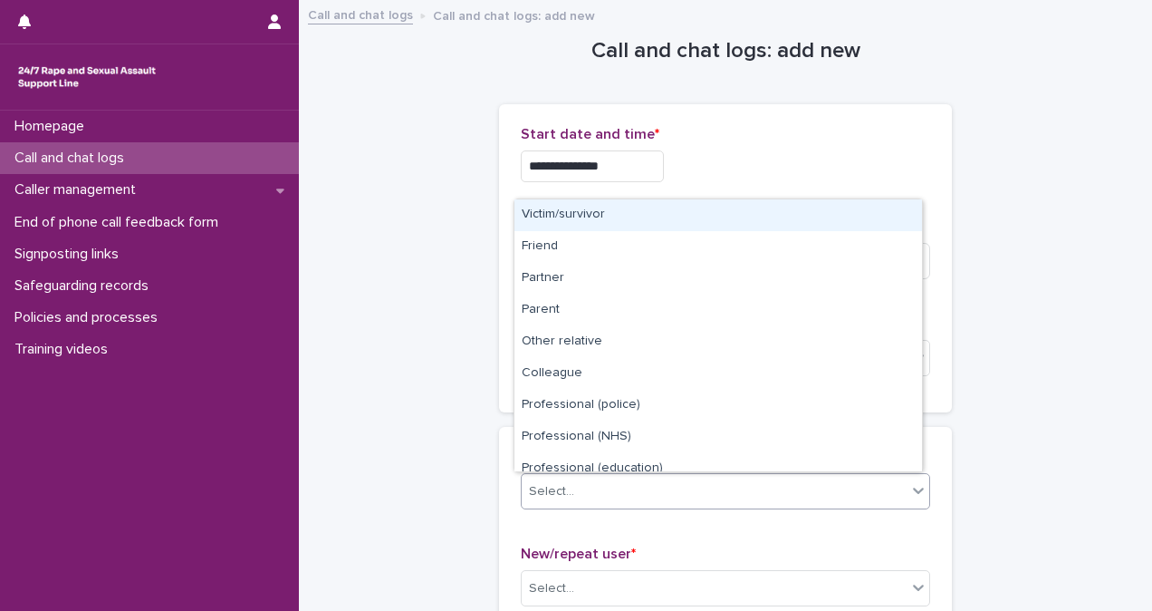
click at [692, 486] on div "Select..." at bounding box center [714, 492] width 385 height 30
click at [689, 219] on div "Victim/survivor" at bounding box center [719, 215] width 408 height 32
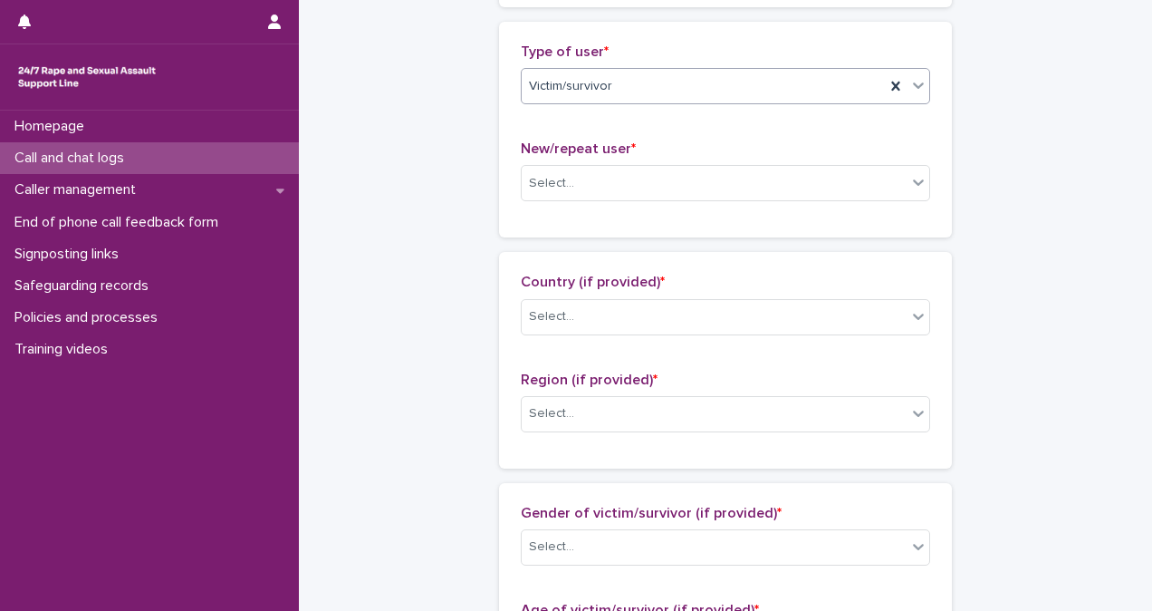
scroll to position [407, 0]
click at [732, 187] on div "Select..." at bounding box center [714, 182] width 385 height 30
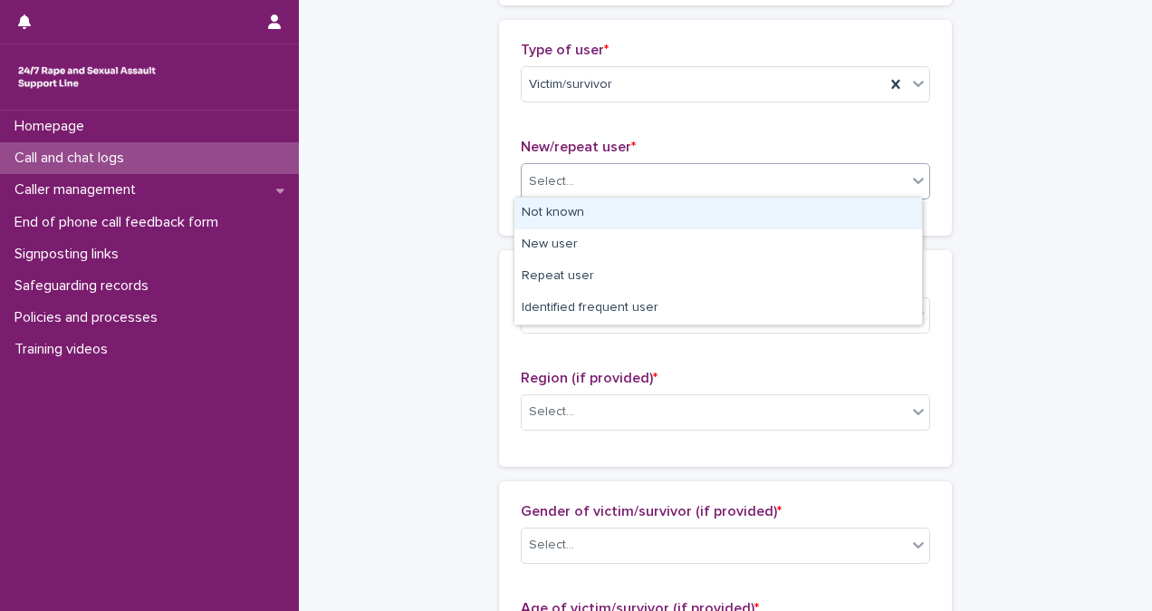
click at [732, 207] on div "Not known" at bounding box center [719, 214] width 408 height 32
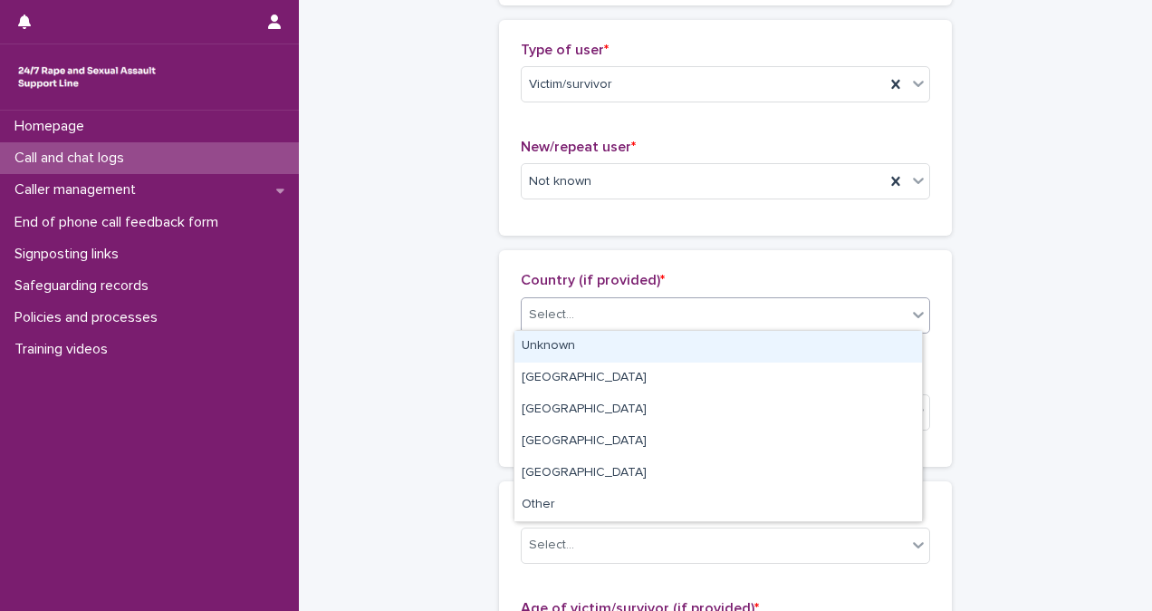
drag, startPoint x: 754, startPoint y: 309, endPoint x: 754, endPoint y: 349, distance: 39.9
click at [754, 349] on body "**********" at bounding box center [576, 305] width 1152 height 611
click at [754, 349] on div "Unknown" at bounding box center [719, 347] width 408 height 32
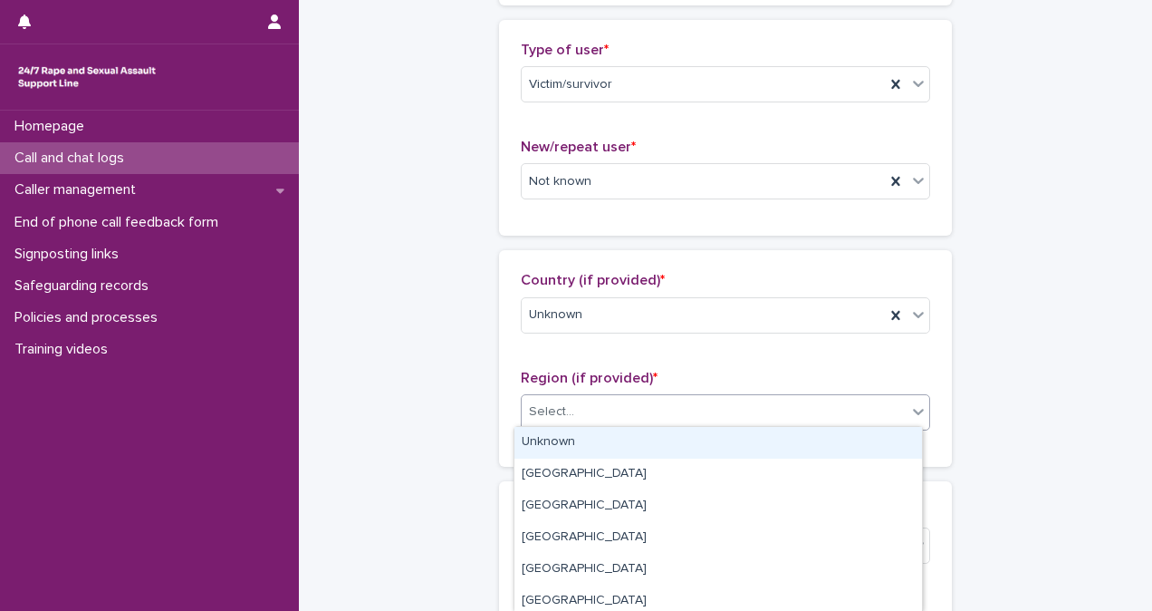
drag, startPoint x: 752, startPoint y: 426, endPoint x: 752, endPoint y: 448, distance: 22.6
click at [752, 448] on body "**********" at bounding box center [576, 305] width 1152 height 611
click at [752, 448] on div "Unknown" at bounding box center [719, 443] width 408 height 32
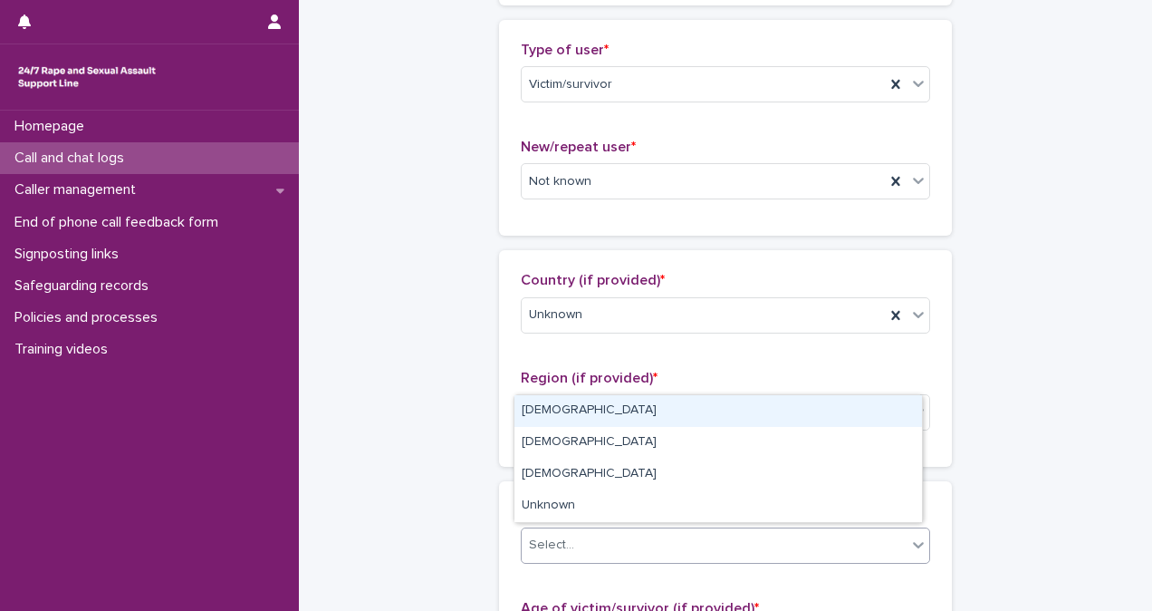
click at [747, 535] on div "Select..." at bounding box center [714, 545] width 385 height 30
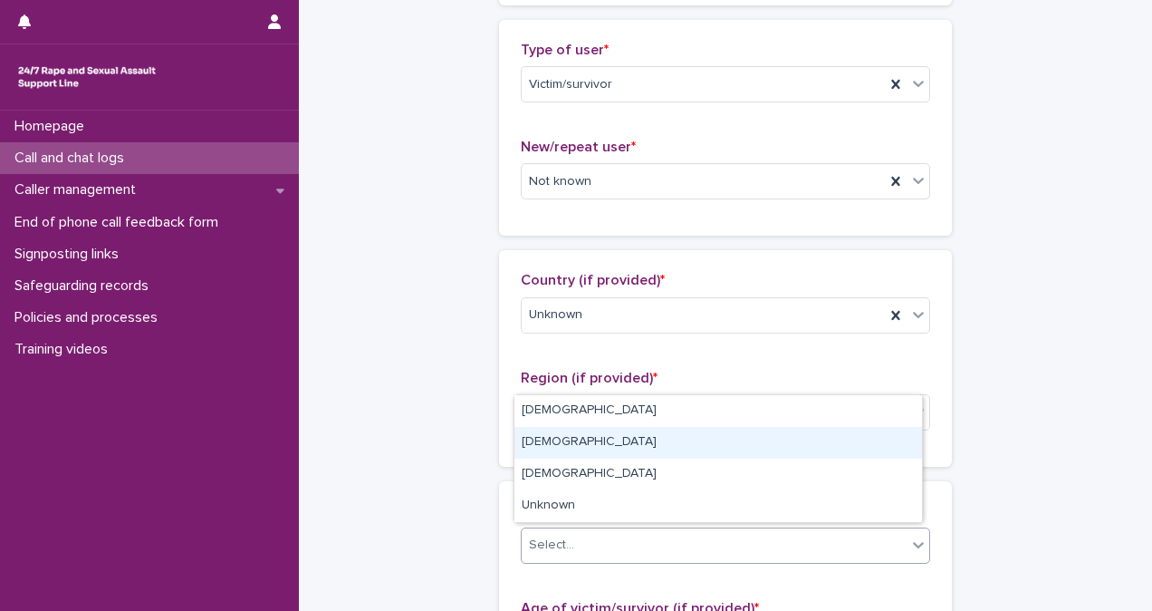
drag, startPoint x: 746, startPoint y: 527, endPoint x: 721, endPoint y: 431, distance: 99.1
click at [721, 431] on div "[DEMOGRAPHIC_DATA]" at bounding box center [719, 443] width 408 height 32
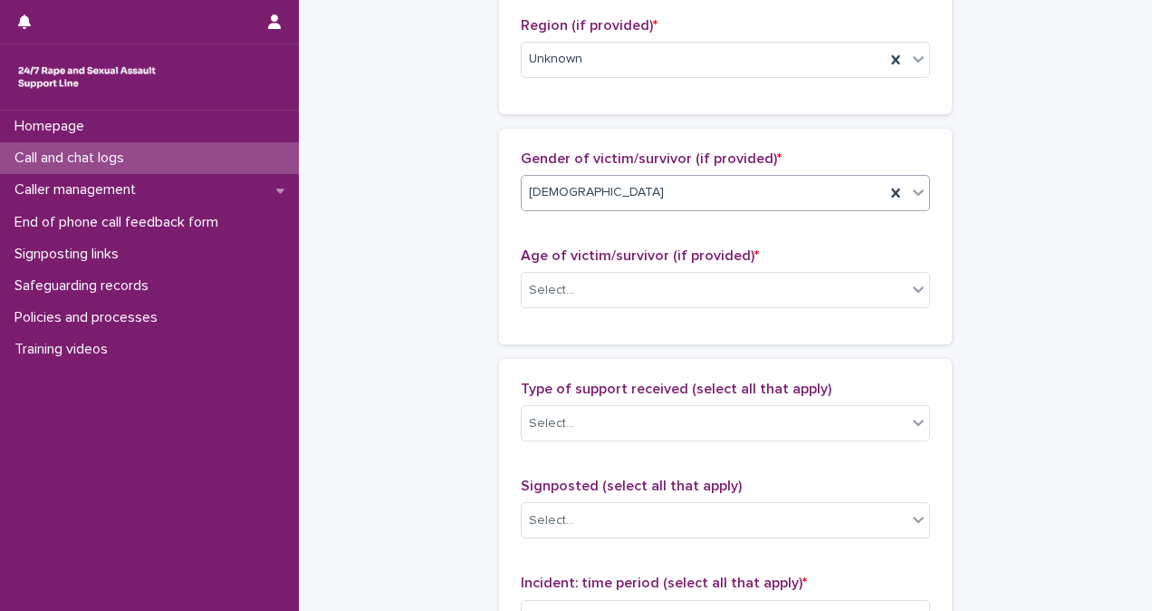
scroll to position [792, 0]
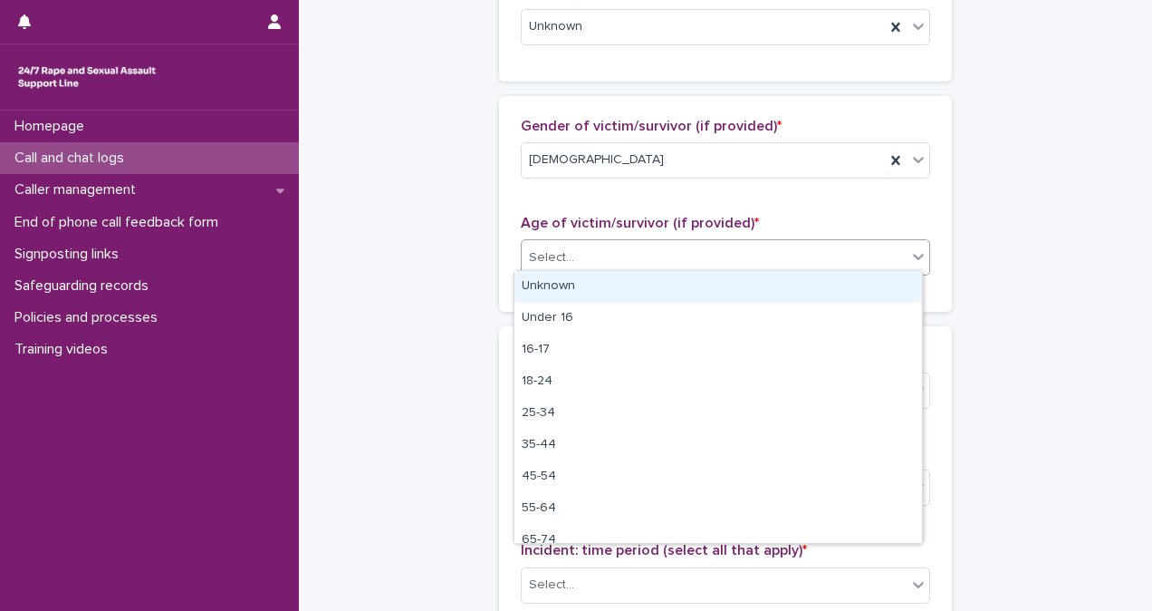
click at [603, 243] on div "Select..." at bounding box center [714, 258] width 385 height 30
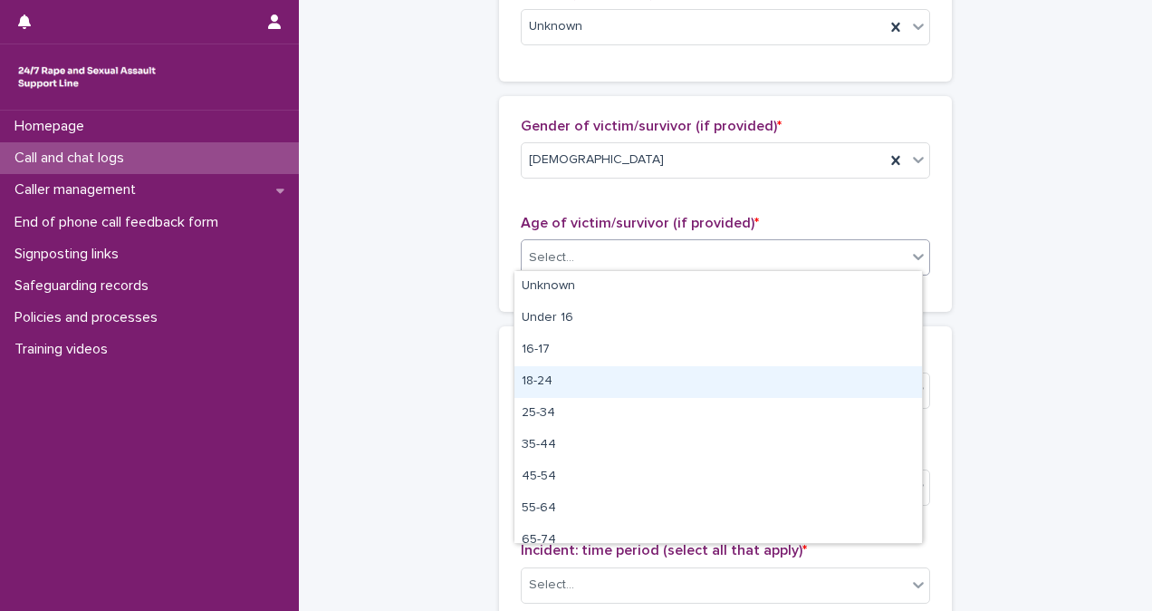
click at [612, 368] on div "18-24" at bounding box center [719, 382] width 408 height 32
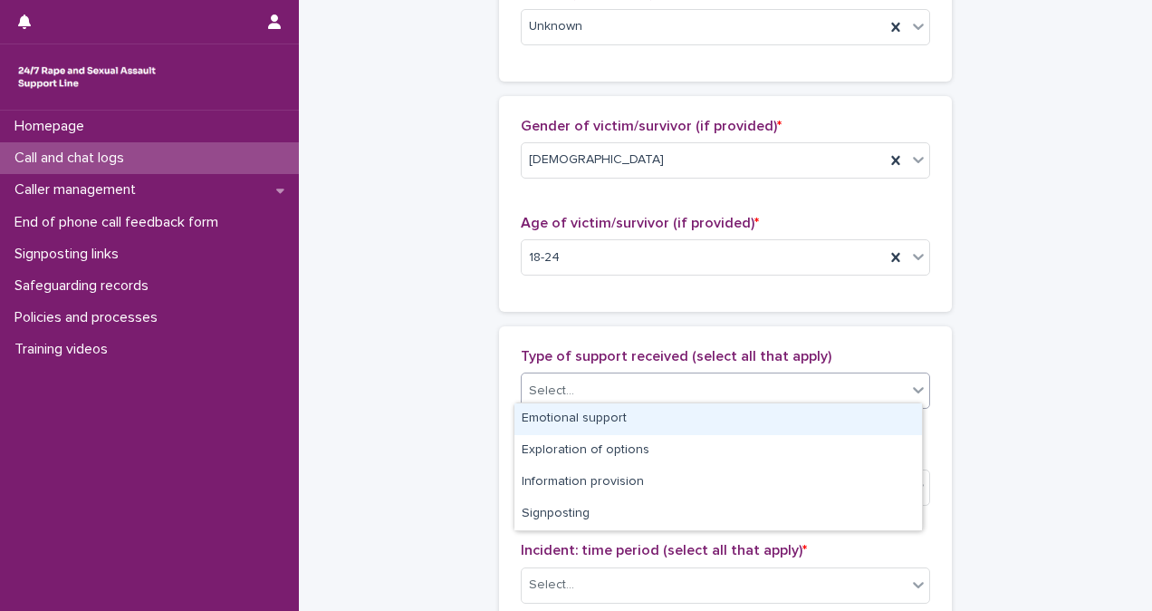
click at [612, 372] on div "Select..." at bounding box center [726, 390] width 410 height 36
click at [620, 424] on div "Emotional support" at bounding box center [719, 419] width 408 height 32
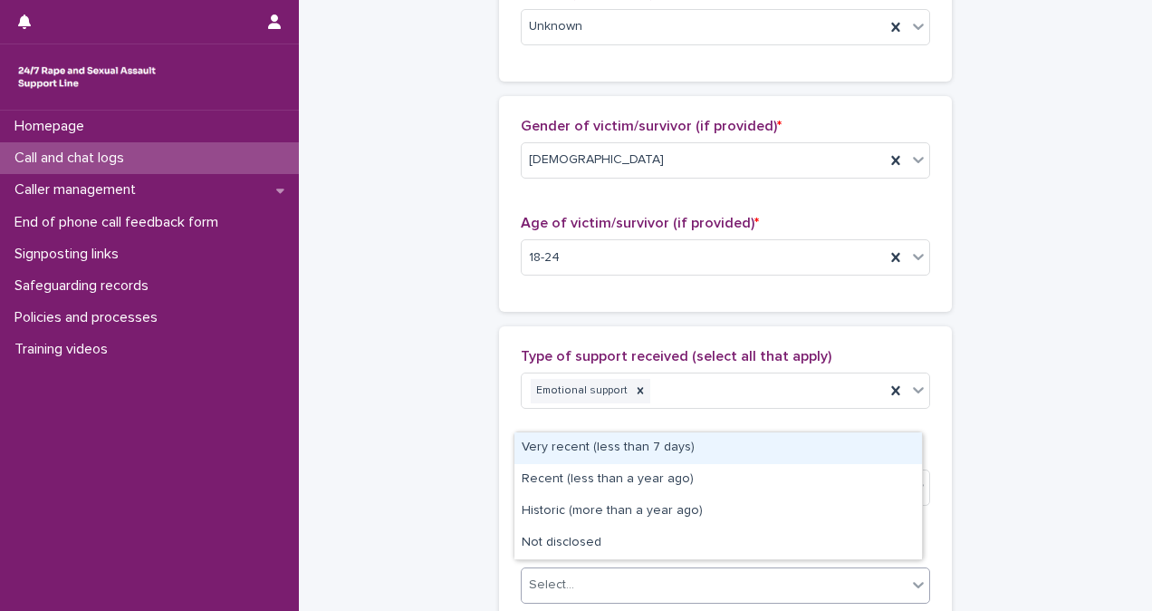
click at [647, 573] on div "Select..." at bounding box center [714, 585] width 385 height 30
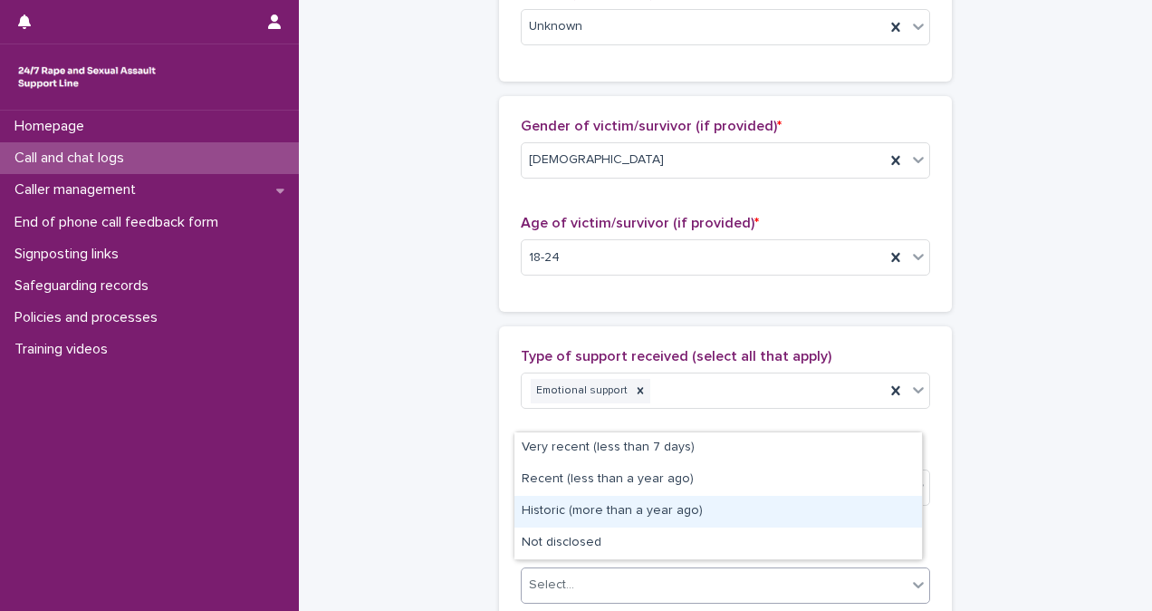
click at [699, 507] on div "Historic (more than a year ago)" at bounding box center [719, 512] width 408 height 32
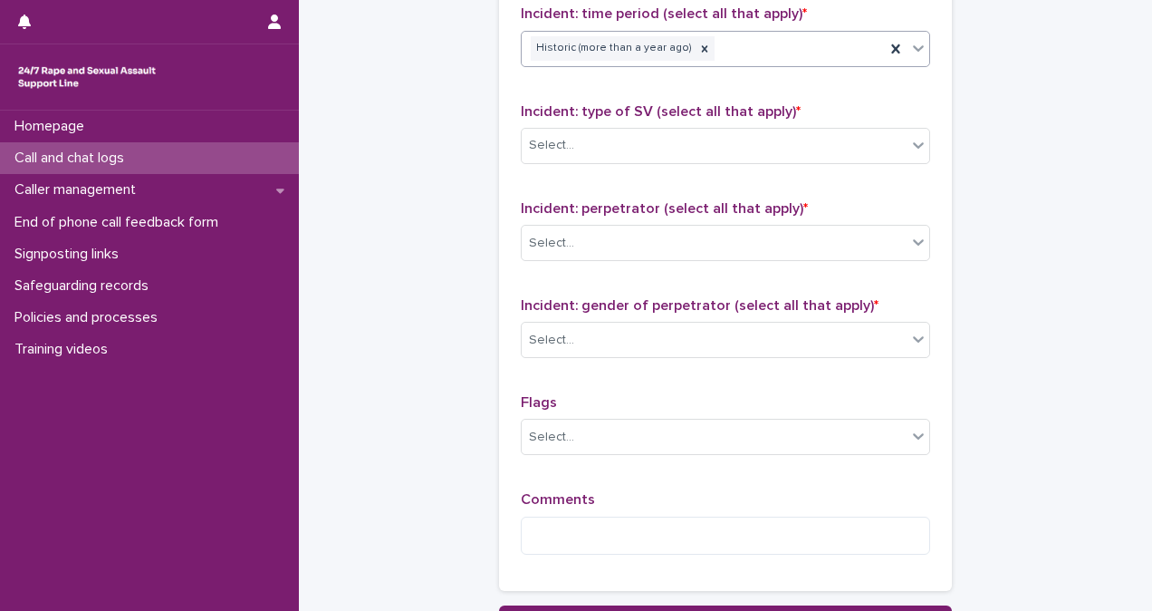
scroll to position [1335, 0]
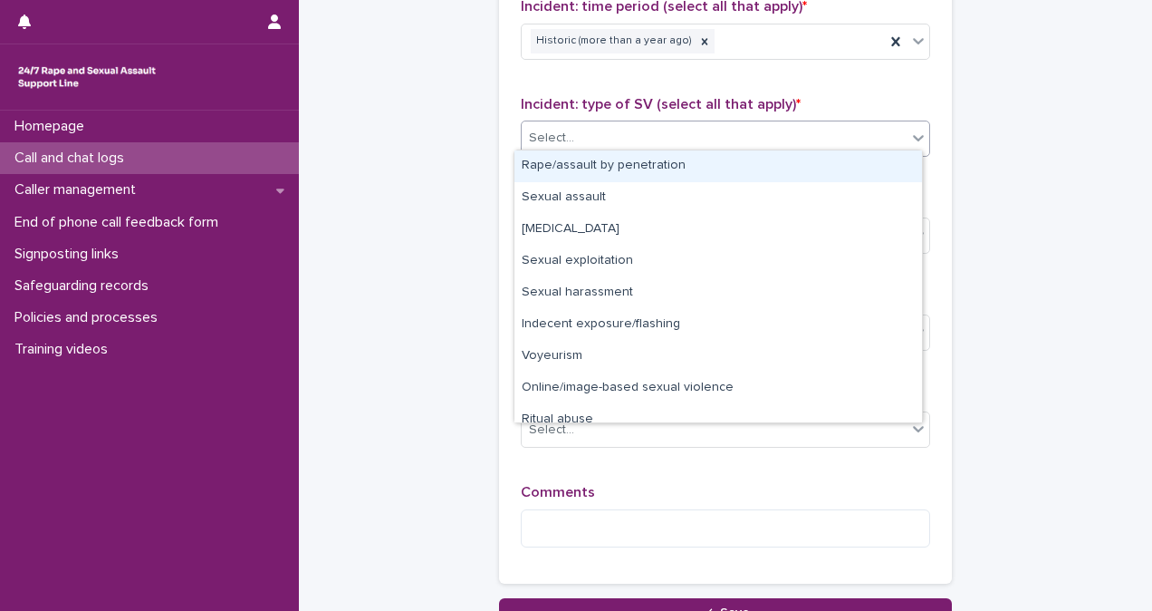
click at [649, 138] on div "Select..." at bounding box center [714, 138] width 385 height 30
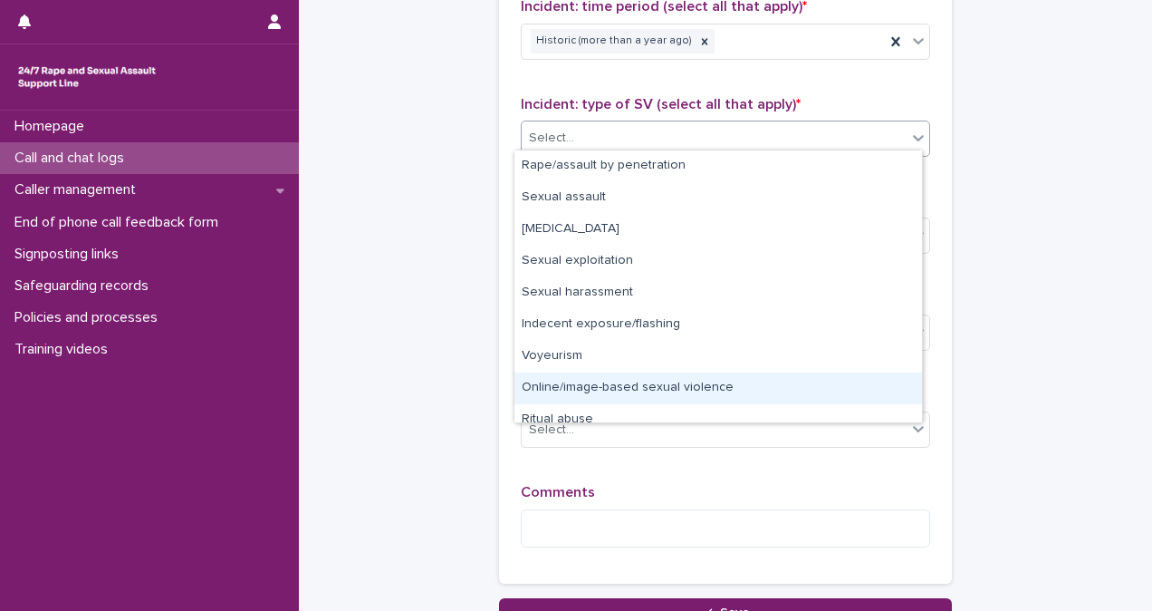
click at [708, 380] on div "Online/image-based sexual violence" at bounding box center [719, 388] width 408 height 32
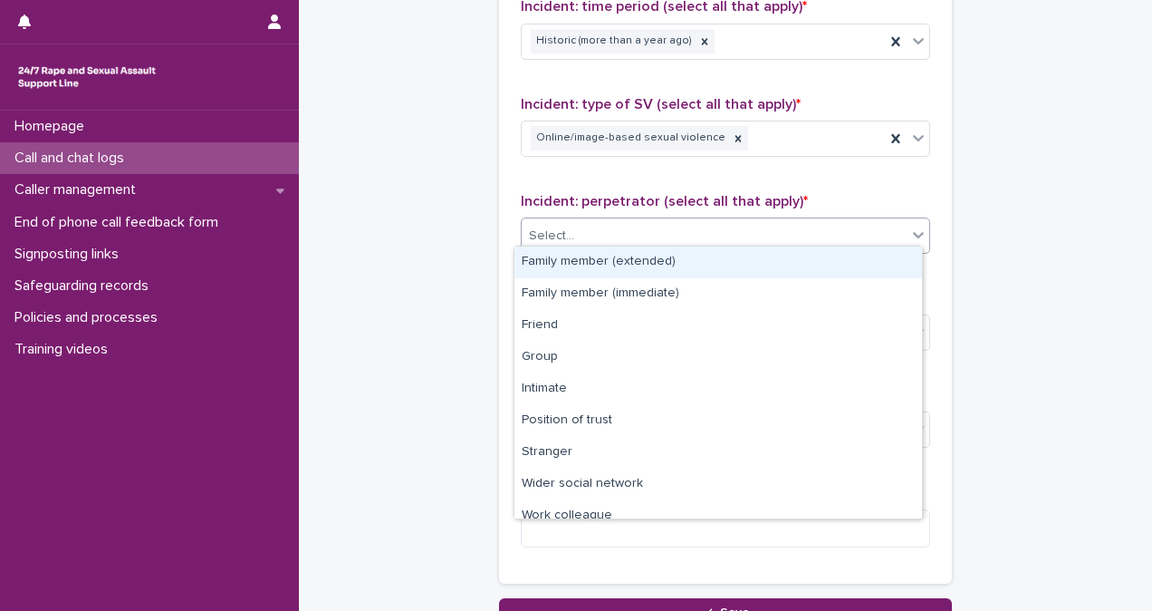
click at [678, 235] on div "Select..." at bounding box center [714, 236] width 385 height 30
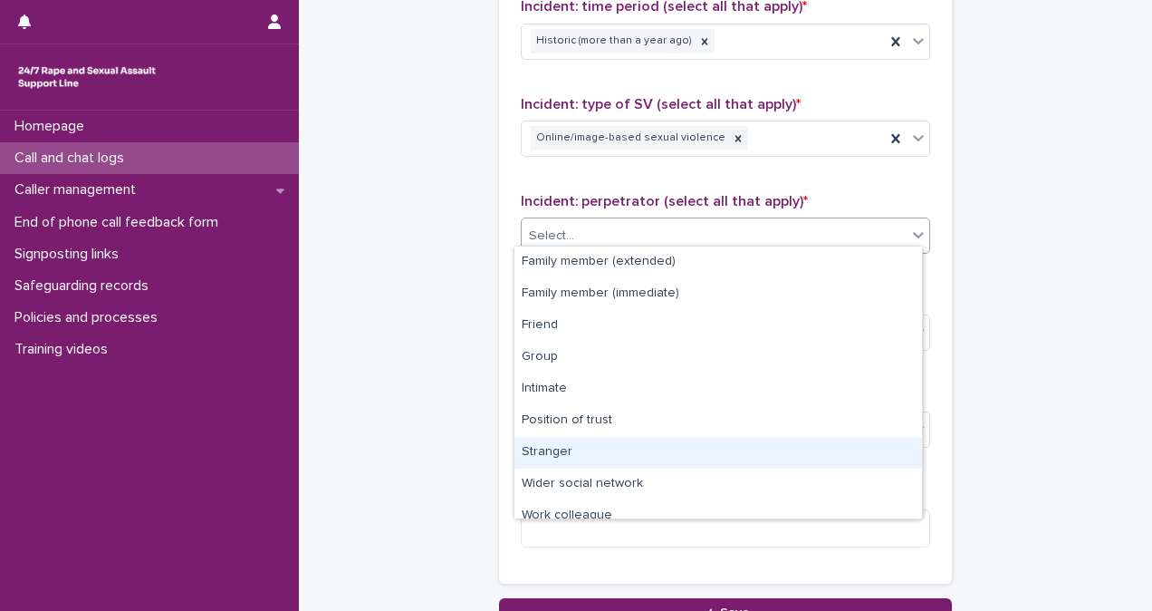
click at [782, 444] on div "Stranger" at bounding box center [719, 453] width 408 height 32
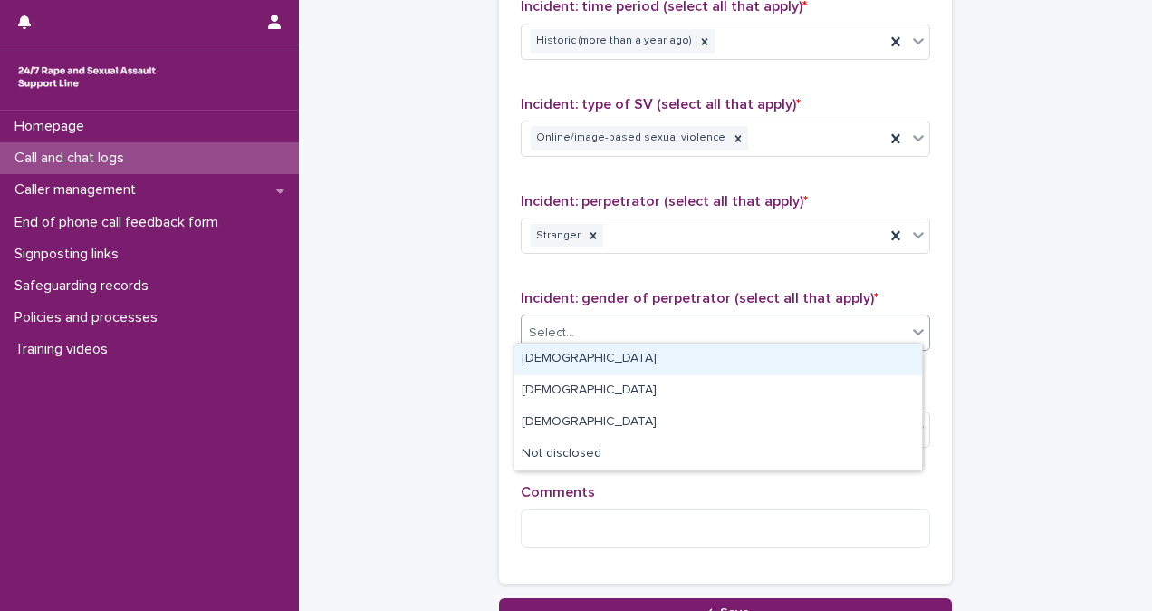
click at [746, 330] on div "Select..." at bounding box center [714, 333] width 385 height 30
click at [748, 361] on div "[DEMOGRAPHIC_DATA]" at bounding box center [719, 359] width 408 height 32
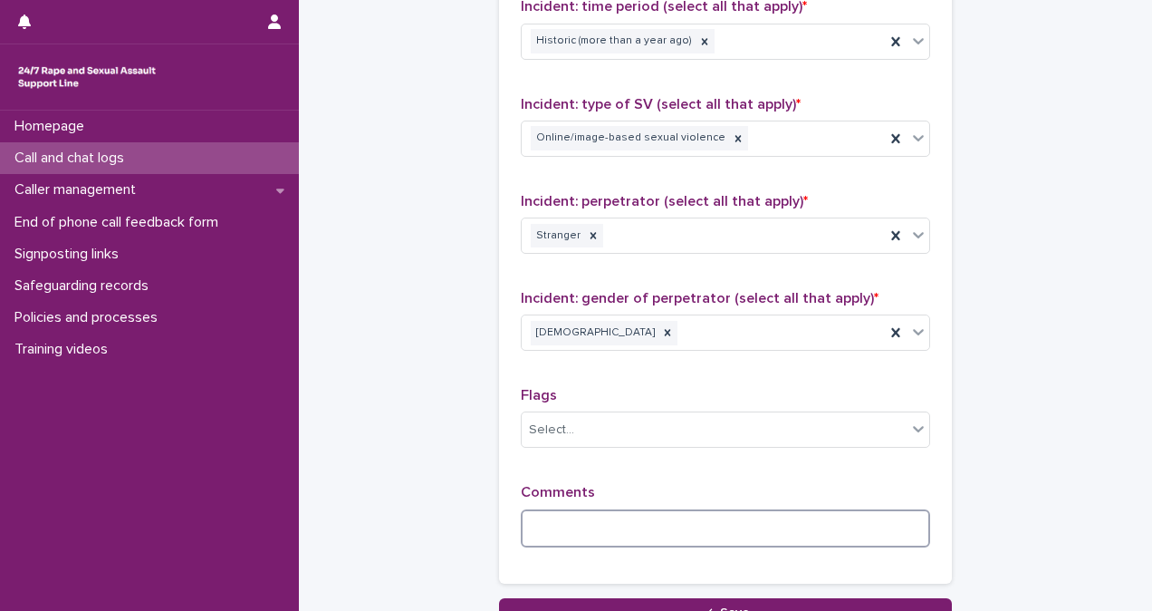
click at [714, 526] on textarea at bounding box center [726, 528] width 410 height 38
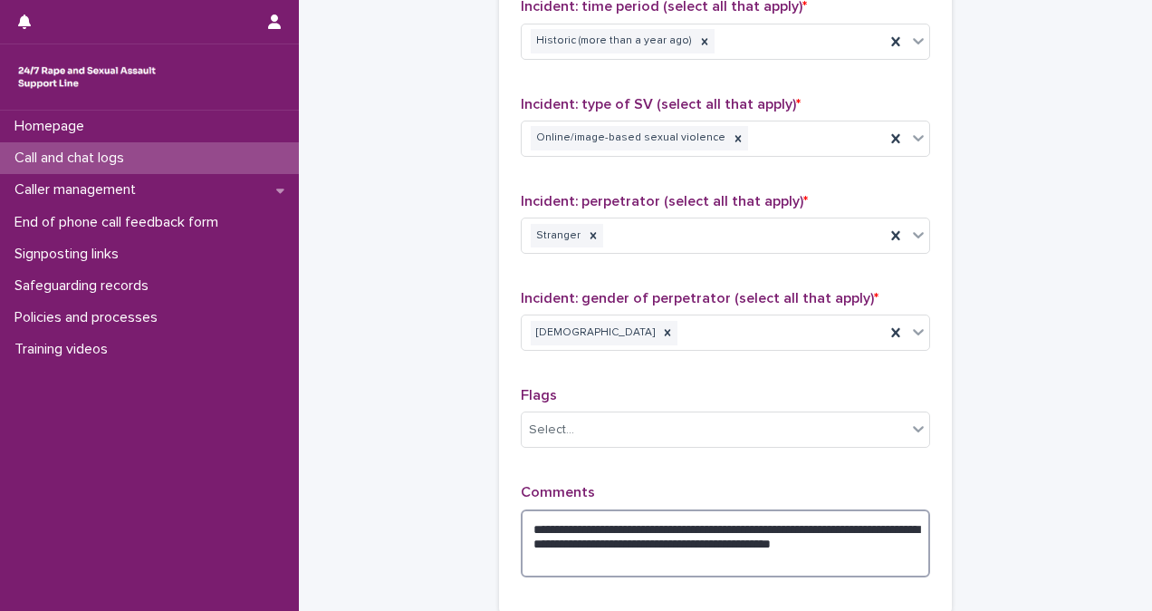
scroll to position [1514, 0]
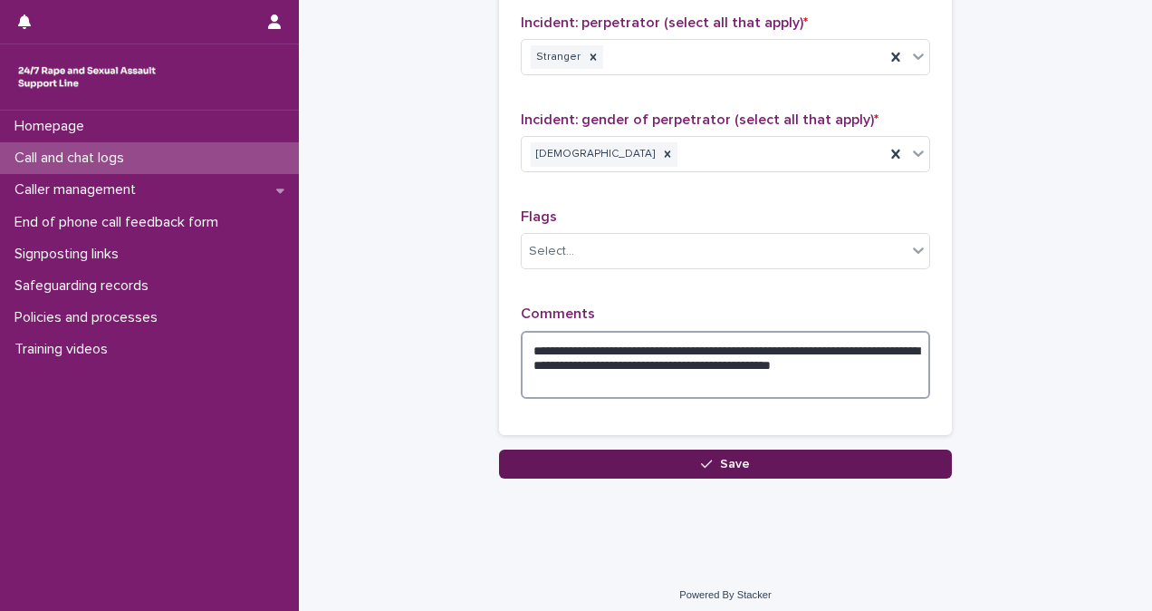
type textarea "**********"
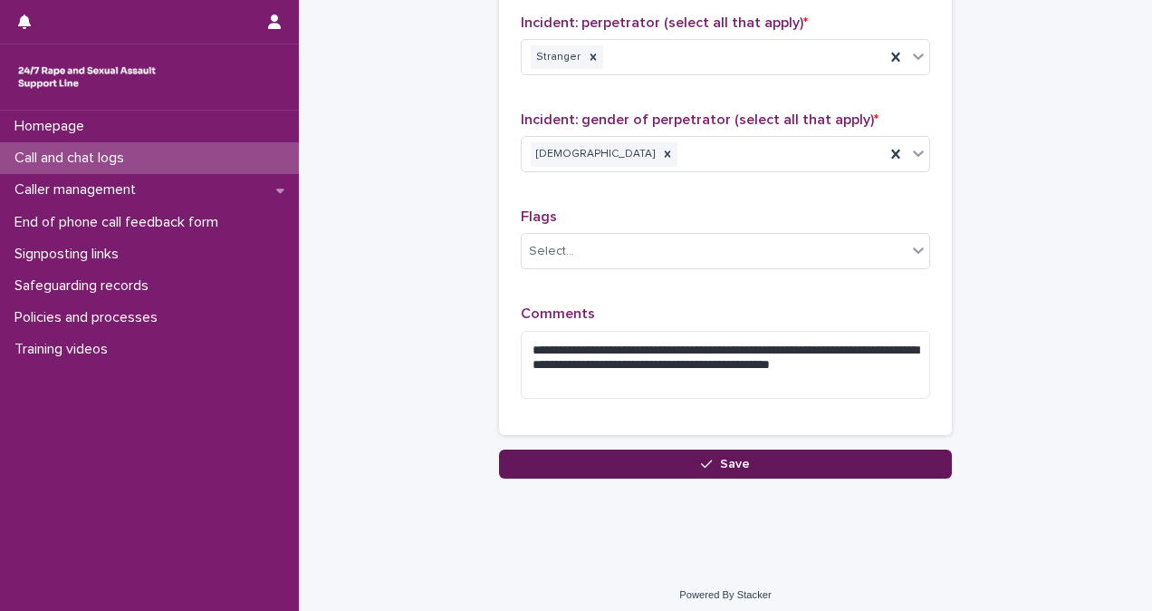
click at [778, 450] on button "Save" at bounding box center [725, 463] width 453 height 29
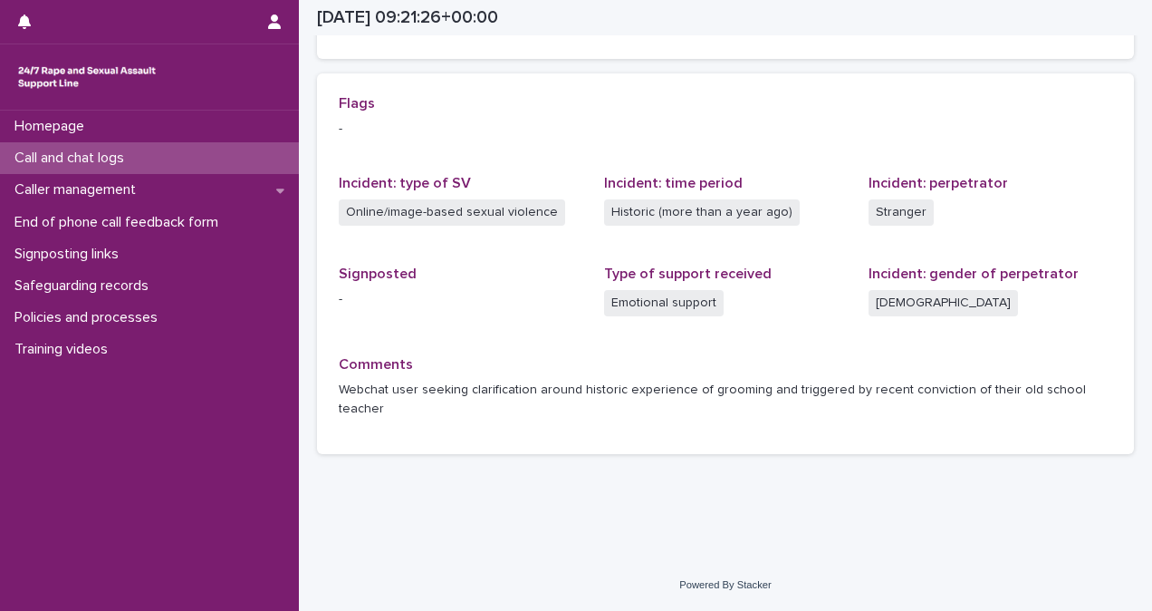
scroll to position [352, 0]
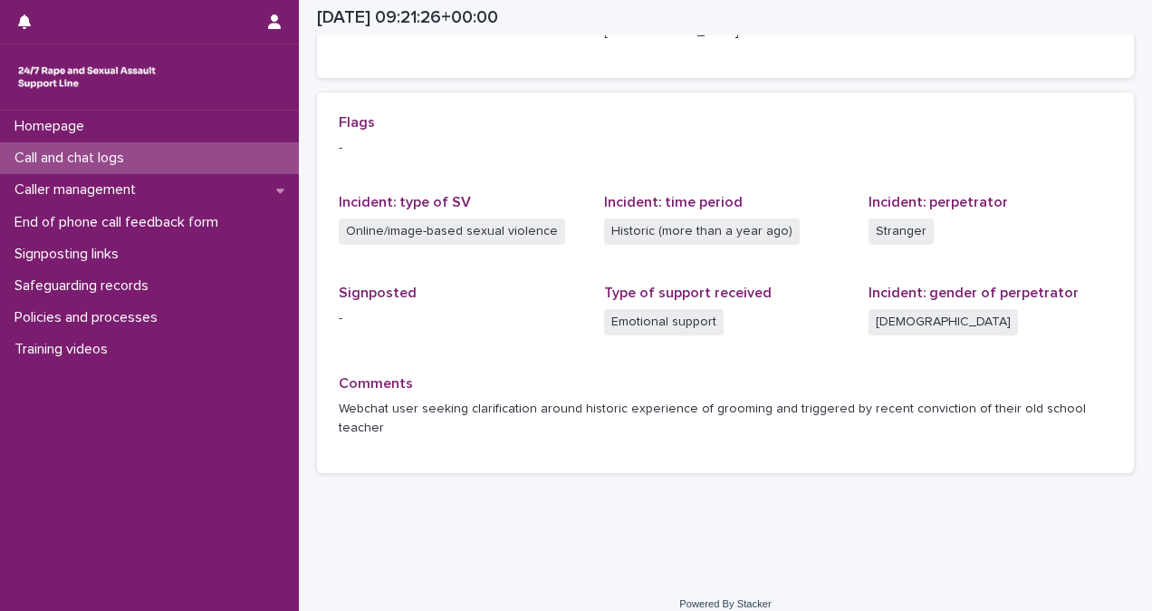
click at [130, 148] on div "Call and chat logs" at bounding box center [149, 158] width 299 height 32
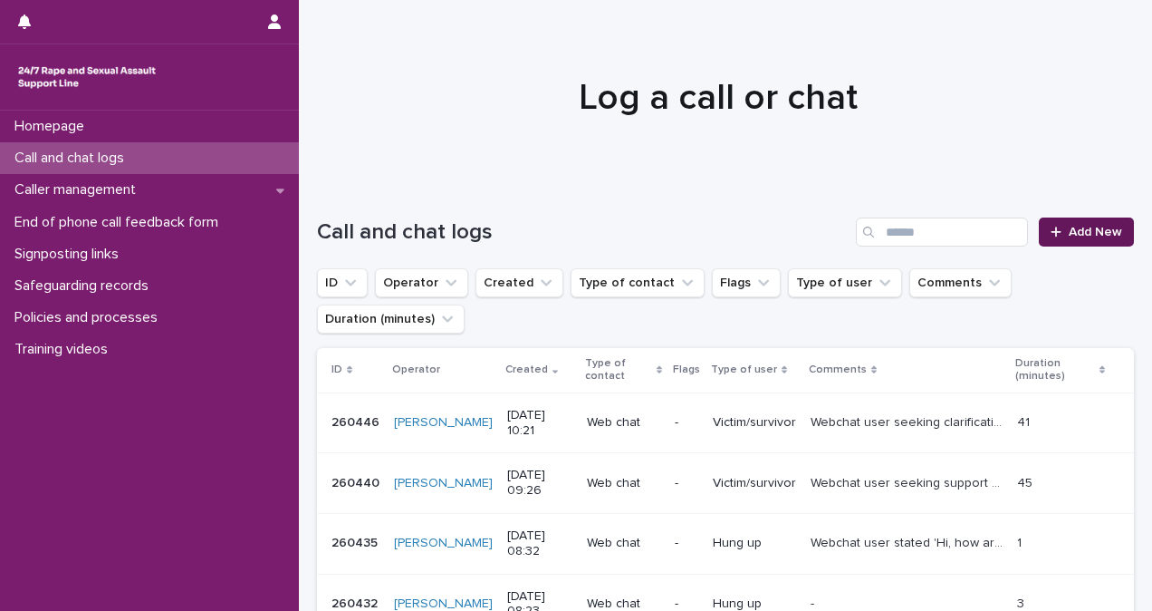
click at [1067, 243] on link "Add New" at bounding box center [1086, 231] width 95 height 29
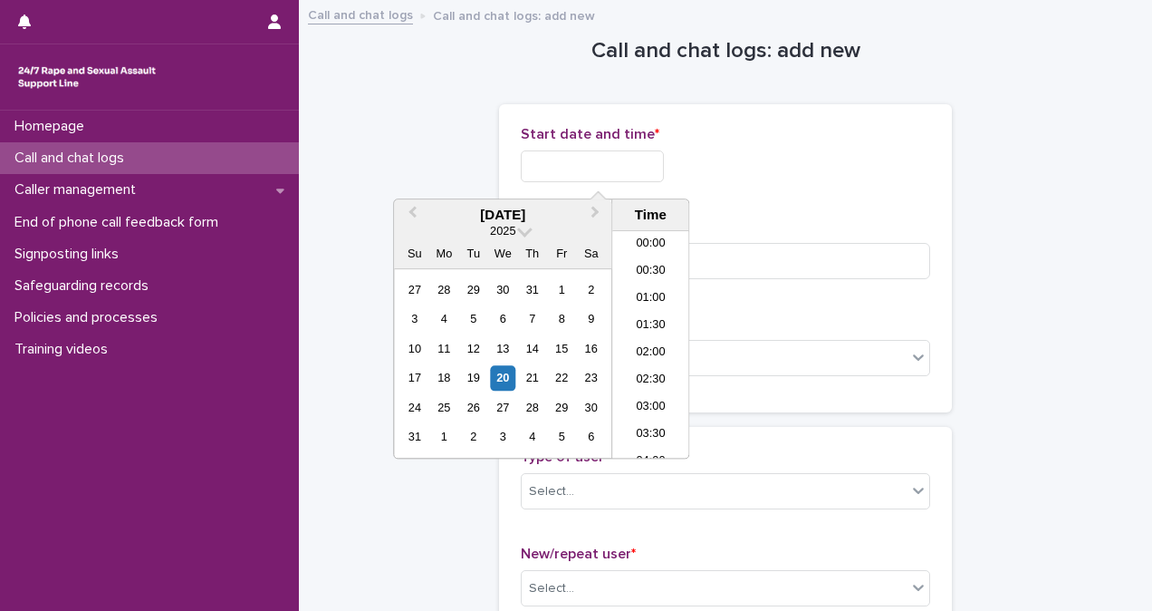
scroll to position [444, 0]
click at [578, 174] on input "text" at bounding box center [592, 166] width 143 height 32
click at [656, 339] on li "10:00" at bounding box center [650, 344] width 77 height 27
click at [643, 167] on input "**********" at bounding box center [592, 166] width 143 height 32
type input "**********"
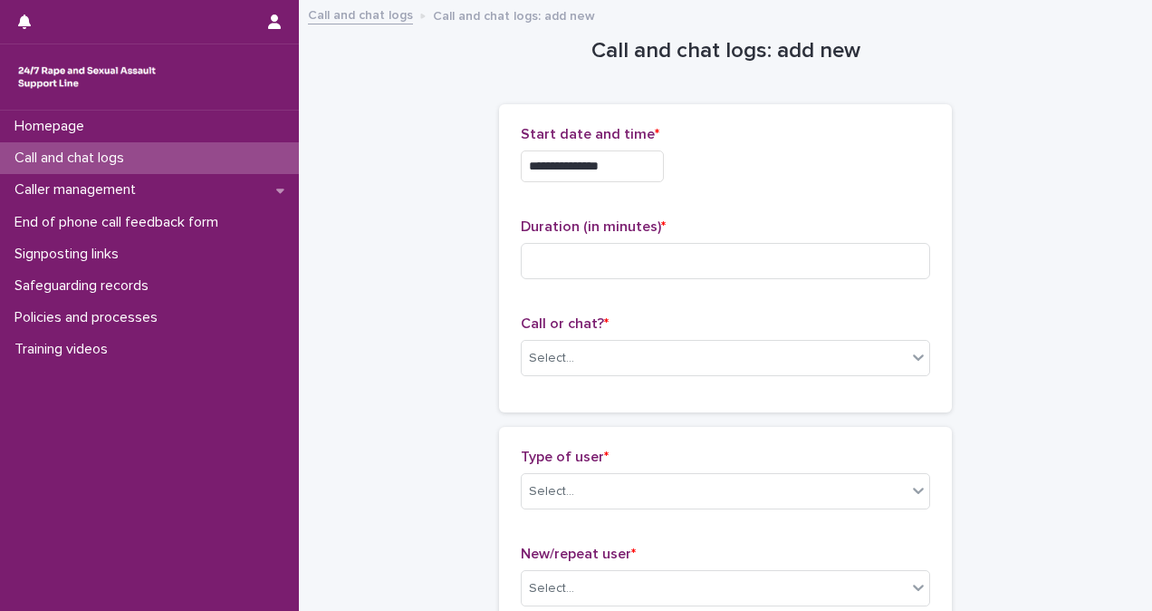
click at [814, 191] on div "**********" at bounding box center [726, 161] width 410 height 71
click at [542, 259] on input at bounding box center [726, 261] width 410 height 36
type input "**"
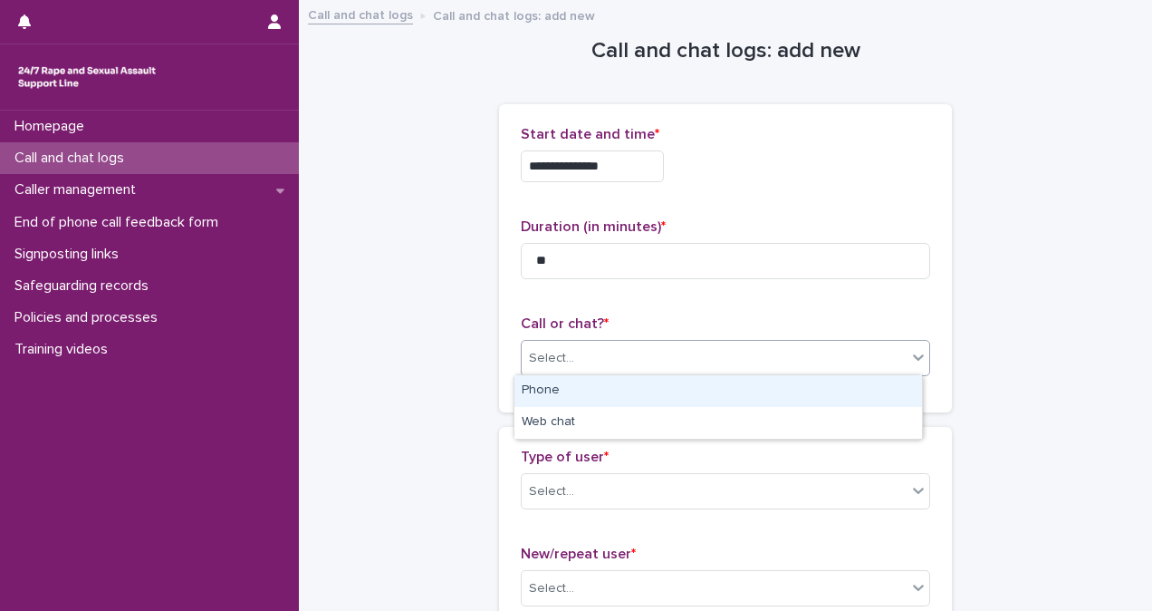
click at [582, 352] on div "Select..." at bounding box center [714, 358] width 385 height 30
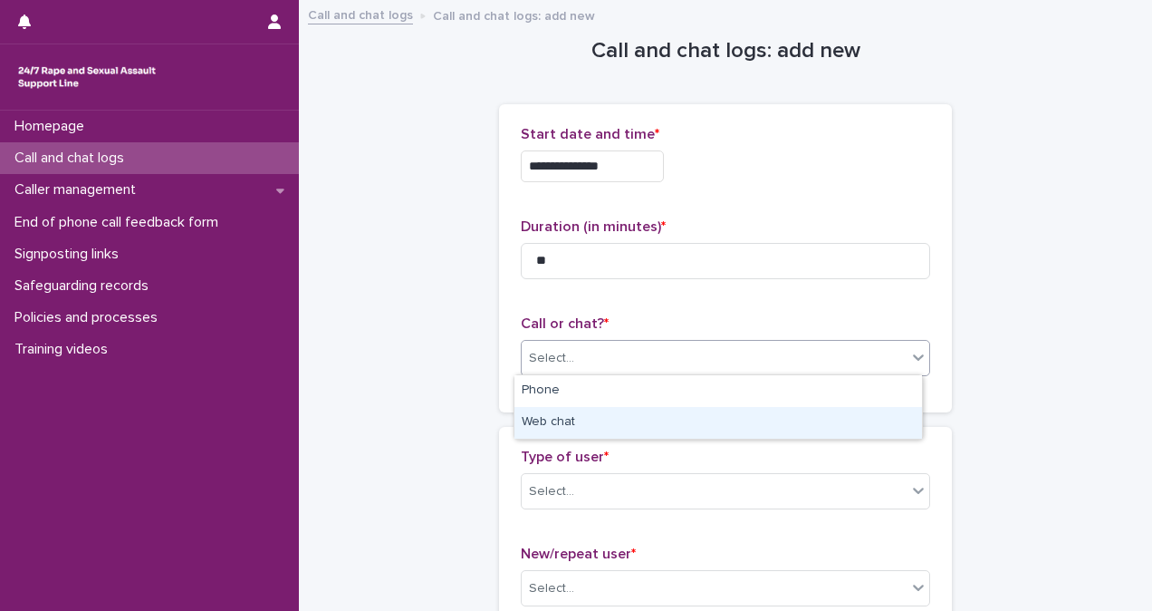
click at [583, 424] on div "Web chat" at bounding box center [719, 423] width 408 height 32
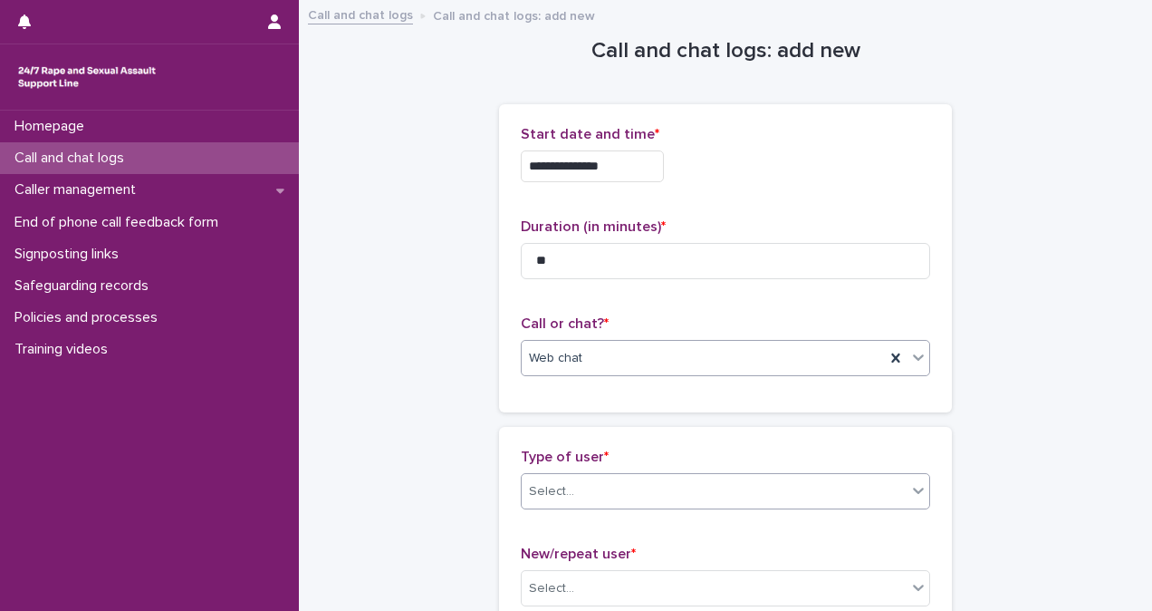
click at [598, 489] on div "Select..." at bounding box center [714, 492] width 385 height 30
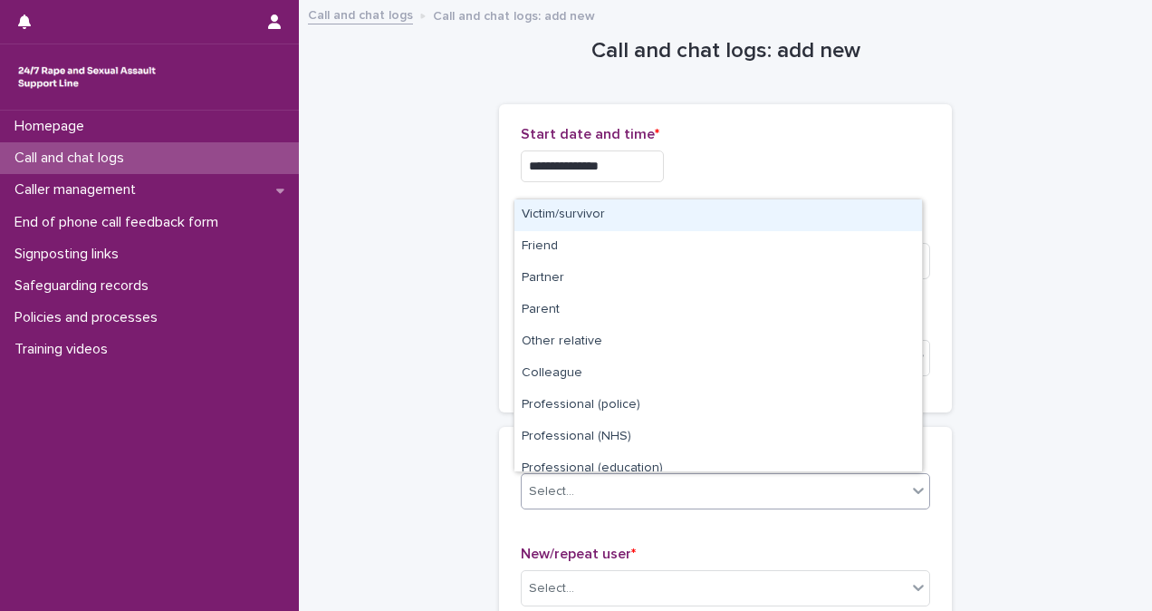
click at [638, 219] on div "Victim/survivor" at bounding box center [719, 215] width 408 height 32
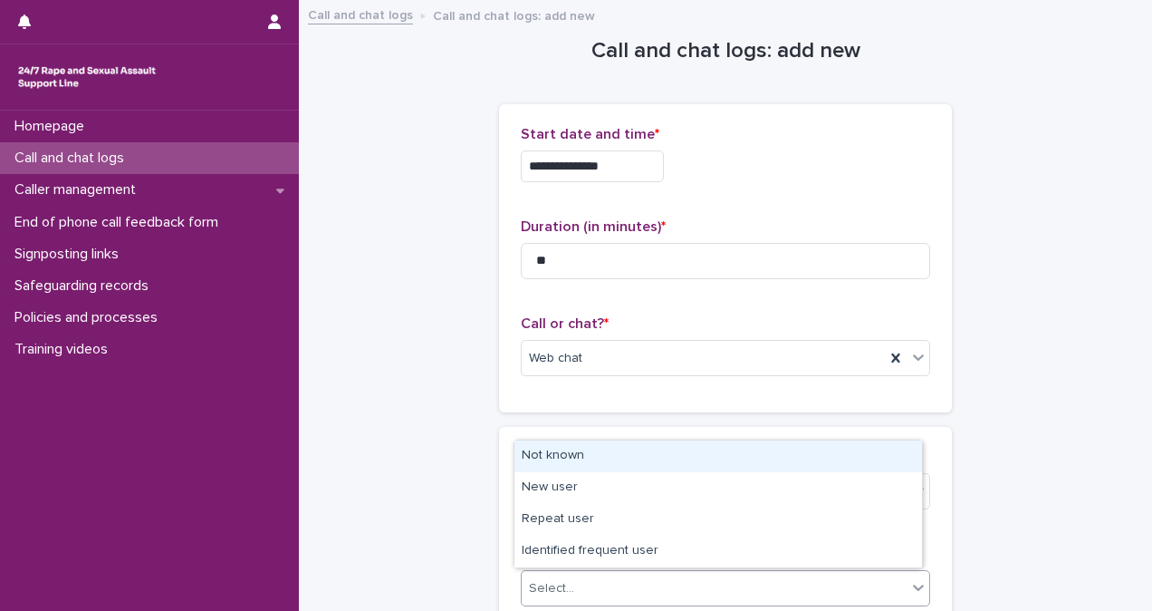
click at [718, 583] on div "Select..." at bounding box center [714, 588] width 385 height 30
click at [705, 468] on div "Not known" at bounding box center [719, 456] width 408 height 32
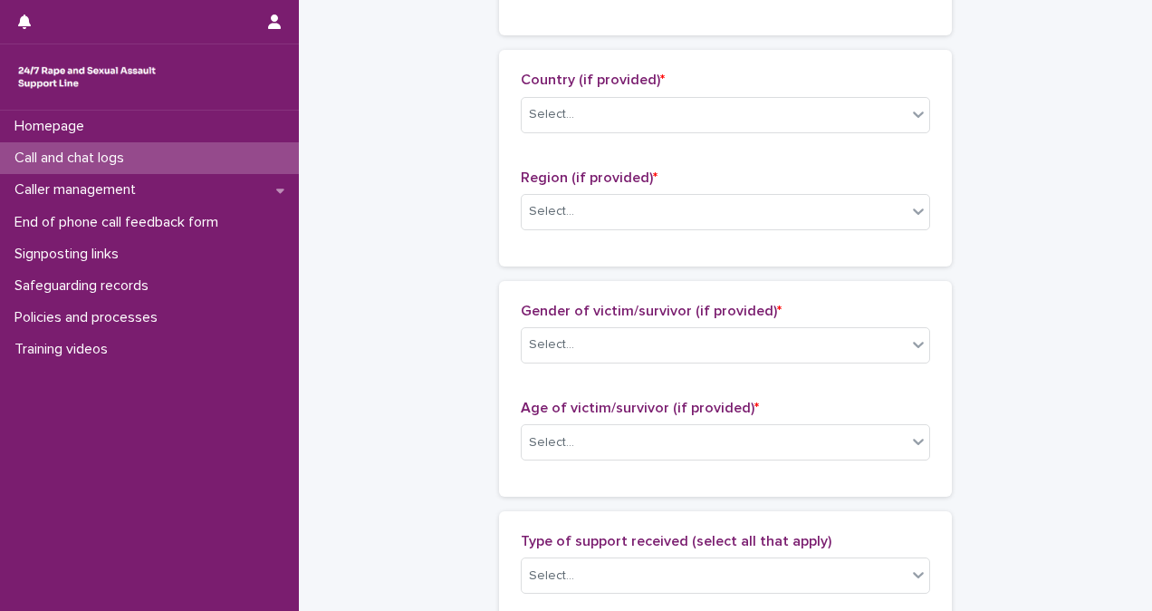
scroll to position [632, 0]
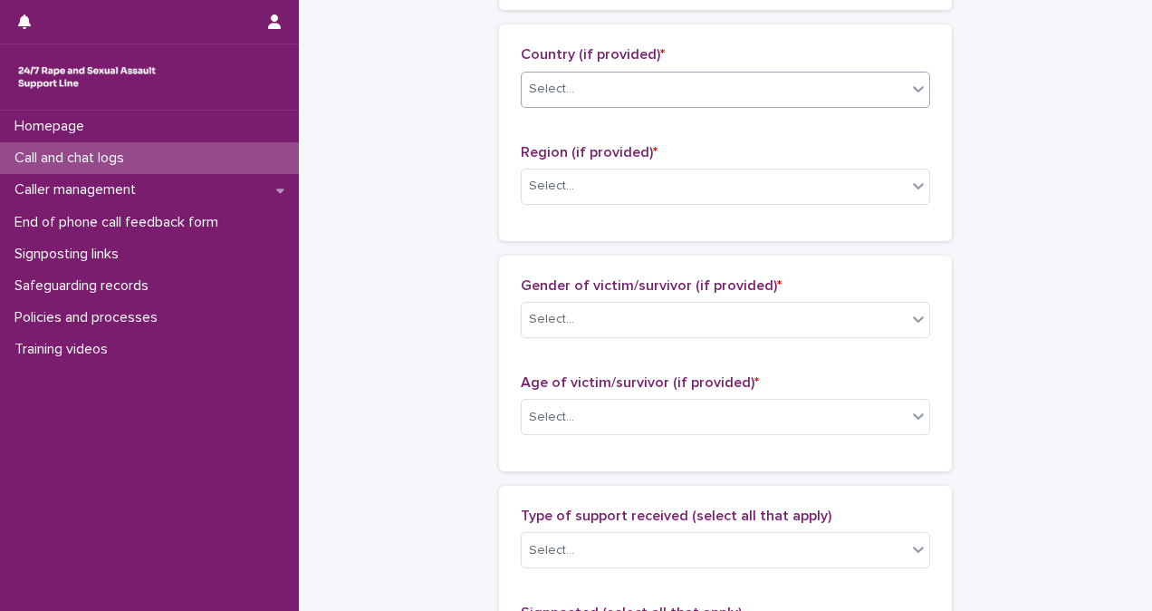
click at [774, 78] on div "Select..." at bounding box center [714, 89] width 385 height 30
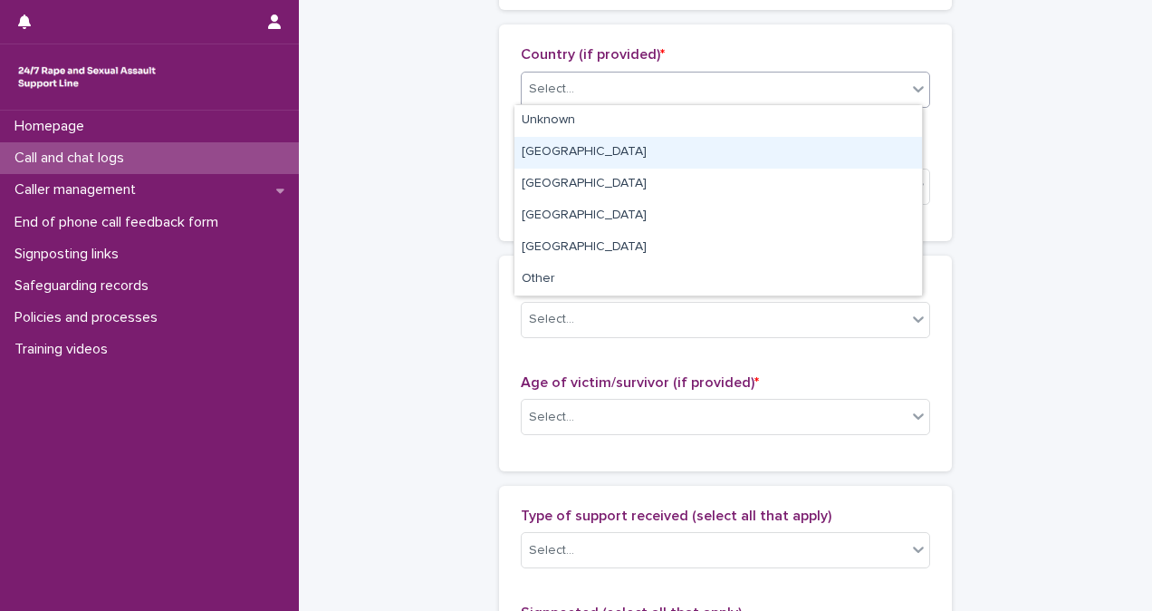
click at [766, 147] on div "[GEOGRAPHIC_DATA]" at bounding box center [719, 153] width 408 height 32
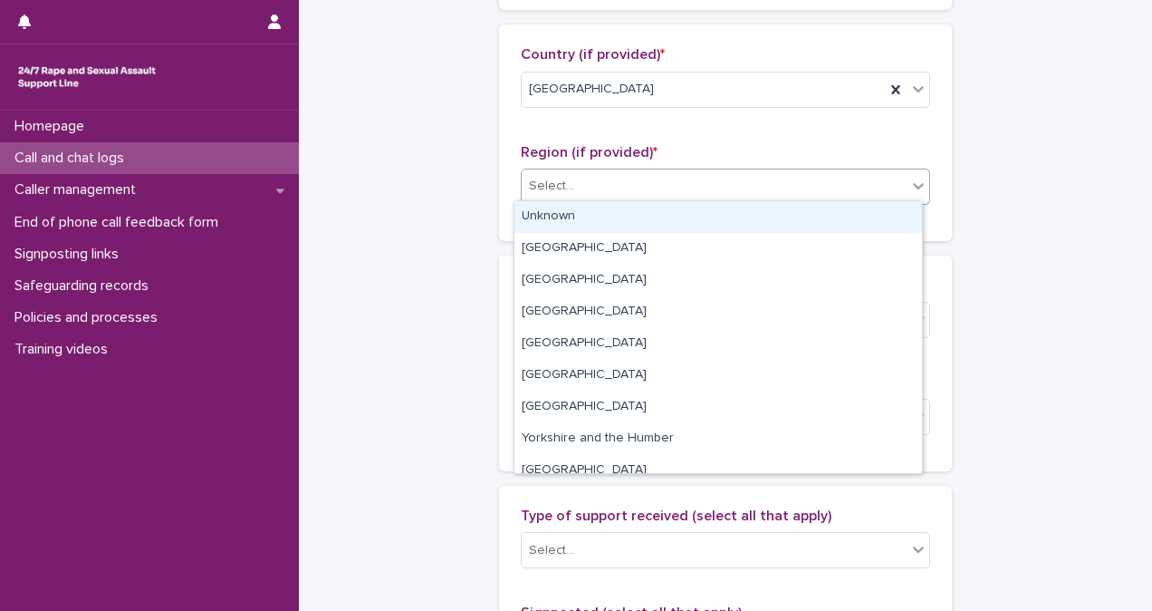
click at [767, 172] on div "Select..." at bounding box center [714, 186] width 385 height 30
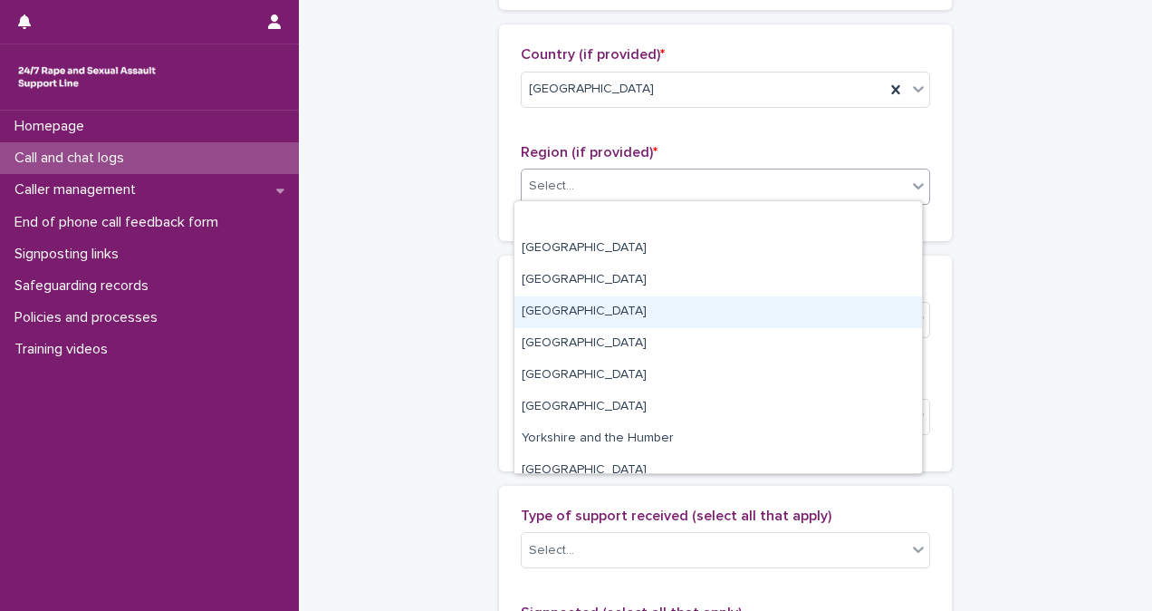
scroll to position [77, 0]
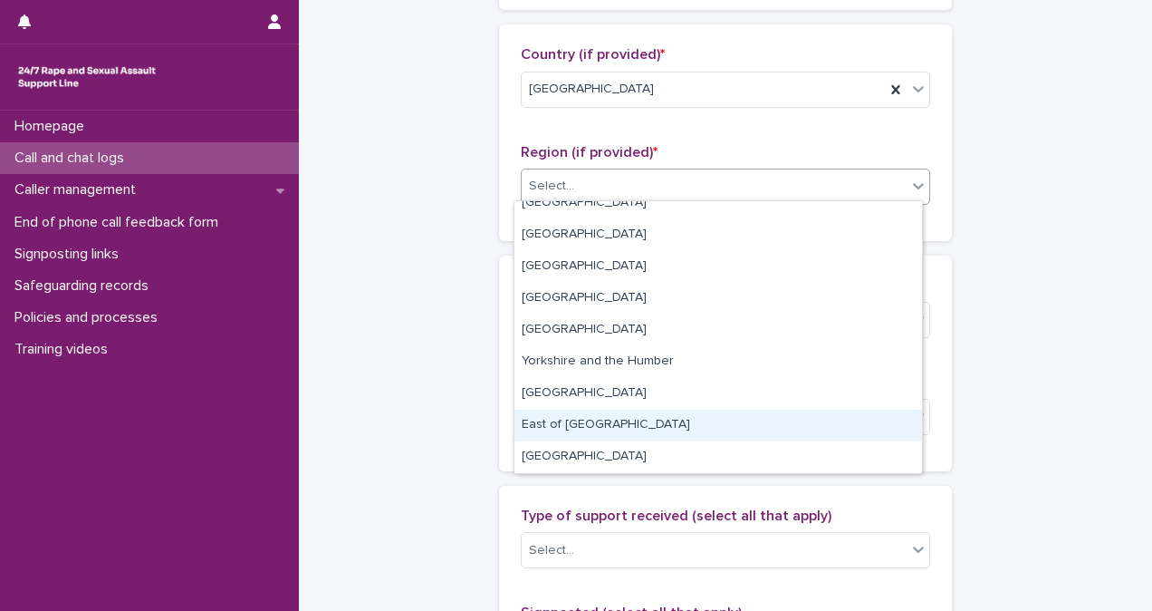
click at [805, 416] on div "East of [GEOGRAPHIC_DATA]" at bounding box center [719, 426] width 408 height 32
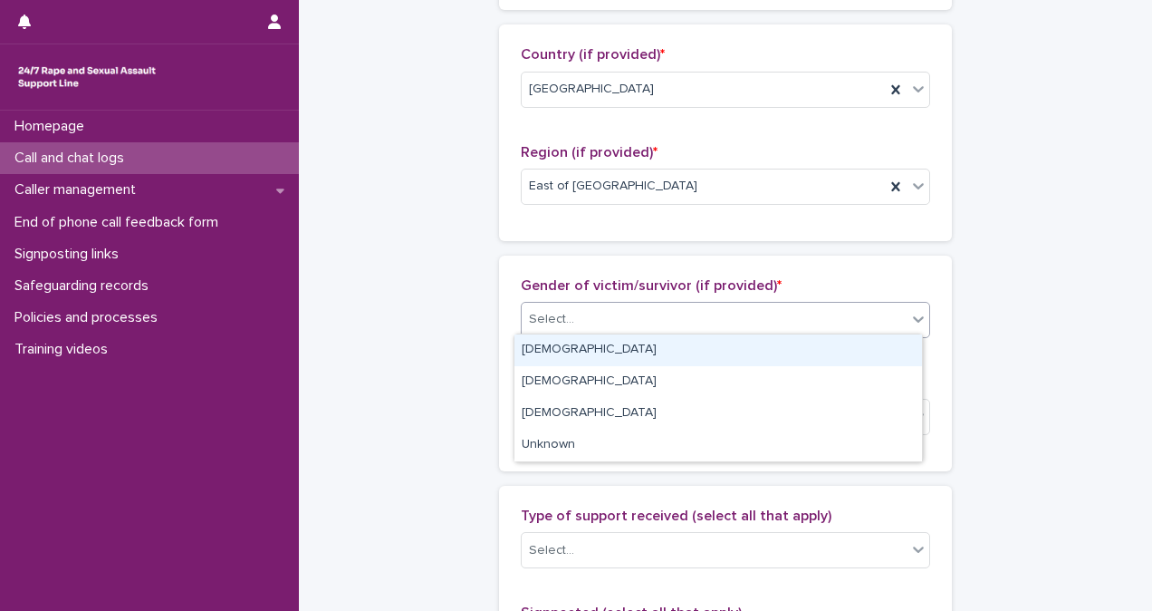
click at [768, 332] on div "Select..." at bounding box center [726, 320] width 410 height 36
click at [766, 350] on div "[DEMOGRAPHIC_DATA]" at bounding box center [719, 350] width 408 height 32
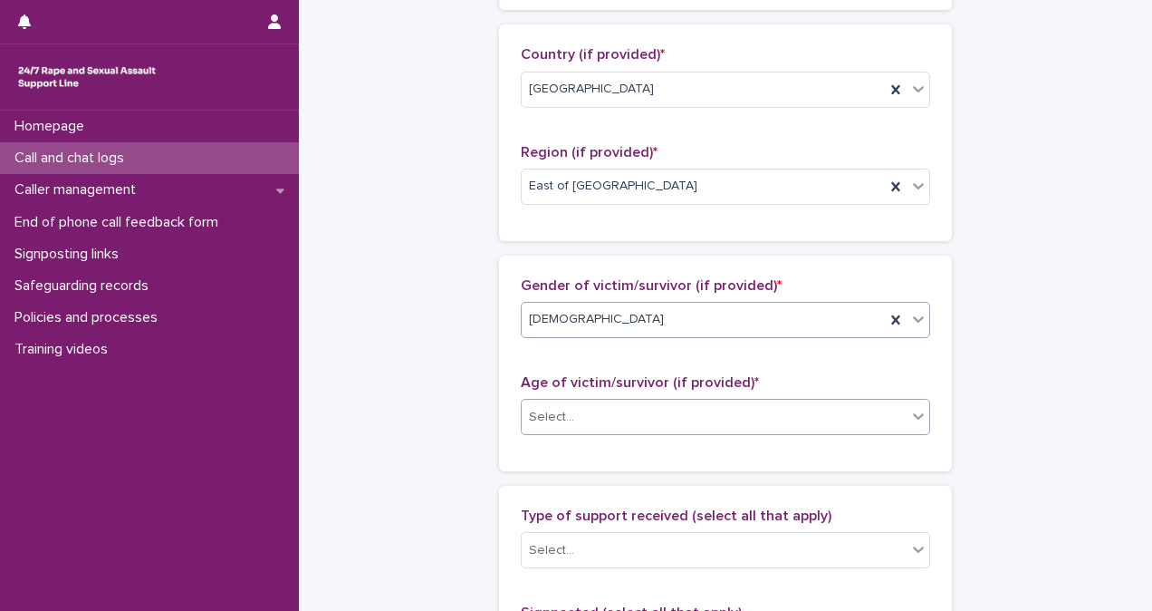
click at [773, 410] on div "Select..." at bounding box center [714, 417] width 385 height 30
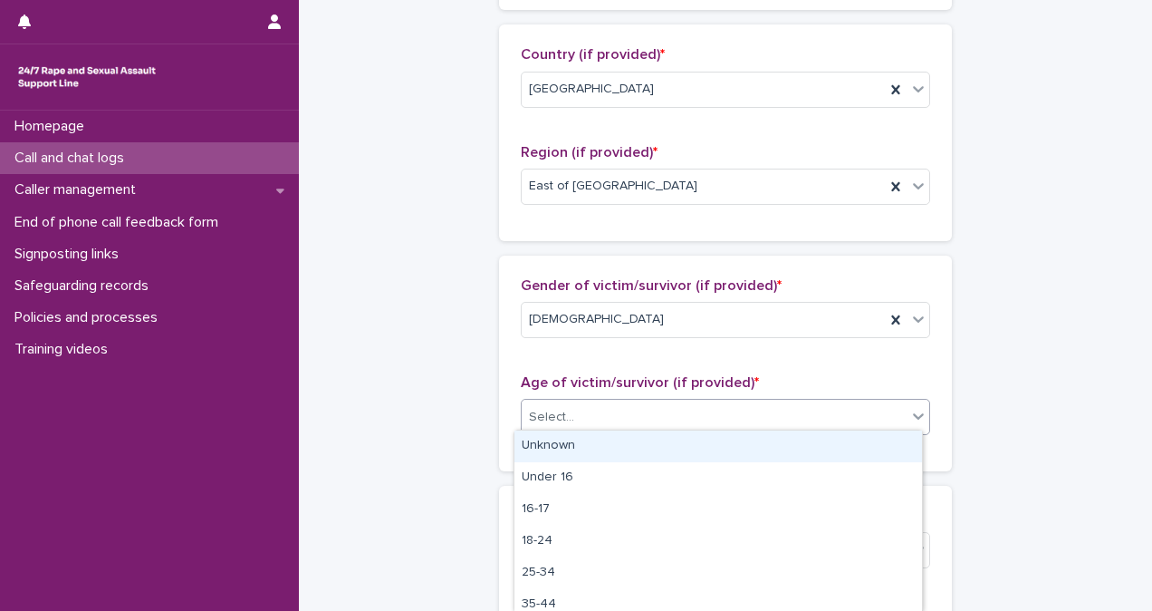
click at [770, 446] on div "Unknown" at bounding box center [719, 446] width 408 height 32
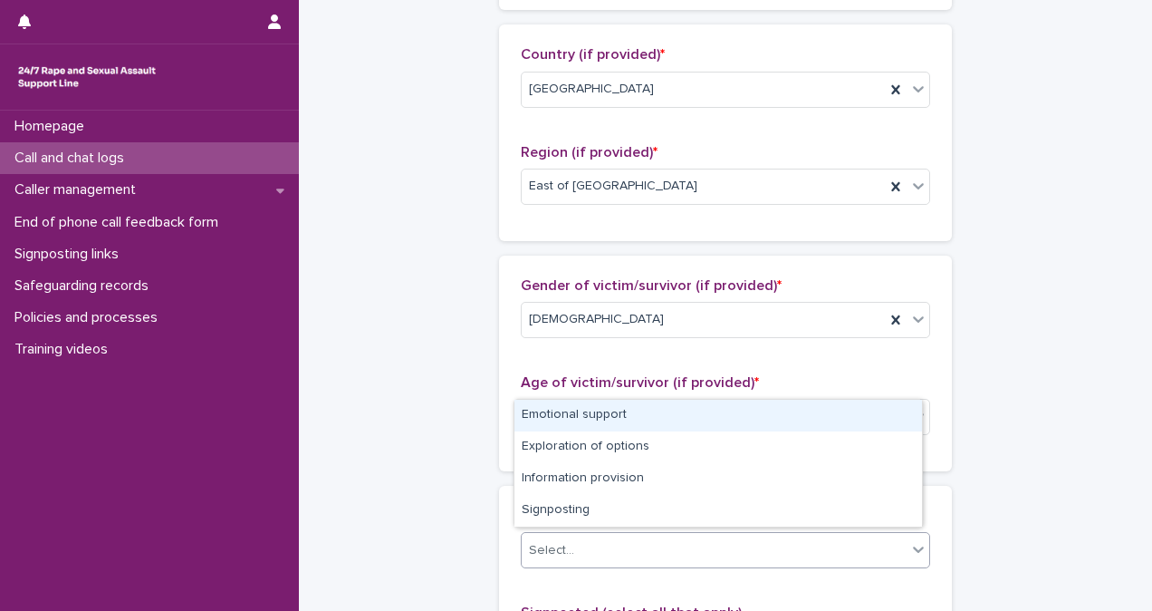
click at [743, 543] on div "Select..." at bounding box center [714, 550] width 385 height 30
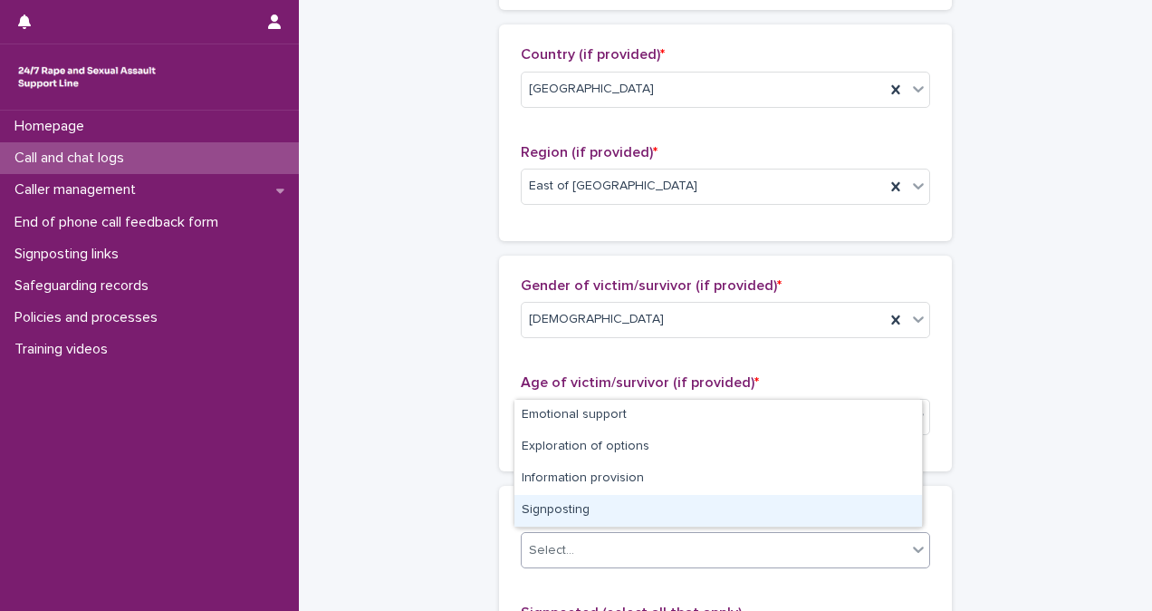
click at [745, 513] on div "Signposting" at bounding box center [719, 511] width 408 height 32
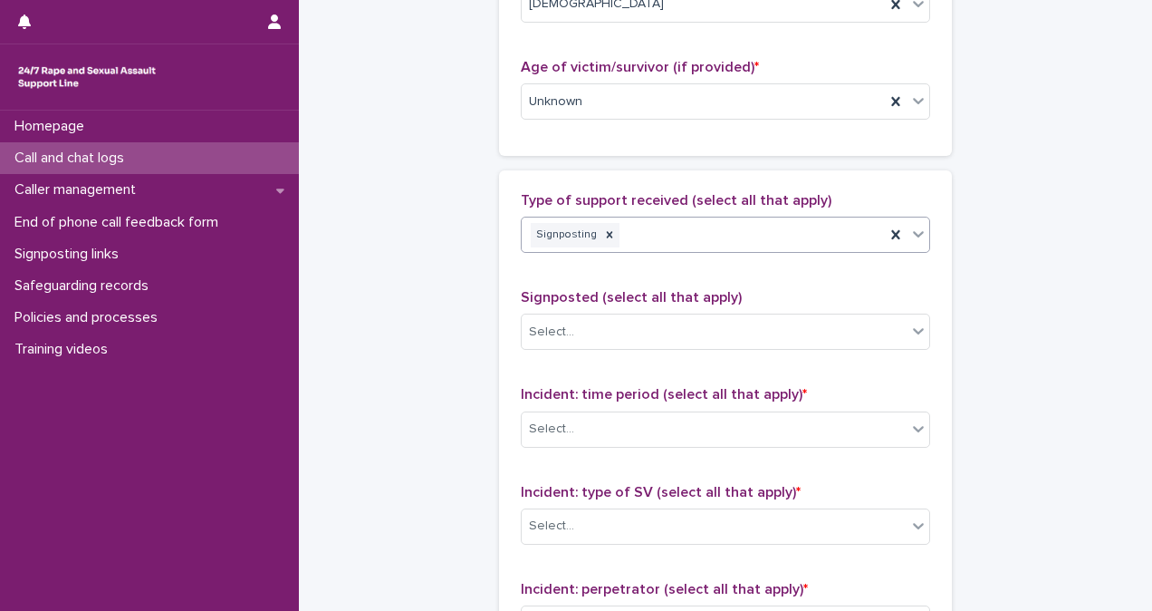
scroll to position [1045, 0]
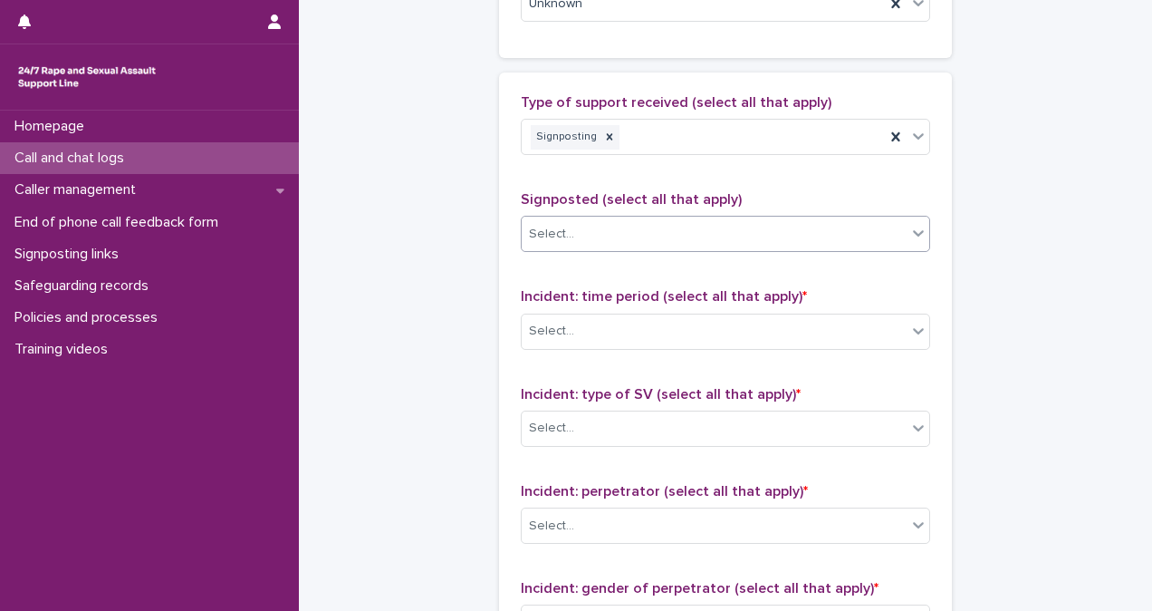
click at [625, 216] on div "Signposted (select all that apply) Select..." at bounding box center [726, 228] width 410 height 75
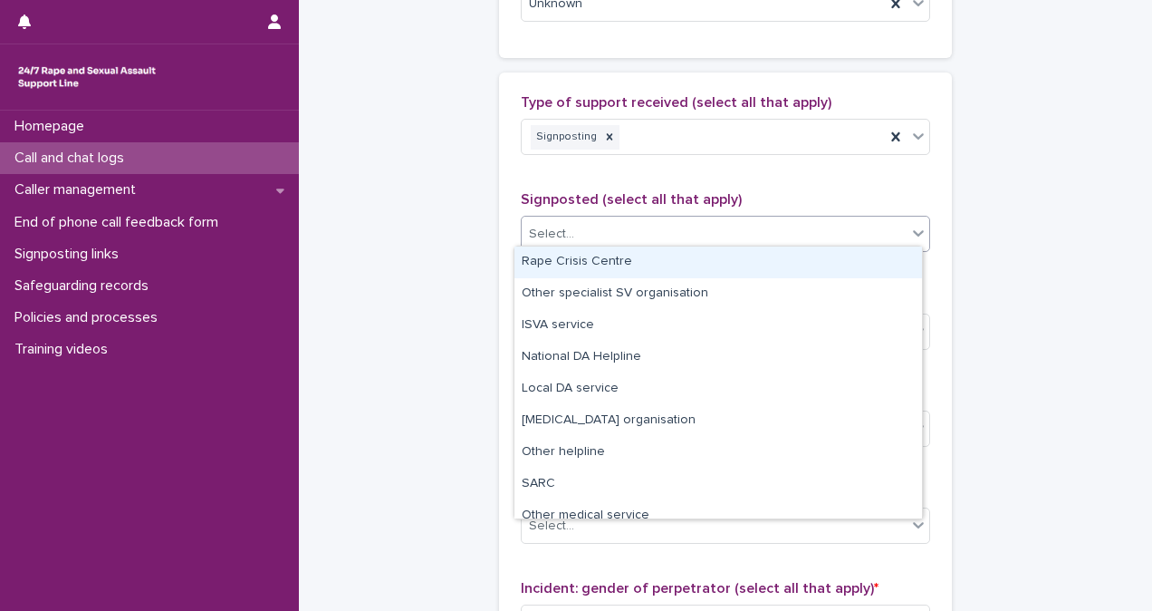
click at [625, 219] on div "Select..." at bounding box center [714, 234] width 385 height 30
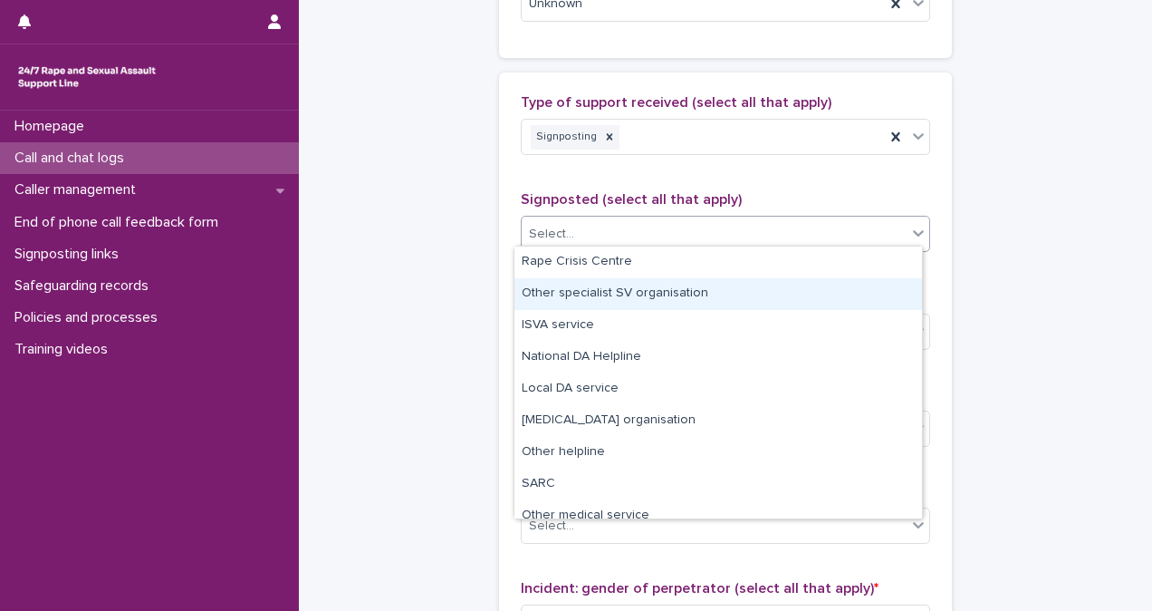
click at [678, 296] on div "Other specialist SV organisation" at bounding box center [719, 294] width 408 height 32
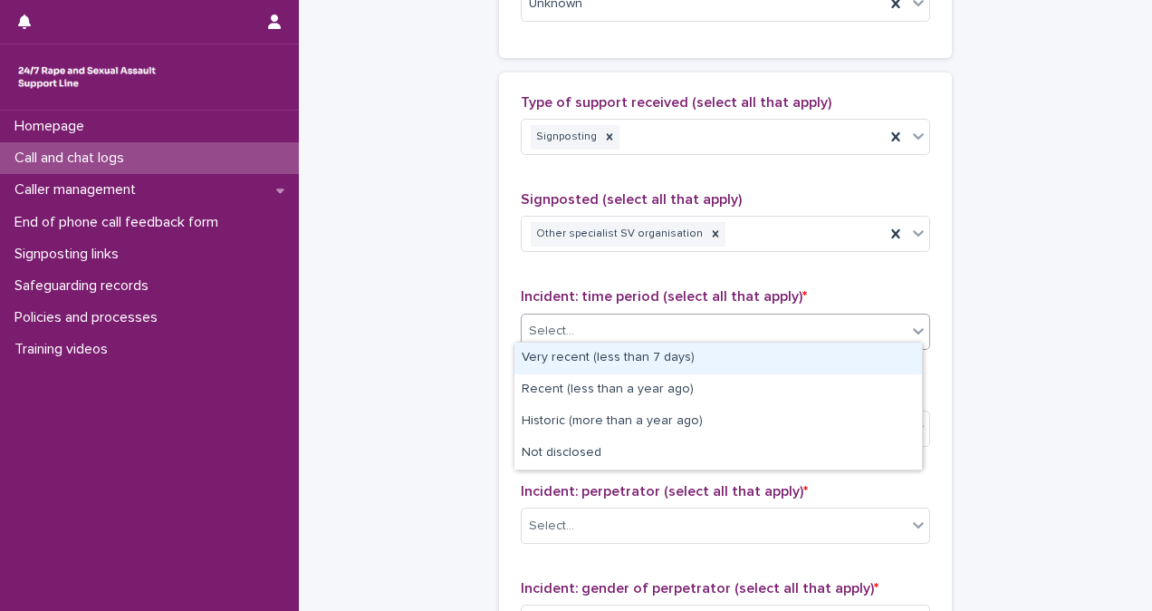
click at [679, 316] on div "Select..." at bounding box center [714, 331] width 385 height 30
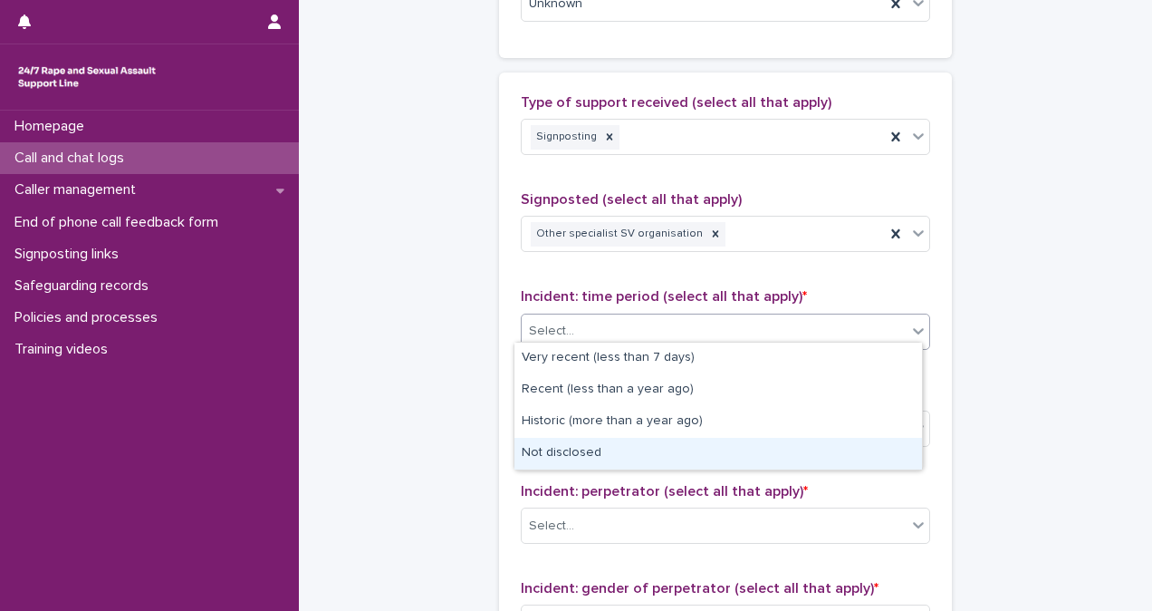
click at [704, 466] on div "Not disclosed" at bounding box center [719, 454] width 408 height 32
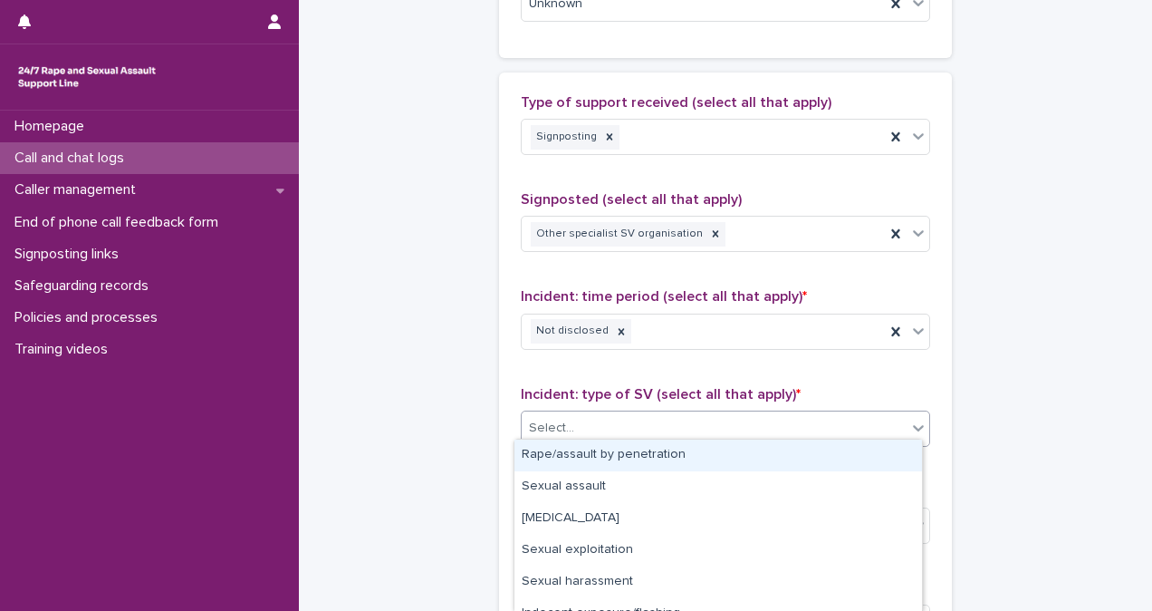
click at [706, 427] on div "Select..." at bounding box center [714, 428] width 385 height 30
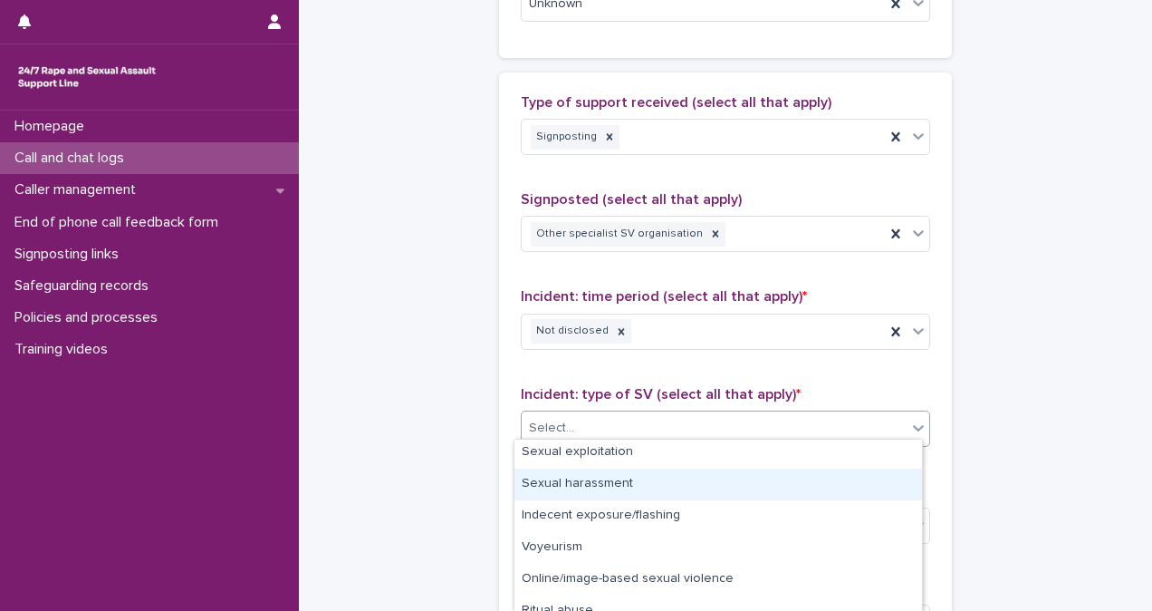
scroll to position [145, 0]
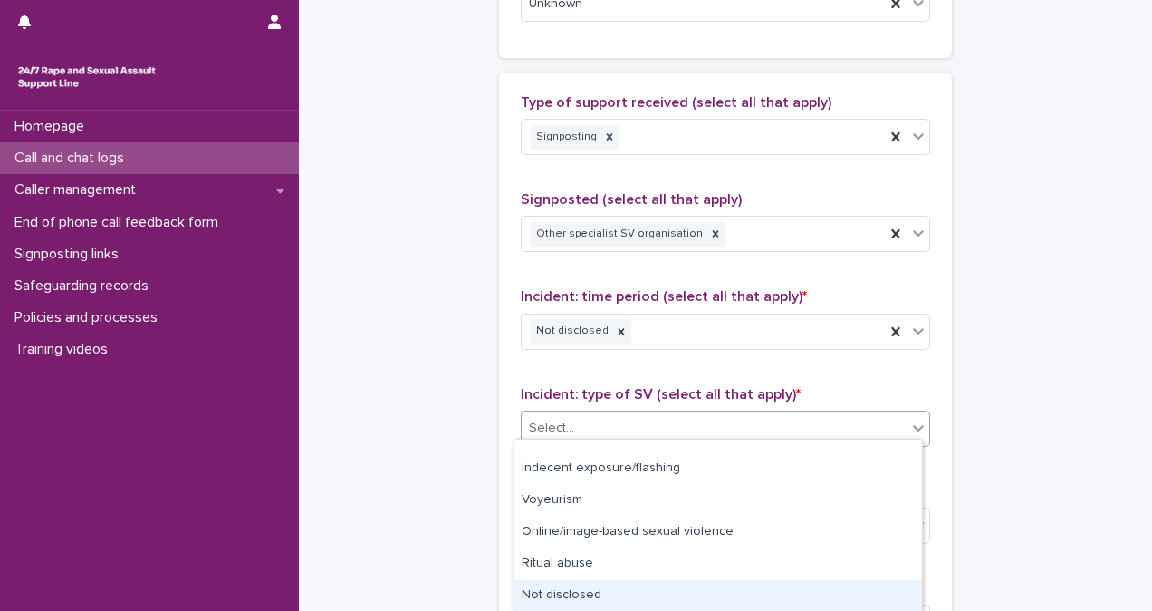
click at [853, 583] on div "Not disclosed" at bounding box center [719, 596] width 408 height 32
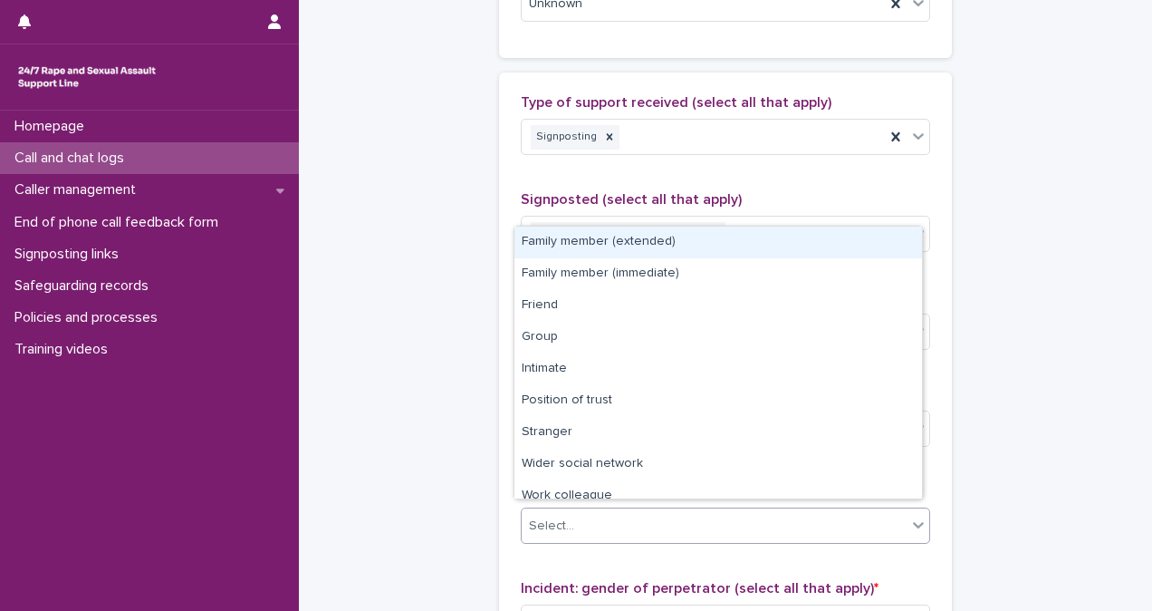
click at [791, 512] on div "Select..." at bounding box center [714, 526] width 385 height 30
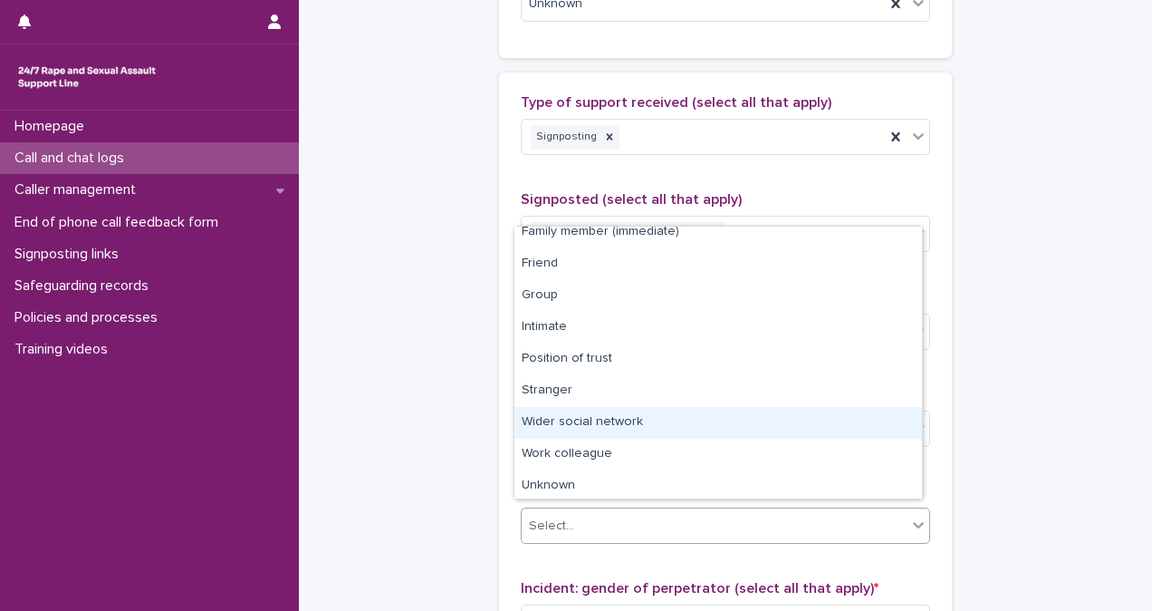
scroll to position [77, 0]
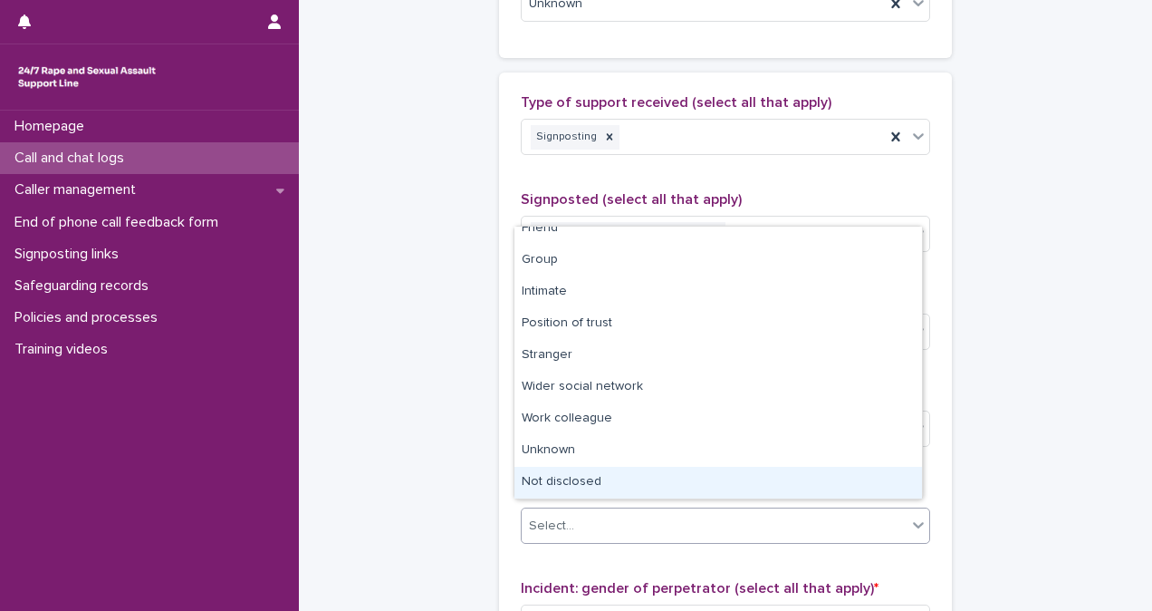
click at [865, 477] on div "Not disclosed" at bounding box center [719, 483] width 408 height 32
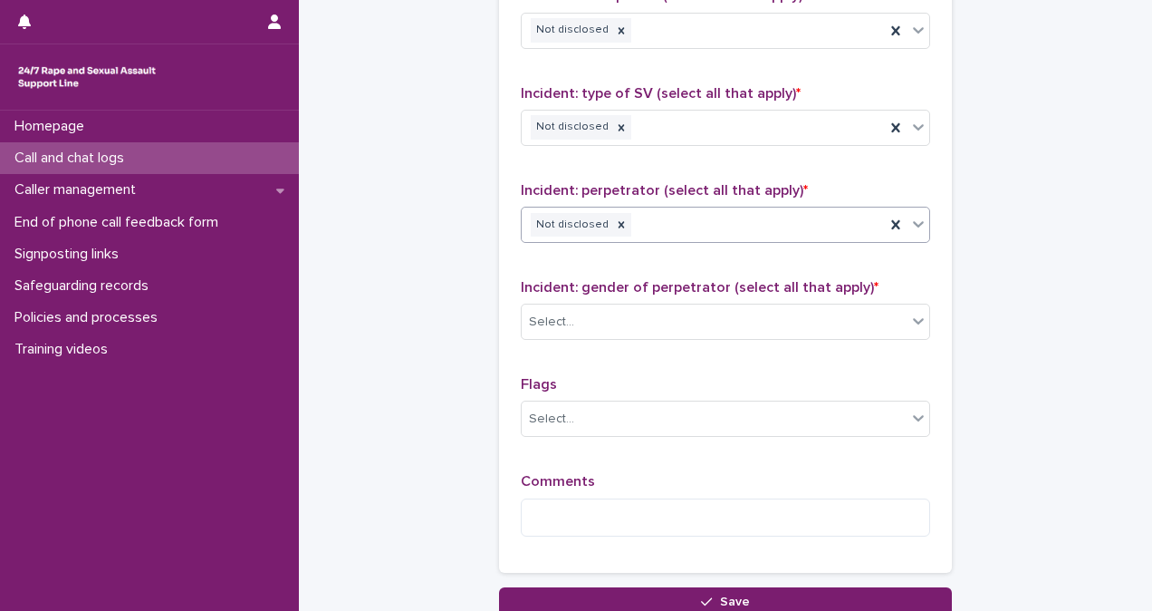
scroll to position [1484, 0]
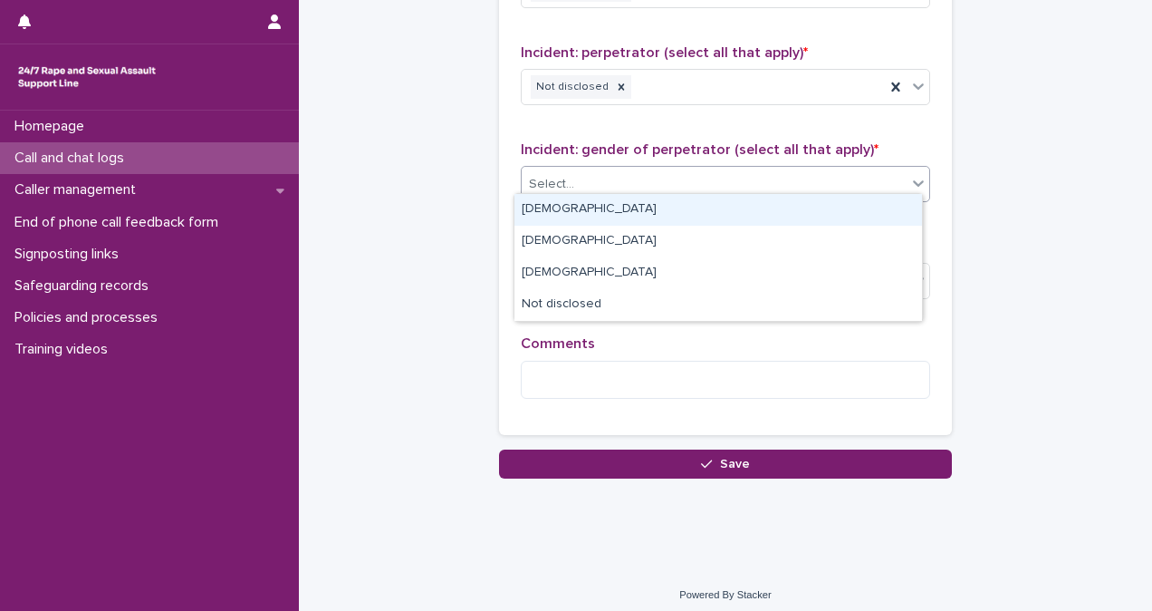
click at [759, 179] on div "Select..." at bounding box center [714, 184] width 385 height 30
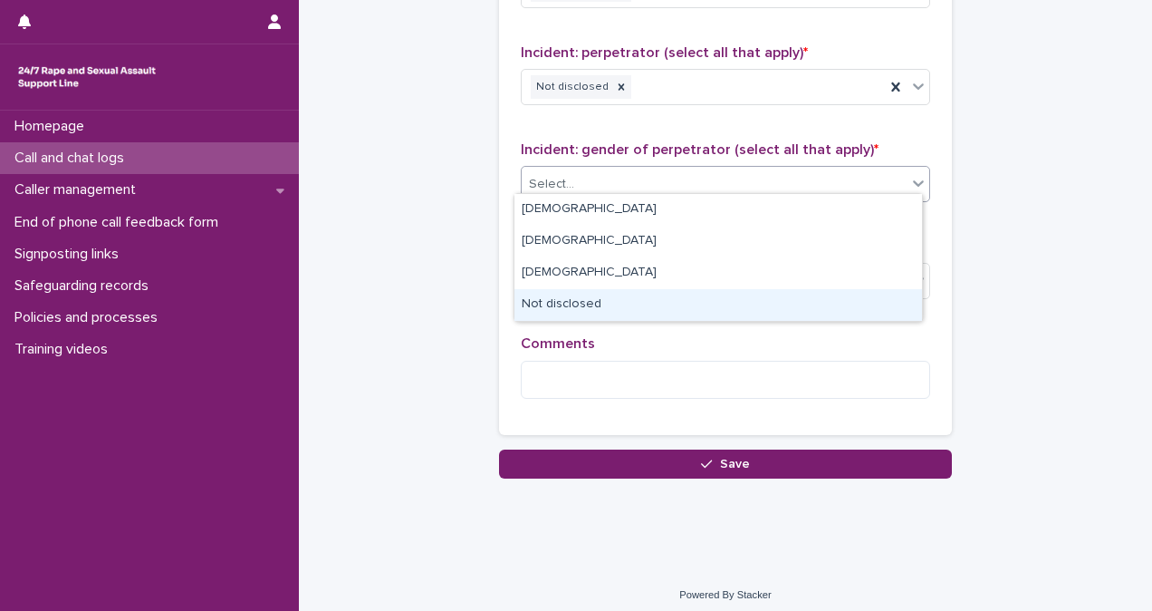
click at [756, 299] on div "Not disclosed" at bounding box center [719, 305] width 408 height 32
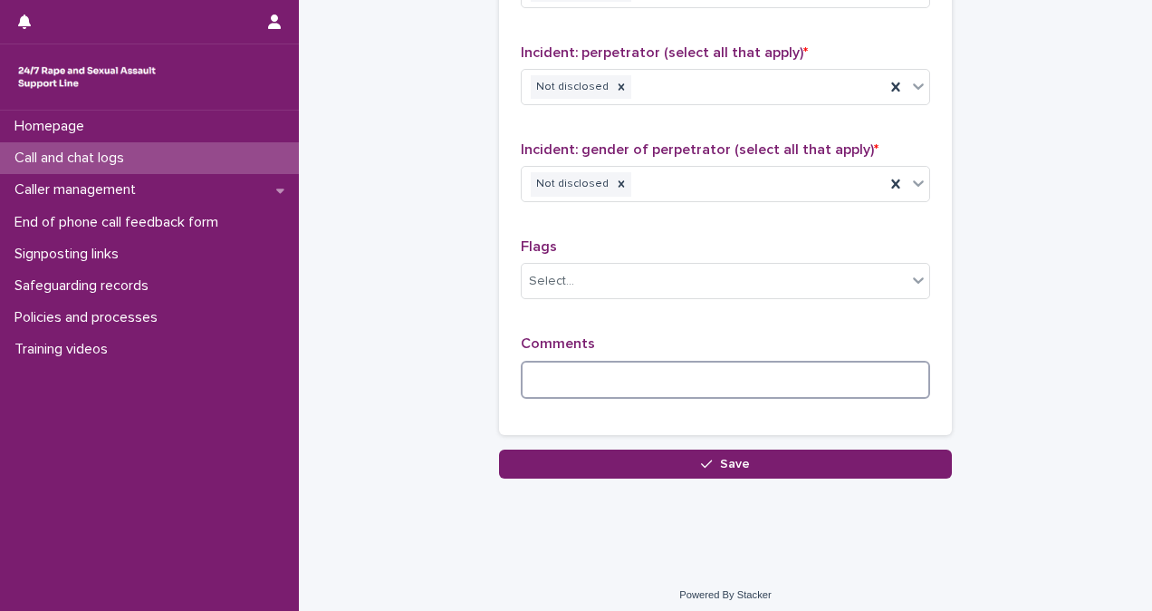
click at [732, 361] on textarea at bounding box center [726, 380] width 410 height 38
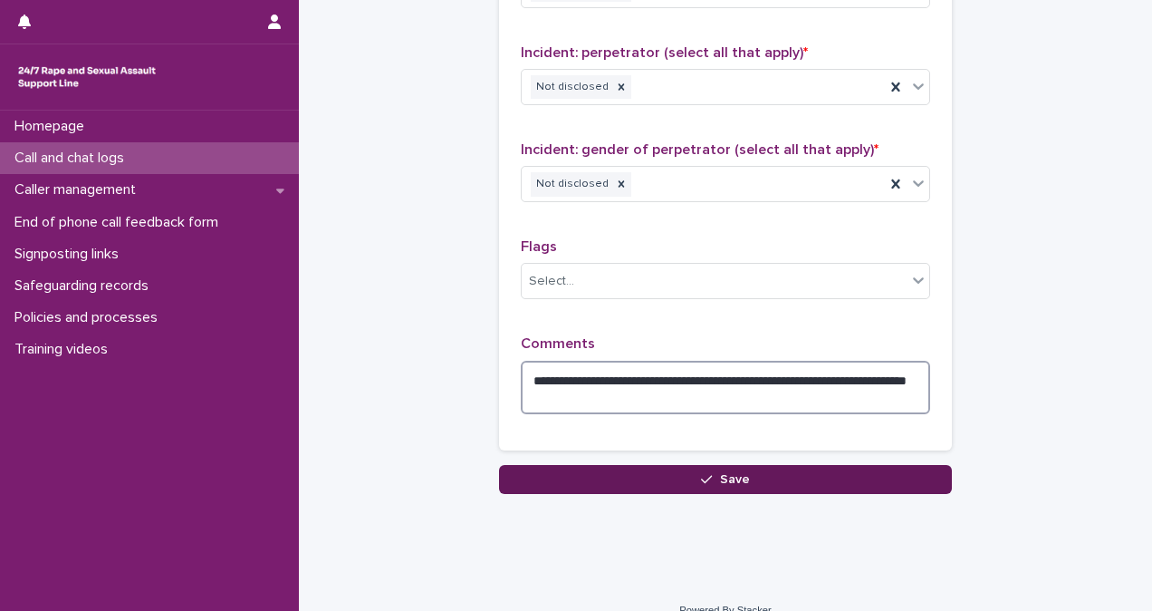
type textarea "**********"
click at [768, 469] on button "Save" at bounding box center [725, 479] width 453 height 29
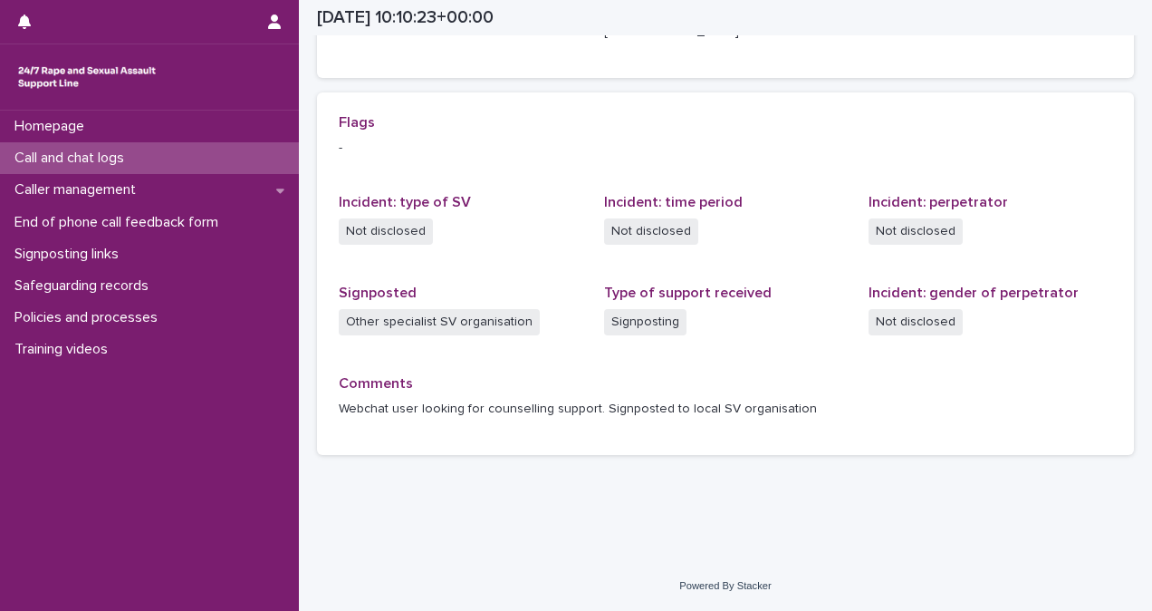
scroll to position [352, 0]
click at [159, 161] on div "Call and chat logs" at bounding box center [149, 158] width 299 height 32
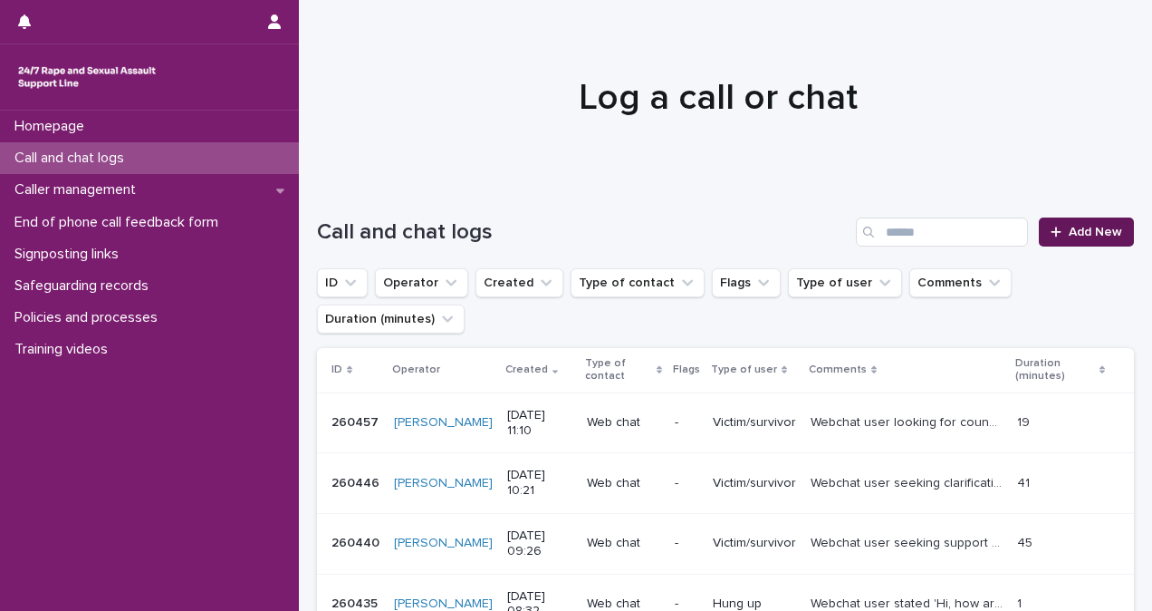
click at [1069, 230] on span "Add New" at bounding box center [1095, 232] width 53 height 13
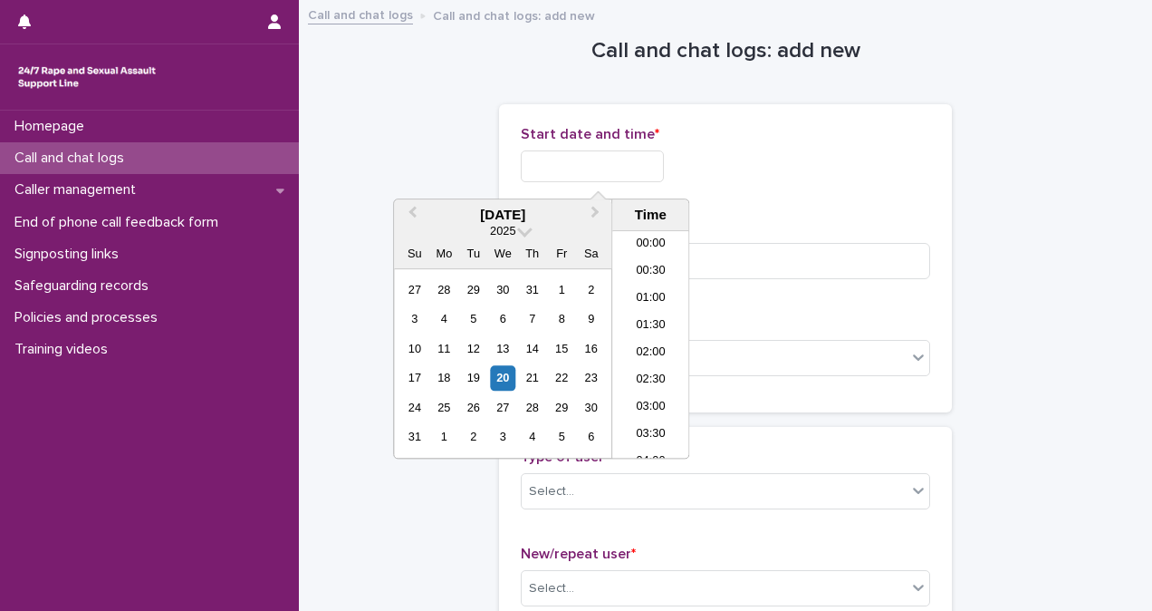
click at [613, 156] on input "text" at bounding box center [592, 166] width 143 height 32
click at [651, 339] on li "11:00" at bounding box center [650, 344] width 77 height 27
click at [664, 164] on input "**********" at bounding box center [592, 166] width 143 height 32
type input "**********"
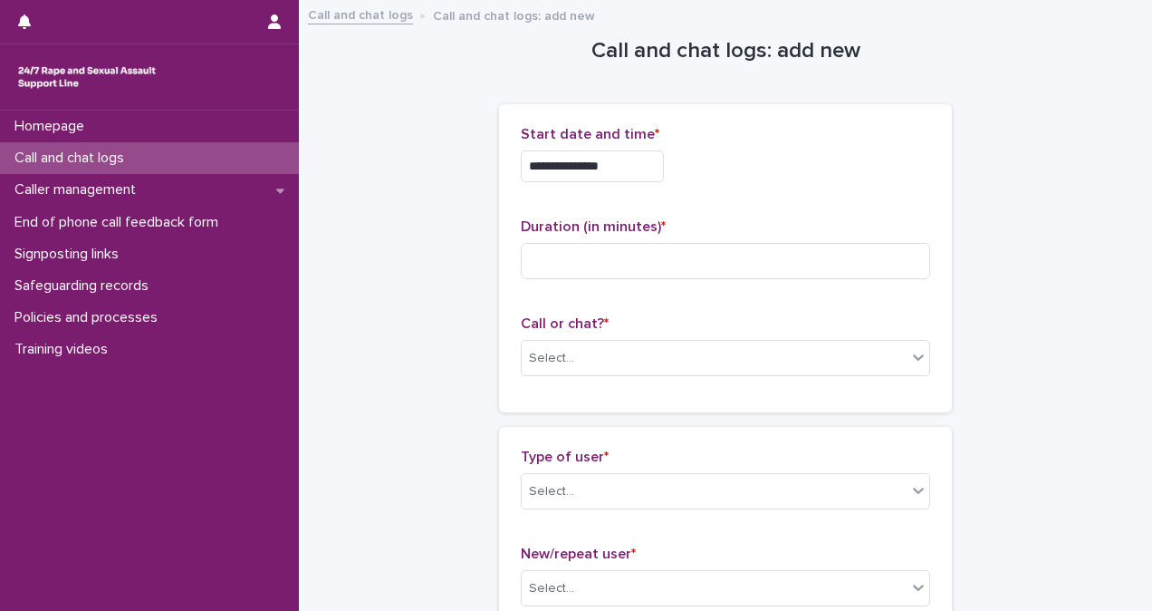
click at [772, 192] on div "**********" at bounding box center [726, 161] width 410 height 71
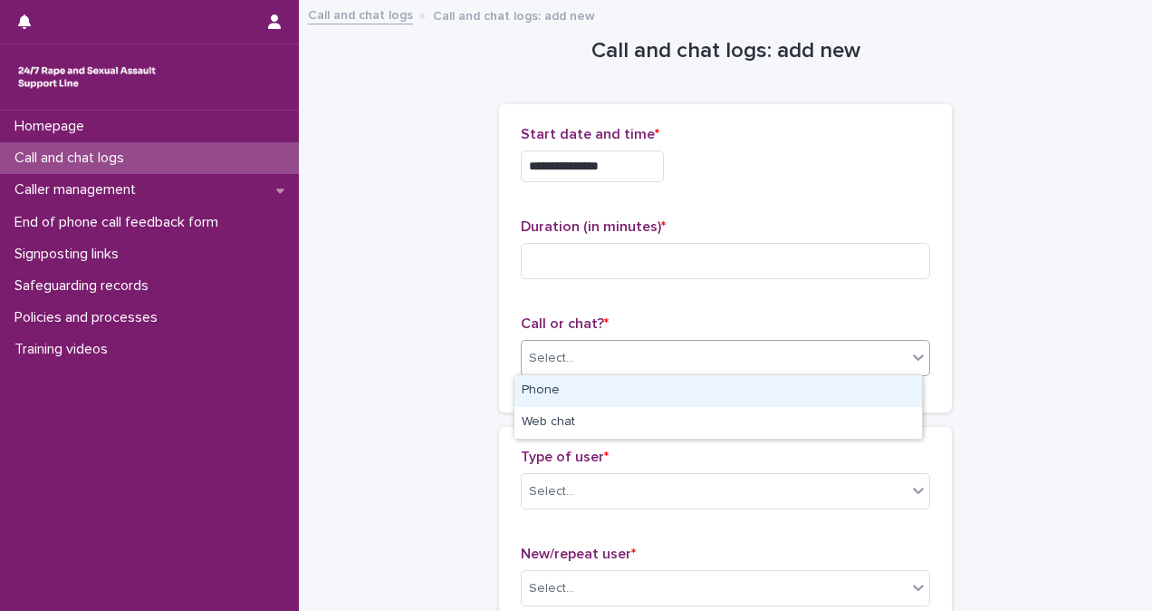
click at [651, 368] on div "Select..." at bounding box center [714, 358] width 385 height 30
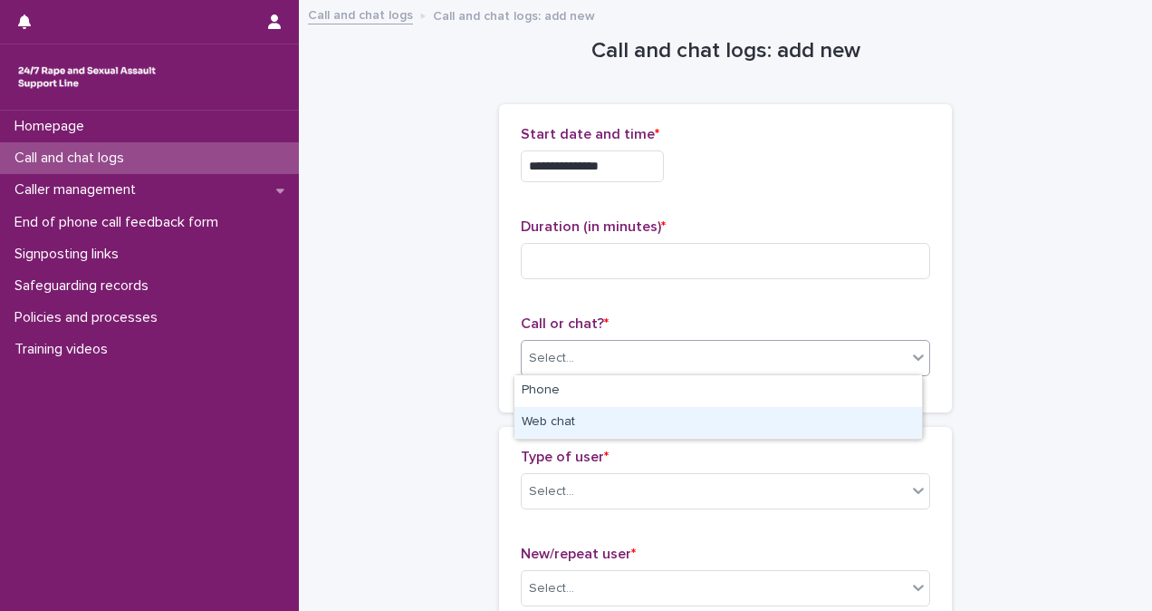
click at [645, 424] on div "Web chat" at bounding box center [719, 423] width 408 height 32
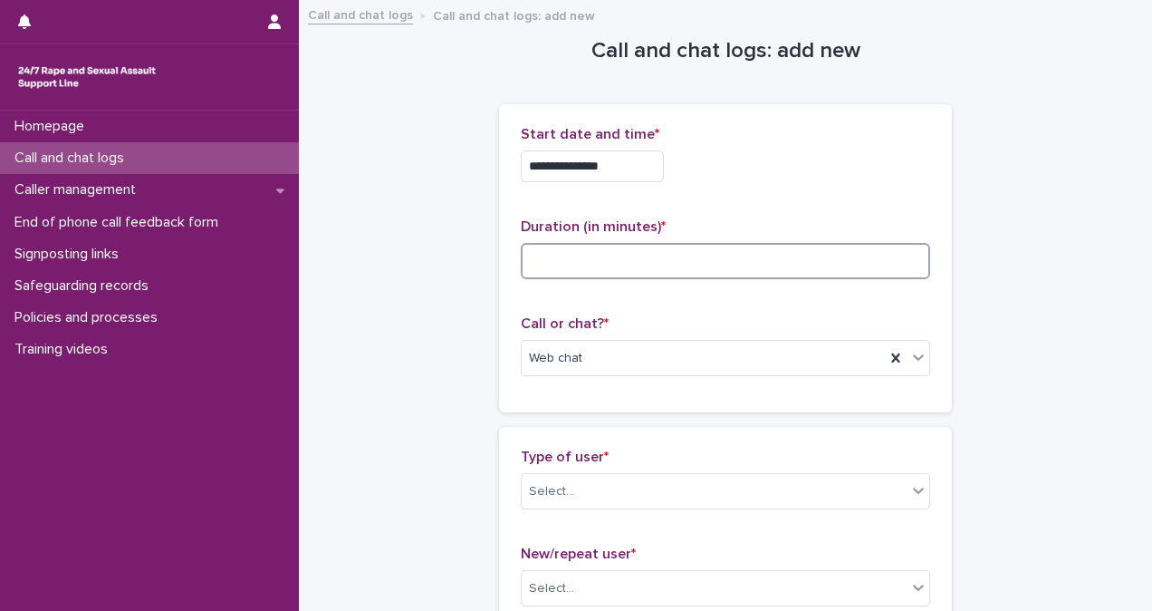
click at [629, 259] on input at bounding box center [726, 261] width 410 height 36
type input "**"
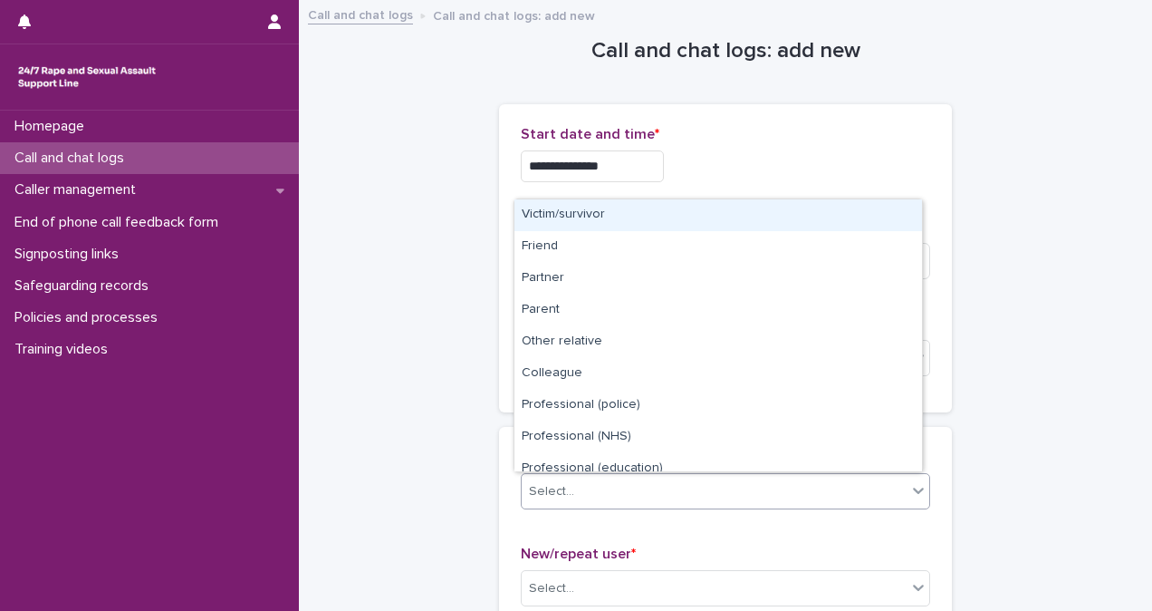
click at [670, 477] on div "Select..." at bounding box center [714, 492] width 385 height 30
click at [641, 205] on div "Victim/survivor" at bounding box center [719, 215] width 408 height 32
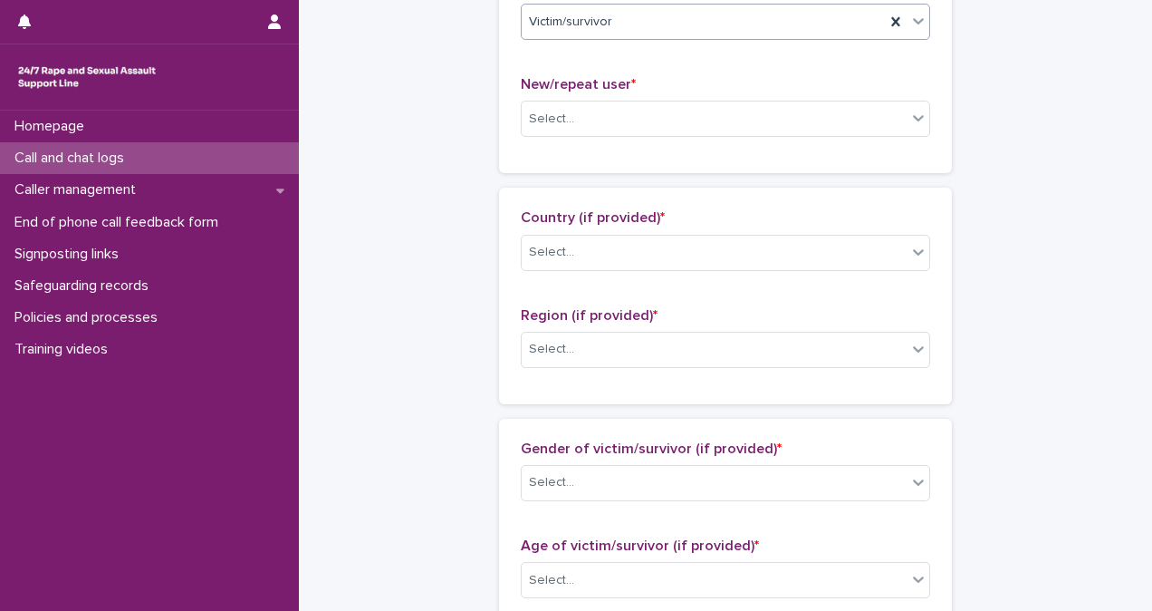
scroll to position [543, 0]
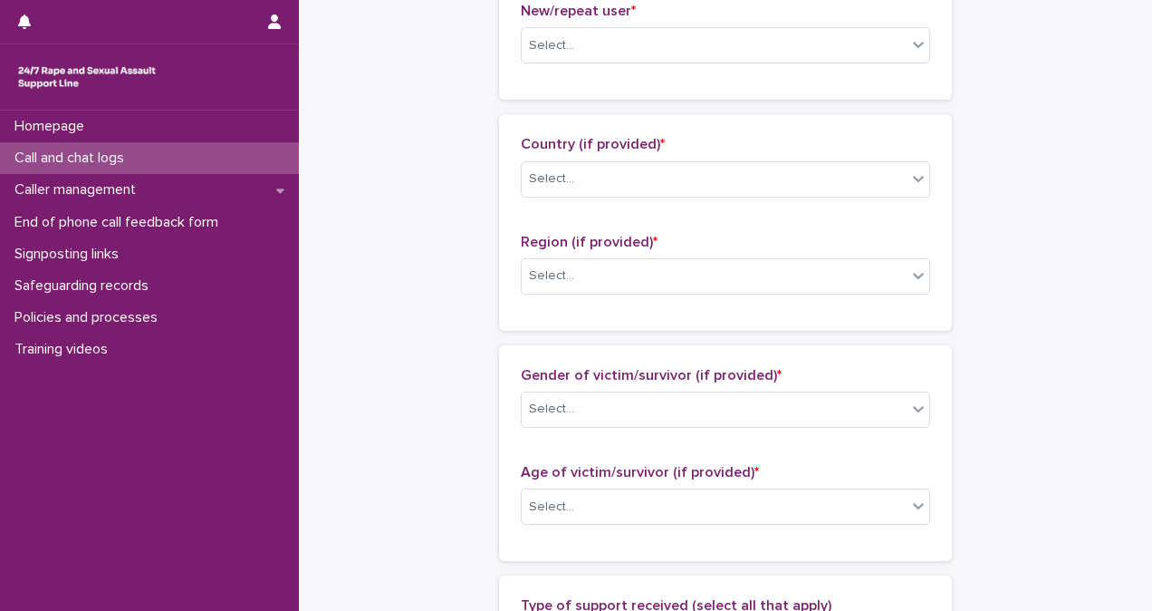
click at [618, 22] on div "New/repeat user * Select..." at bounding box center [726, 40] width 410 height 75
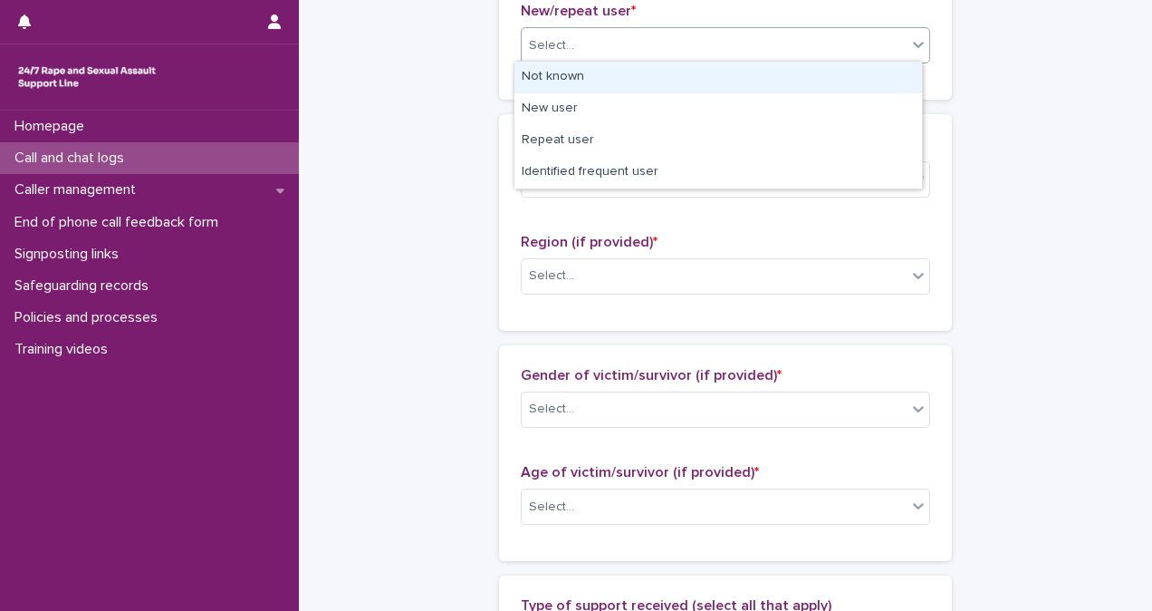
drag, startPoint x: 618, startPoint y: 29, endPoint x: 611, endPoint y: 78, distance: 49.5
click at [611, 78] on body "**********" at bounding box center [576, 305] width 1152 height 611
click at [611, 78] on div "Not known" at bounding box center [719, 78] width 408 height 32
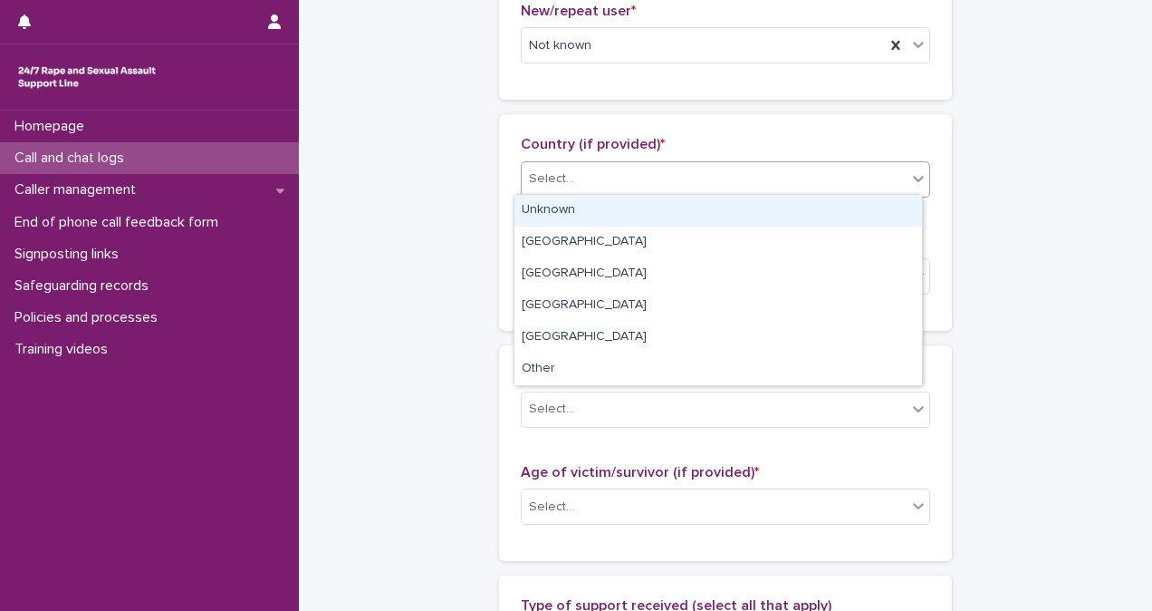
drag, startPoint x: 598, startPoint y: 169, endPoint x: 602, endPoint y: 205, distance: 35.5
click at [602, 205] on body "**********" at bounding box center [576, 305] width 1152 height 611
drag, startPoint x: 602, startPoint y: 205, endPoint x: 631, endPoint y: 207, distance: 29.1
click at [631, 207] on div "Unknown" at bounding box center [719, 211] width 408 height 32
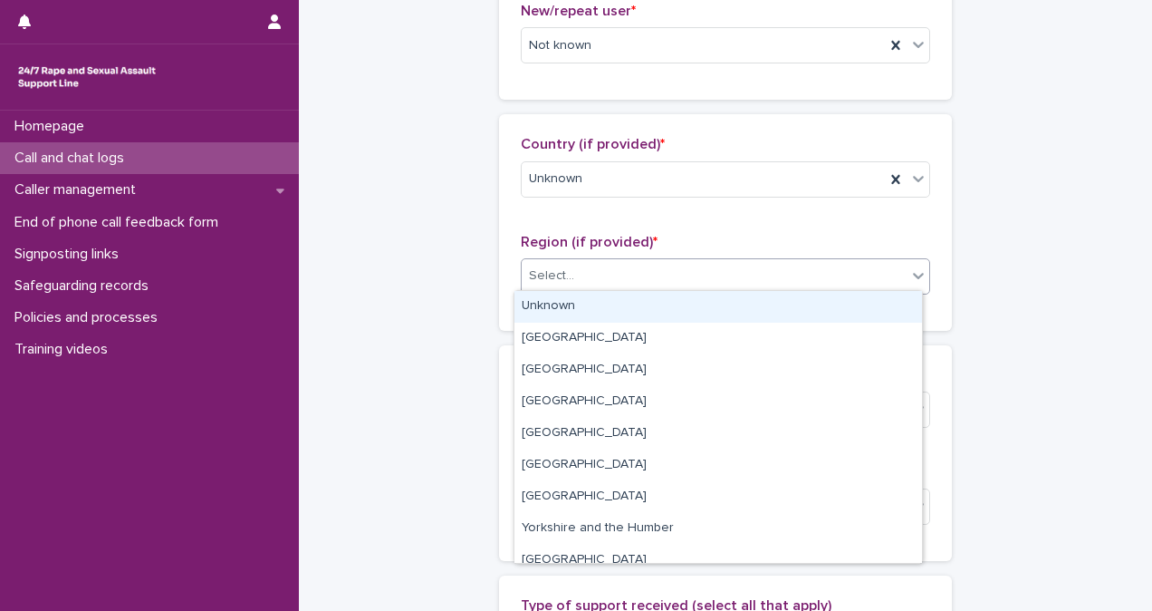
drag, startPoint x: 621, startPoint y: 284, endPoint x: 619, endPoint y: 304, distance: 20.0
click at [619, 304] on body "**********" at bounding box center [576, 305] width 1152 height 611
click at [619, 304] on div "Unknown" at bounding box center [719, 307] width 408 height 32
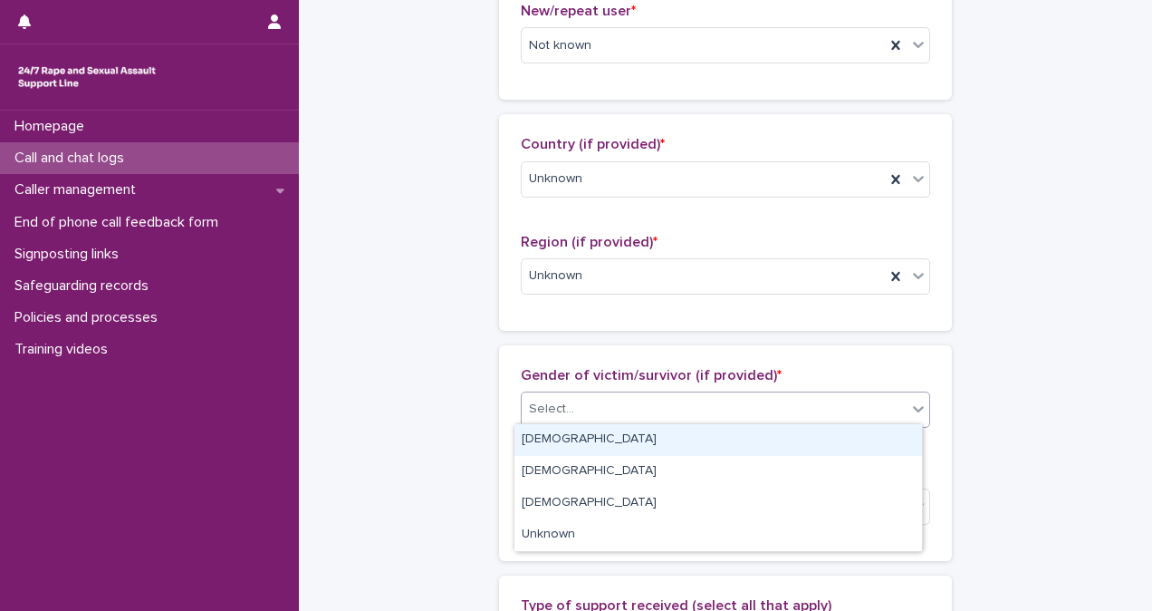
click at [652, 410] on div "Select..." at bounding box center [714, 409] width 385 height 30
click at [650, 439] on div "[DEMOGRAPHIC_DATA]" at bounding box center [719, 440] width 408 height 32
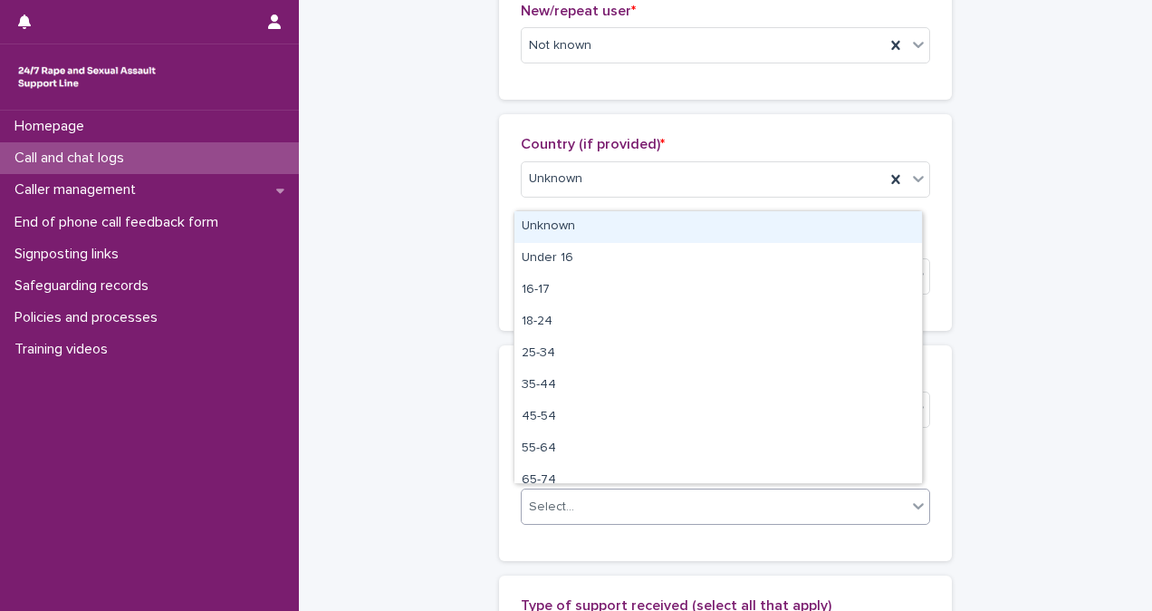
click at [646, 492] on div "Select..." at bounding box center [714, 507] width 385 height 30
click at [665, 219] on div "Unknown" at bounding box center [719, 227] width 408 height 32
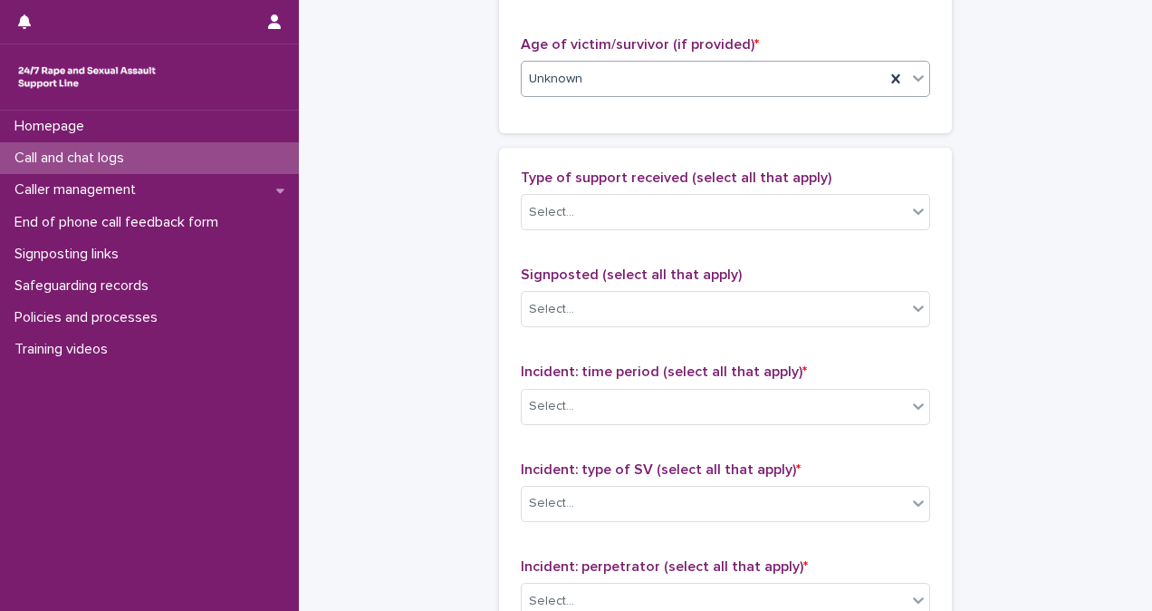
scroll to position [1006, 0]
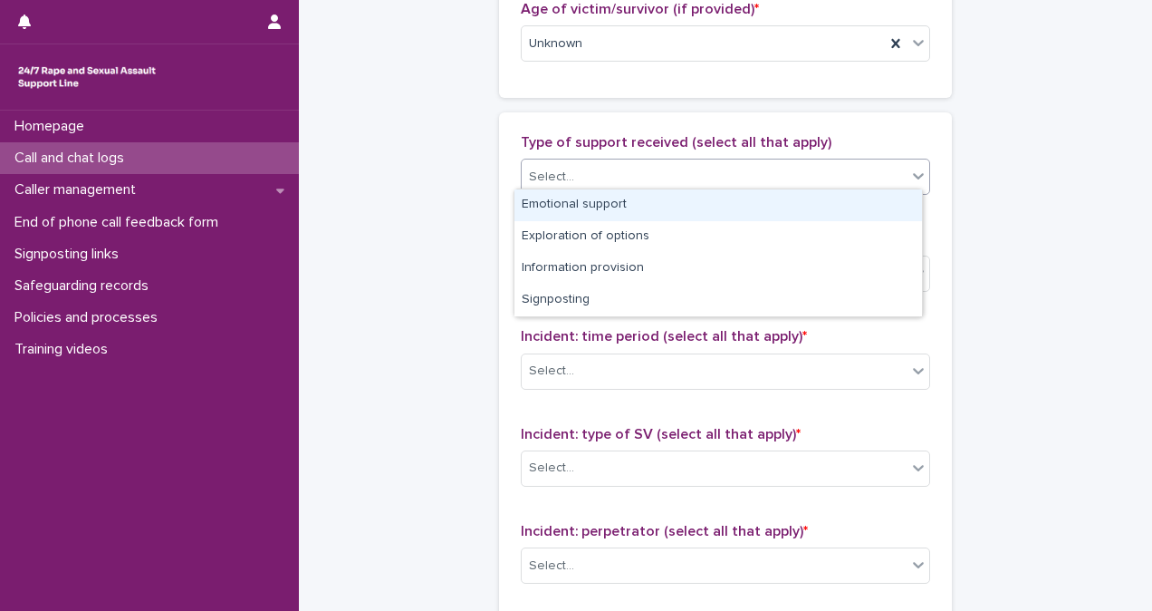
click at [745, 172] on div "Select..." at bounding box center [714, 177] width 385 height 30
click at [743, 205] on div "Emotional support" at bounding box center [719, 205] width 408 height 32
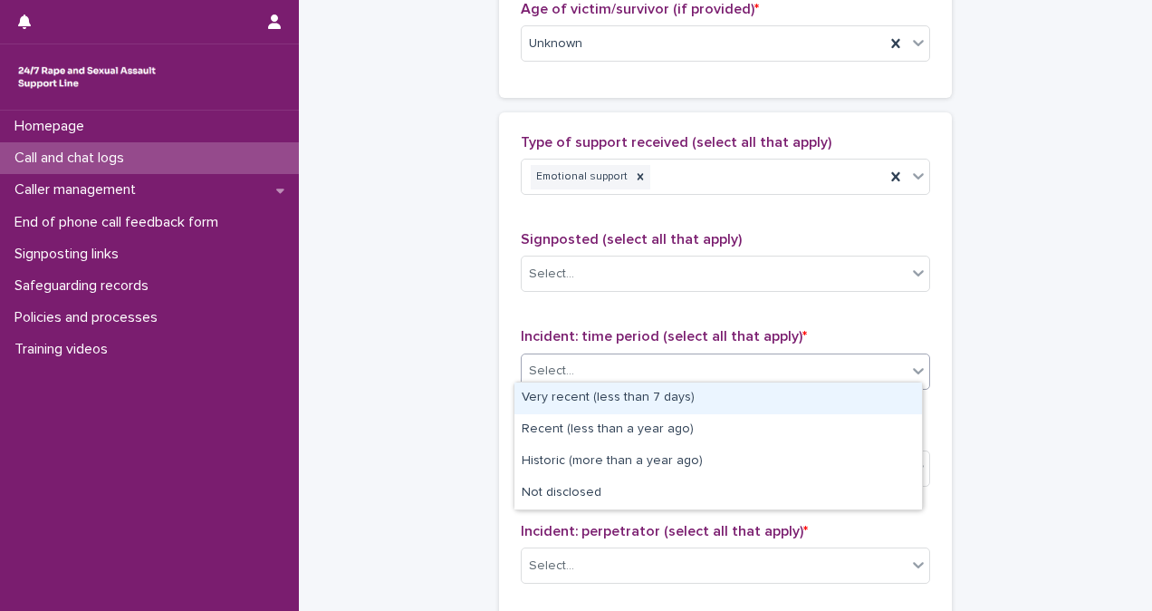
click at [741, 356] on div "Select..." at bounding box center [714, 371] width 385 height 30
click at [761, 404] on div "Very recent (less than 7 days)" at bounding box center [719, 398] width 408 height 32
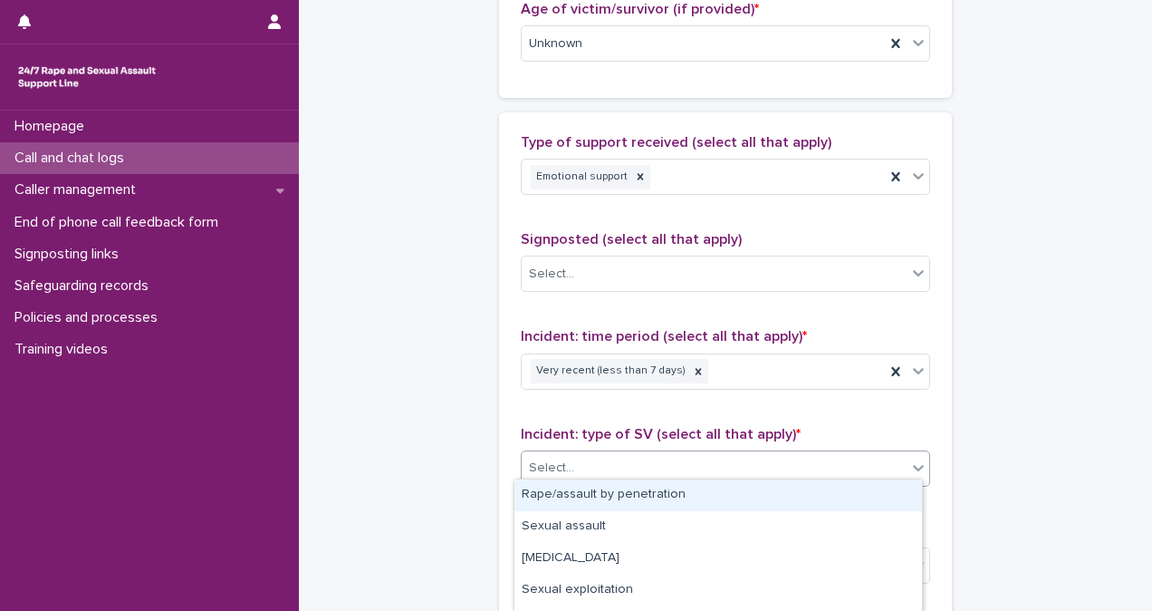
click at [773, 465] on div "Select..." at bounding box center [714, 468] width 385 height 30
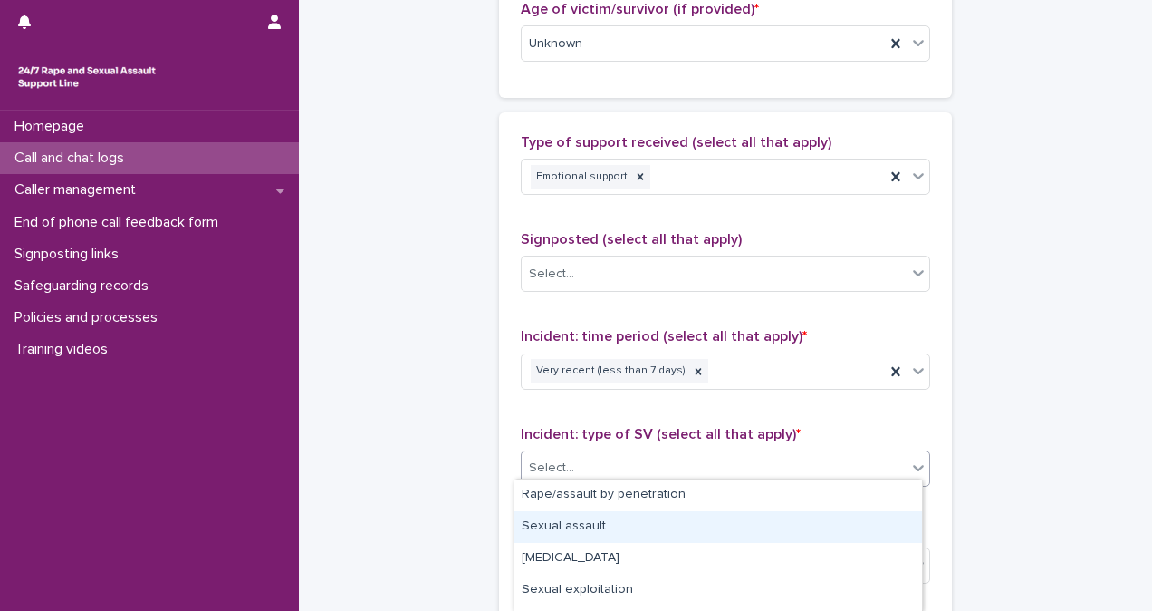
click at [765, 522] on div "Sexual assault" at bounding box center [719, 527] width 408 height 32
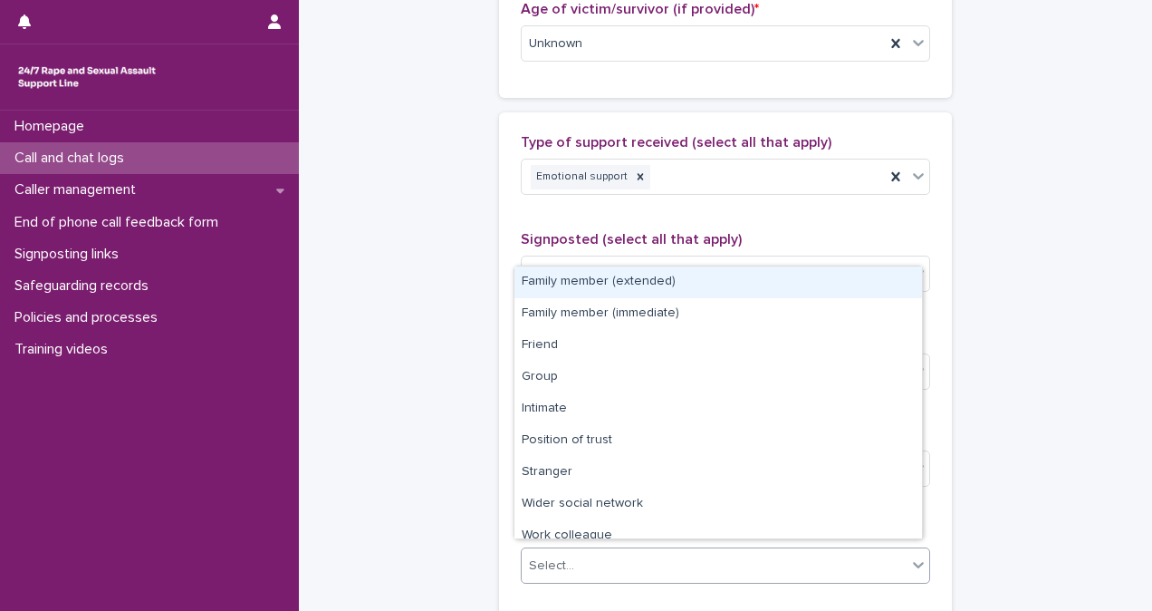
click at [764, 558] on div "Select..." at bounding box center [714, 566] width 385 height 30
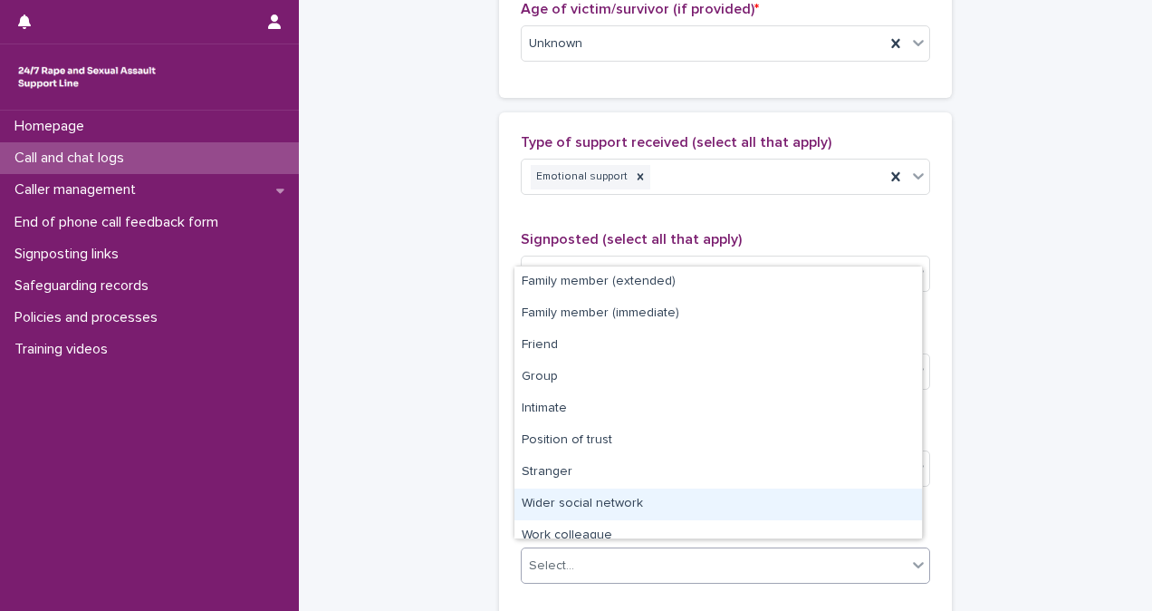
click at [740, 508] on div "Wider social network" at bounding box center [719, 504] width 408 height 32
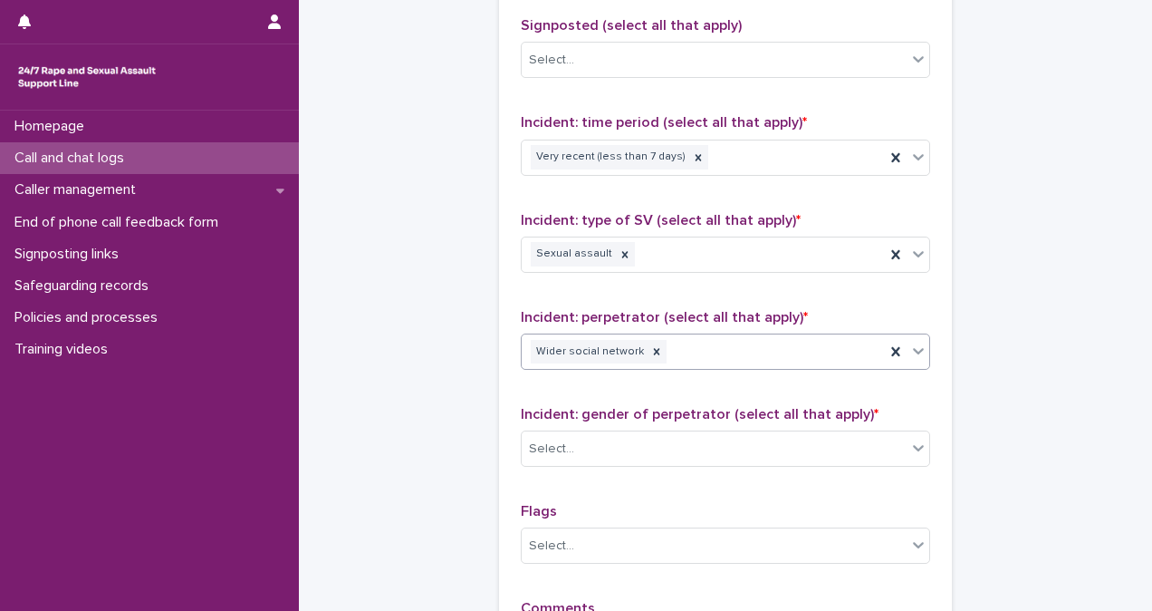
scroll to position [1248, 0]
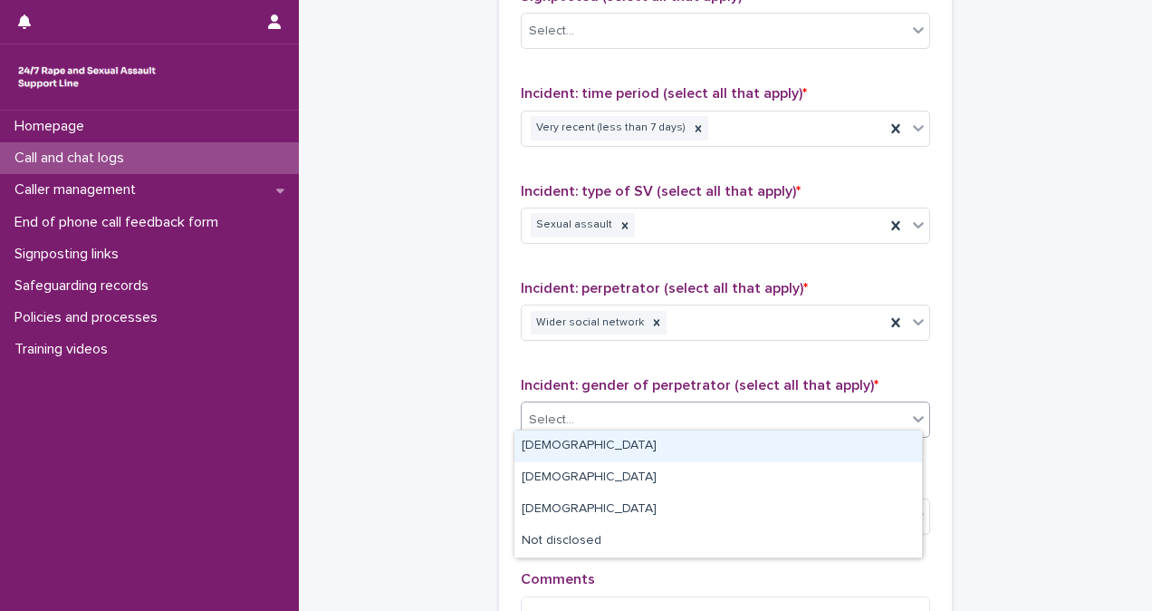
click at [761, 409] on div "Select..." at bounding box center [714, 420] width 385 height 30
click at [745, 450] on div "[DEMOGRAPHIC_DATA]" at bounding box center [719, 446] width 408 height 32
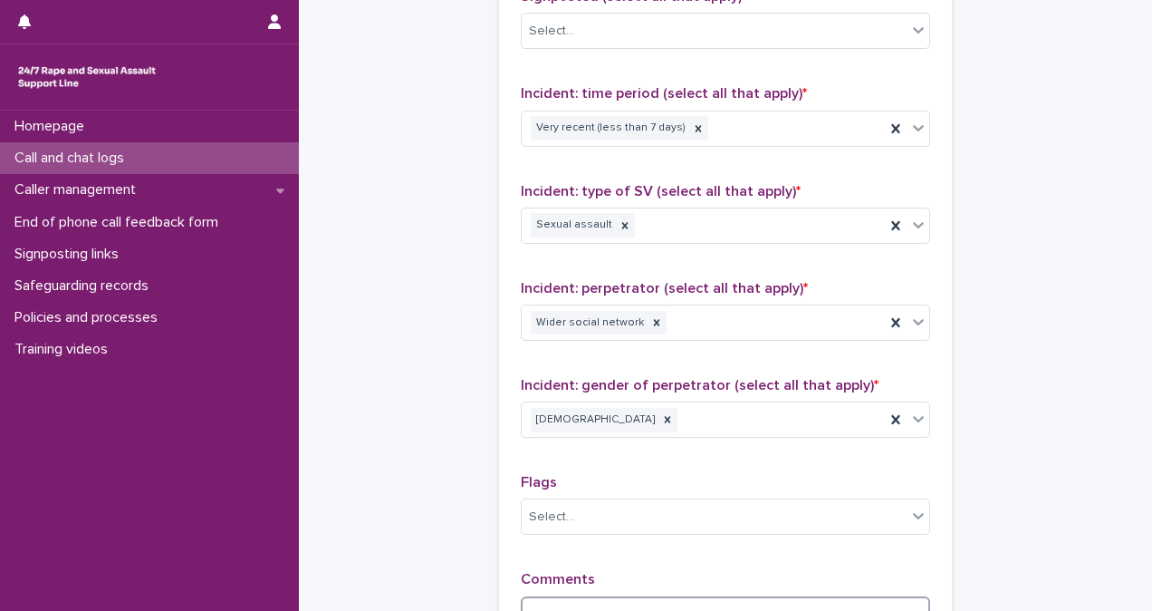
click at [687, 583] on textarea at bounding box center [726, 615] width 410 height 38
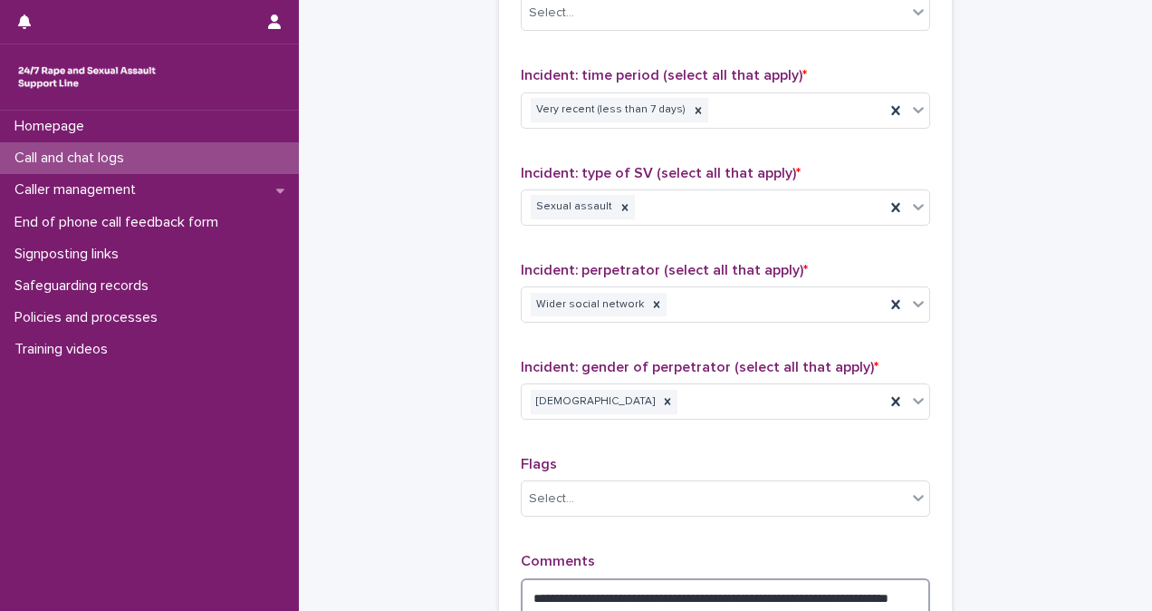
scroll to position [1499, 0]
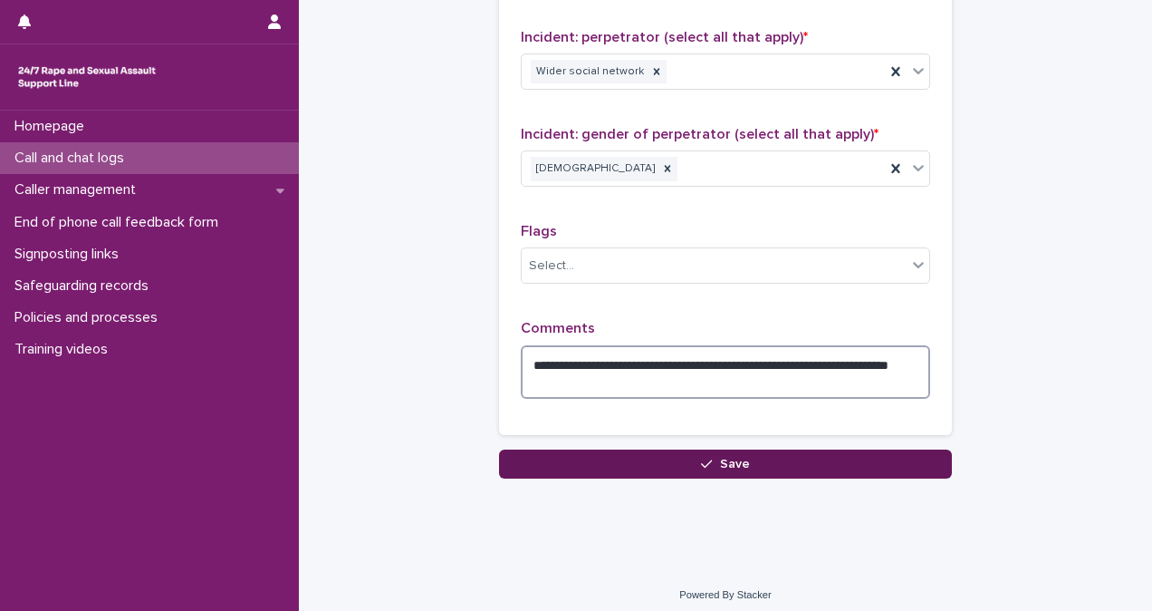
type textarea "**********"
click at [749, 449] on button "Save" at bounding box center [725, 463] width 453 height 29
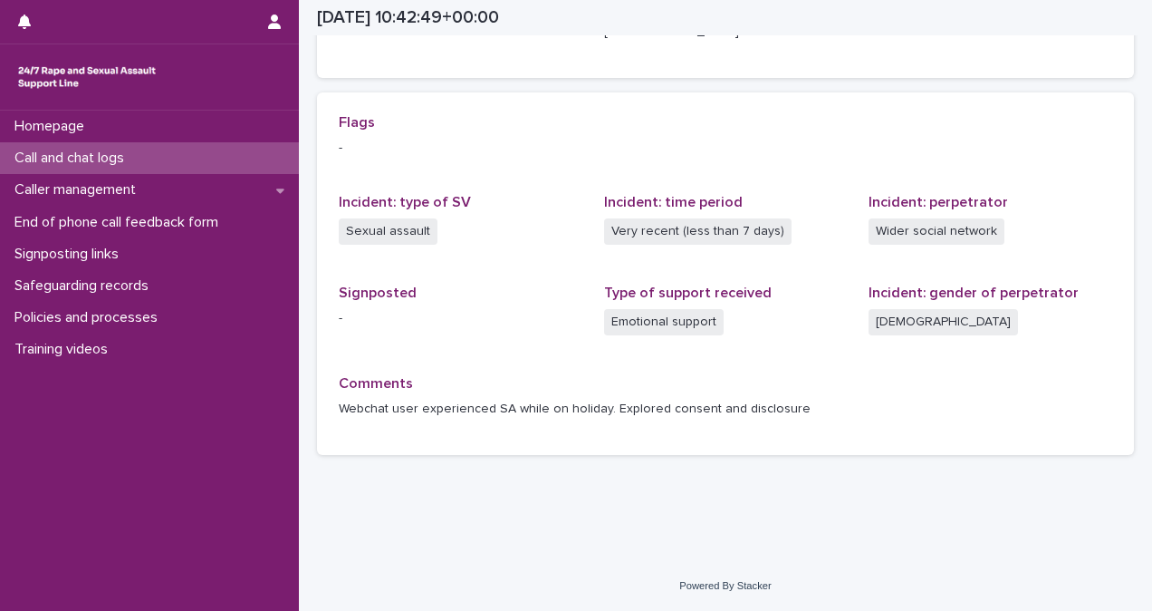
scroll to position [352, 0]
